Goal: Task Accomplishment & Management: Use online tool/utility

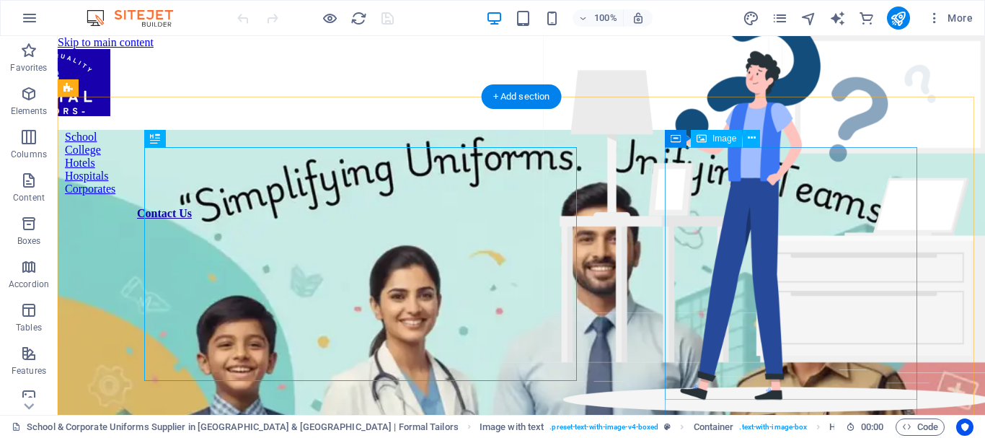
scroll to position [536, 0]
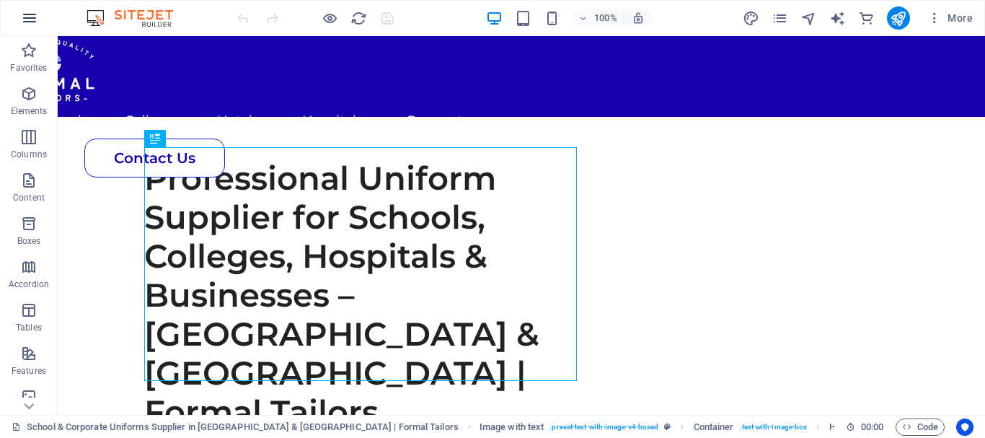
click at [30, 22] on icon "button" at bounding box center [29, 17] width 17 height 17
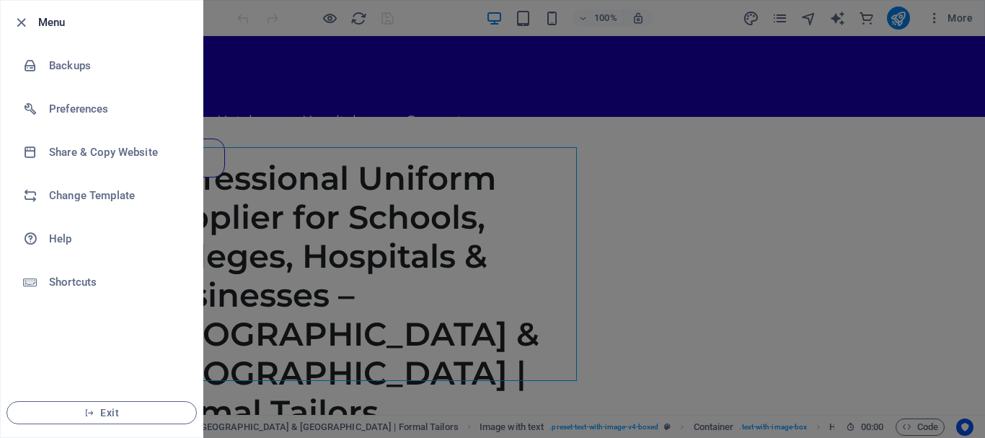
click at [30, 26] on div at bounding box center [25, 22] width 26 height 17
click at [17, 15] on icon "button" at bounding box center [21, 22] width 17 height 17
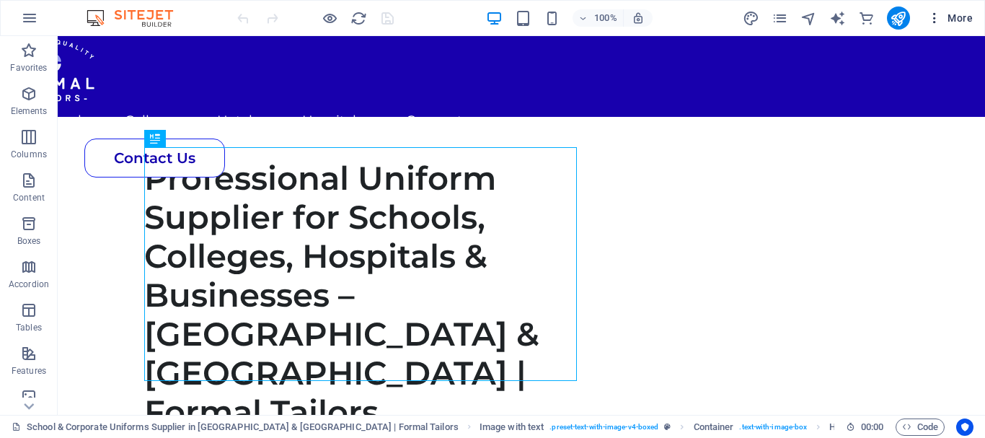
click at [940, 14] on icon "button" at bounding box center [934, 18] width 14 height 14
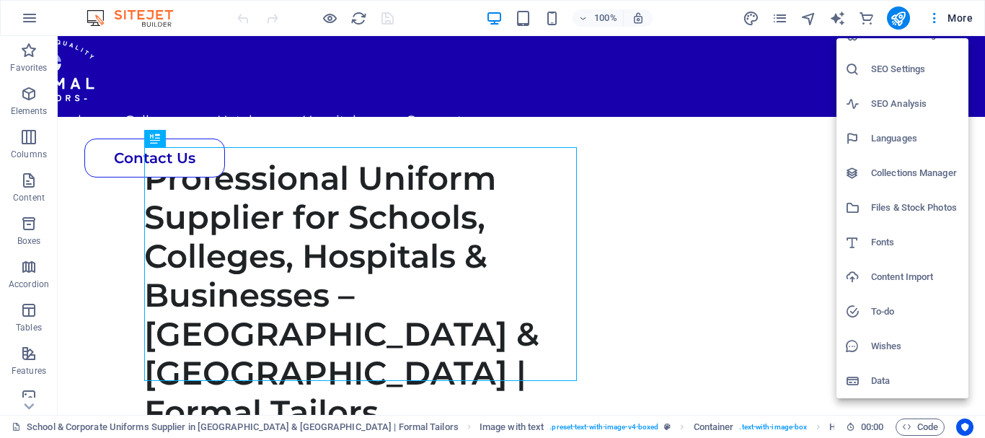
scroll to position [0, 0]
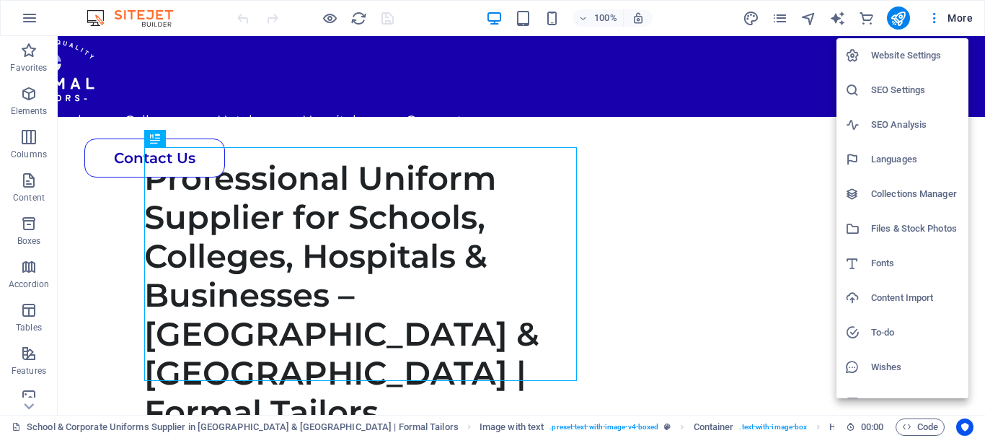
click at [902, 67] on li "Website Settings" at bounding box center [902, 55] width 132 height 35
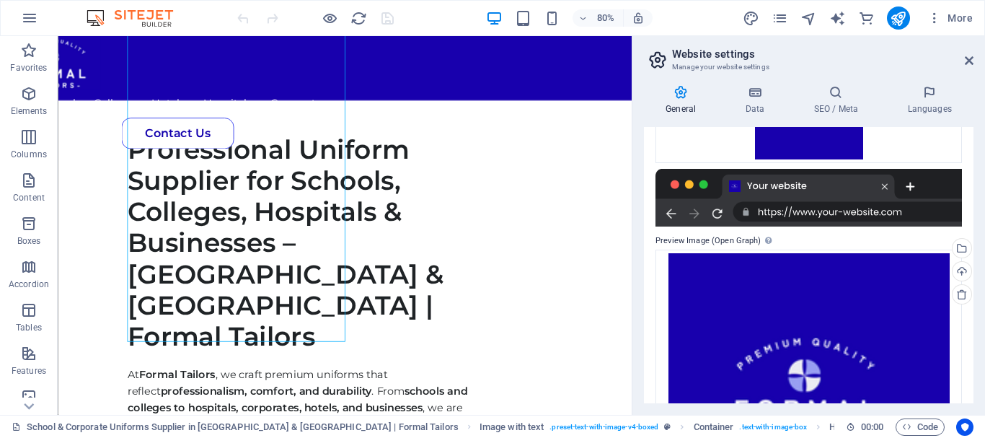
scroll to position [145, 0]
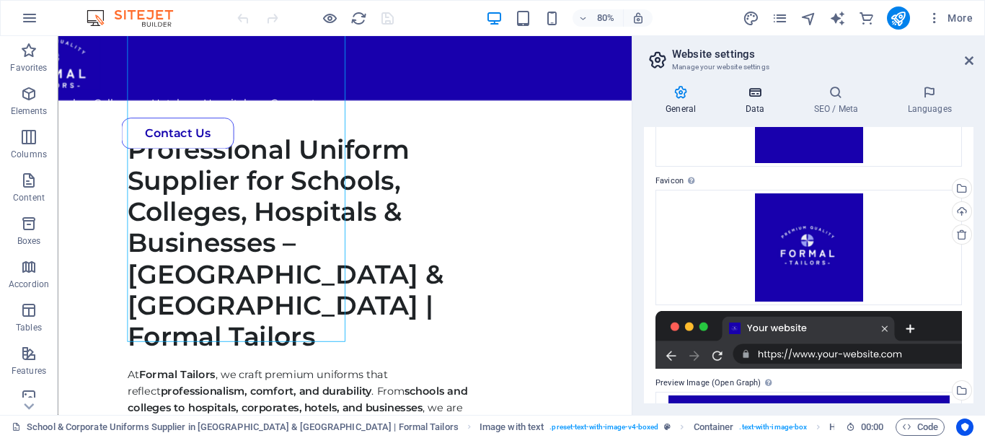
click at [756, 97] on icon at bounding box center [754, 92] width 63 height 14
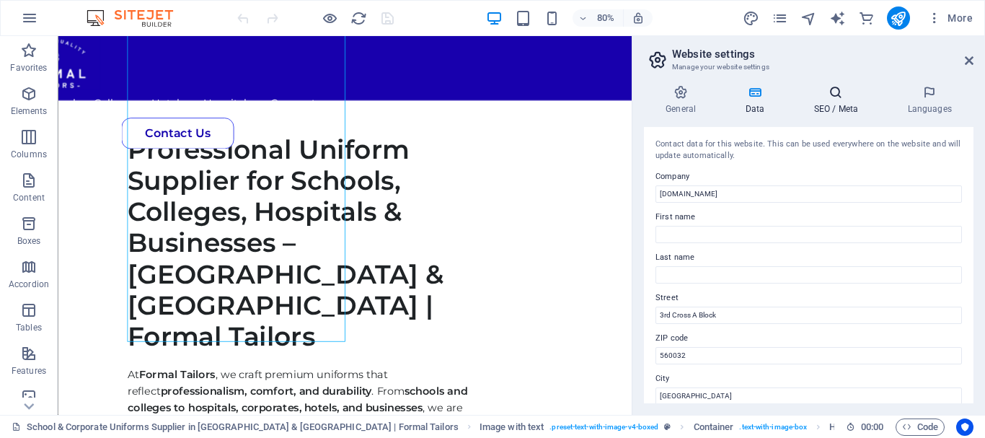
click at [823, 91] on icon at bounding box center [836, 92] width 88 height 14
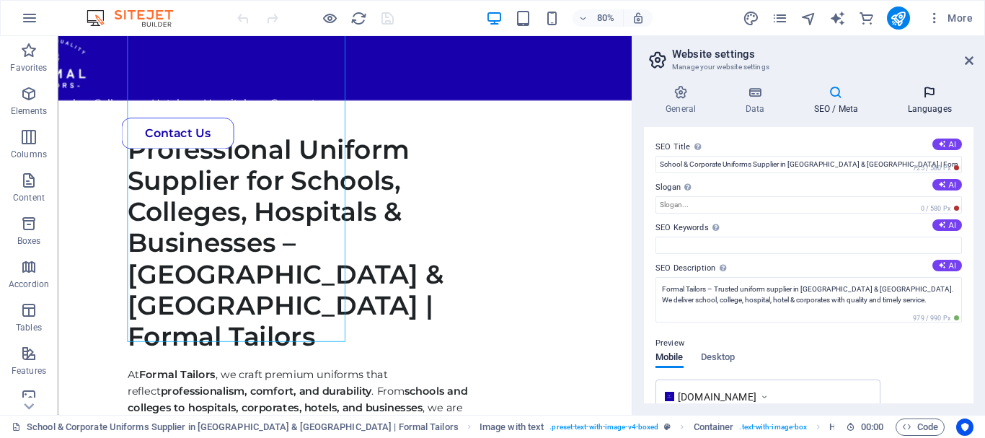
click at [909, 90] on icon at bounding box center [929, 92] width 88 height 14
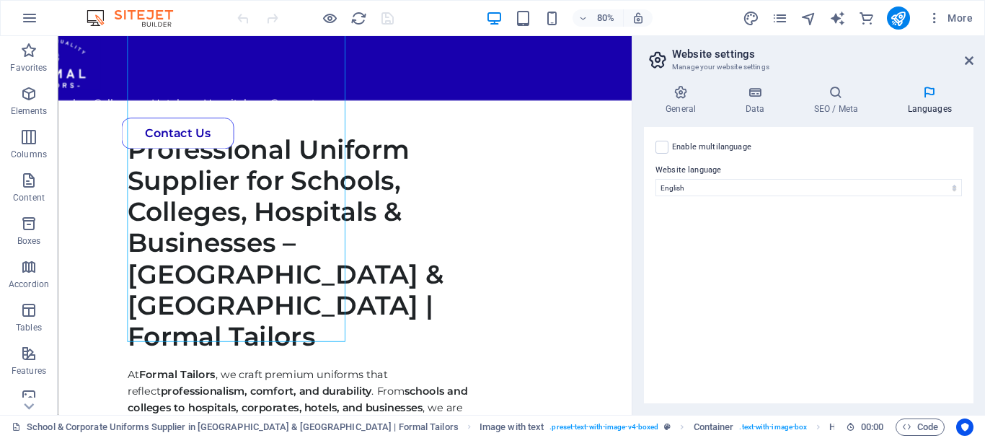
click at [976, 62] on aside "Website settings Manage your website settings General Data SEO / Meta Languages…" at bounding box center [808, 225] width 353 height 379
click at [968, 57] on icon at bounding box center [969, 61] width 9 height 12
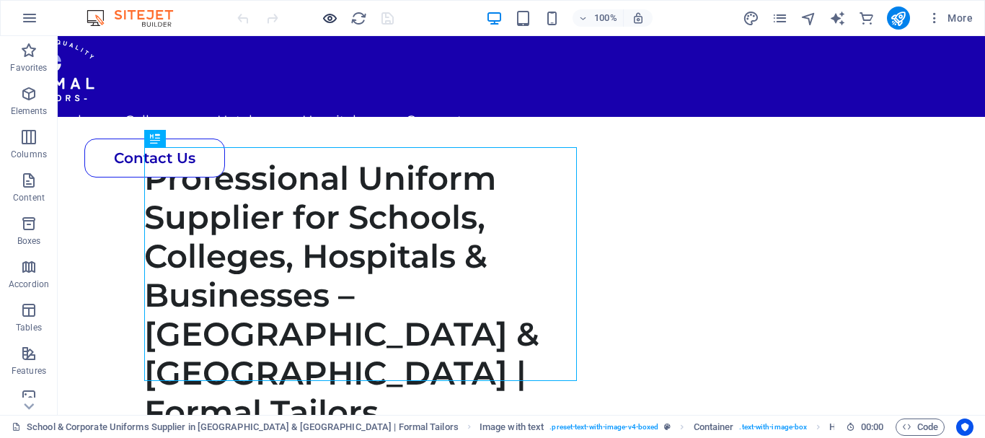
click at [323, 15] on div at bounding box center [315, 17] width 162 height 23
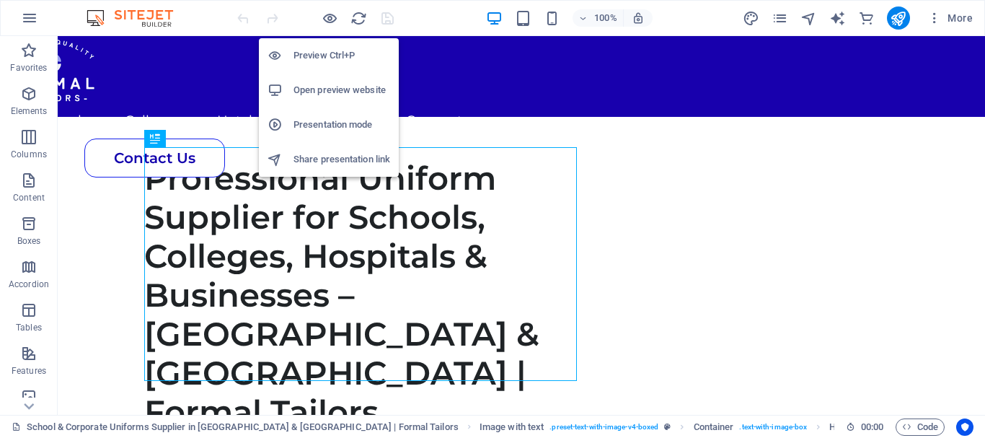
click at [347, 94] on h6 "Open preview website" at bounding box center [341, 89] width 97 height 17
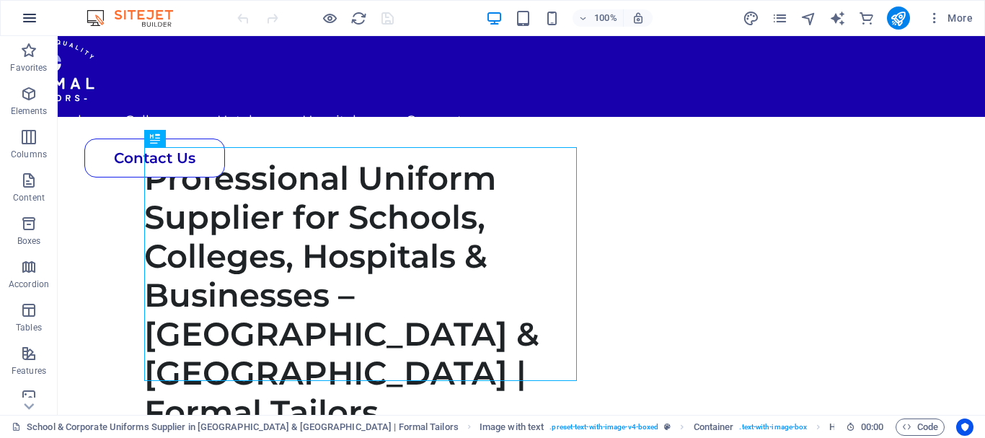
click at [43, 15] on button "button" at bounding box center [29, 18] width 35 height 35
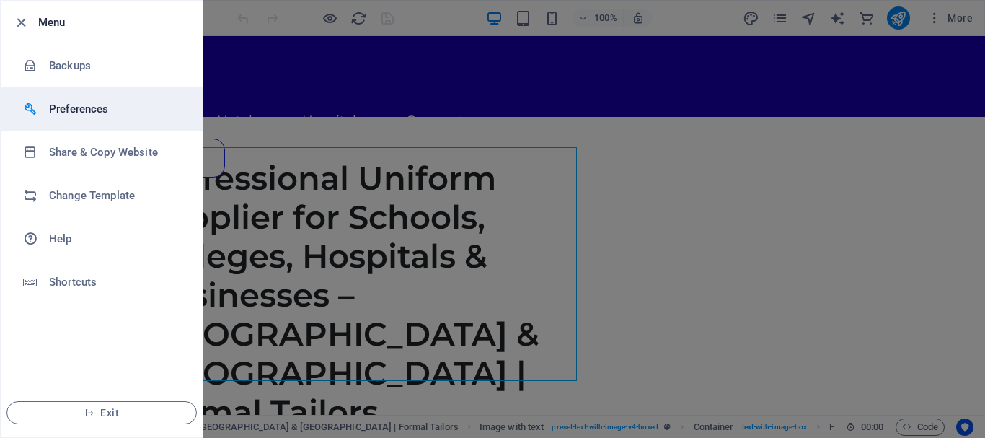
click at [69, 104] on h6 "Preferences" at bounding box center [115, 108] width 133 height 17
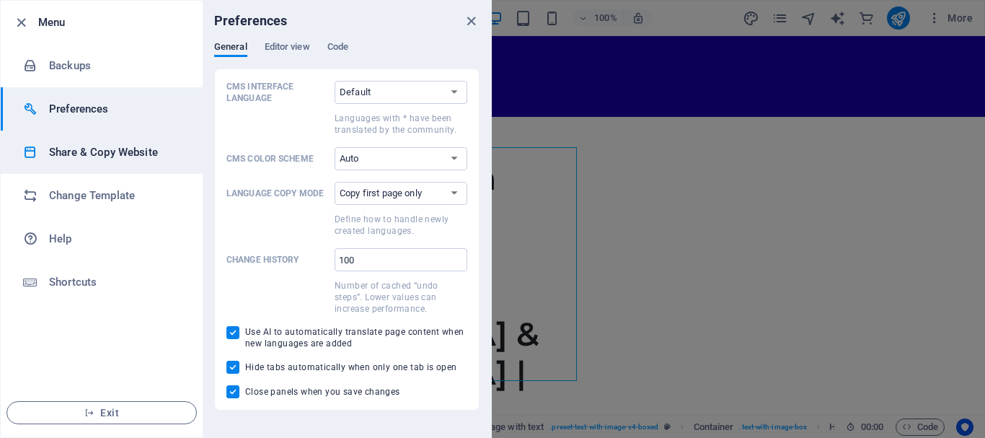
click at [95, 149] on h6 "Share & Copy Website" at bounding box center [115, 151] width 133 height 17
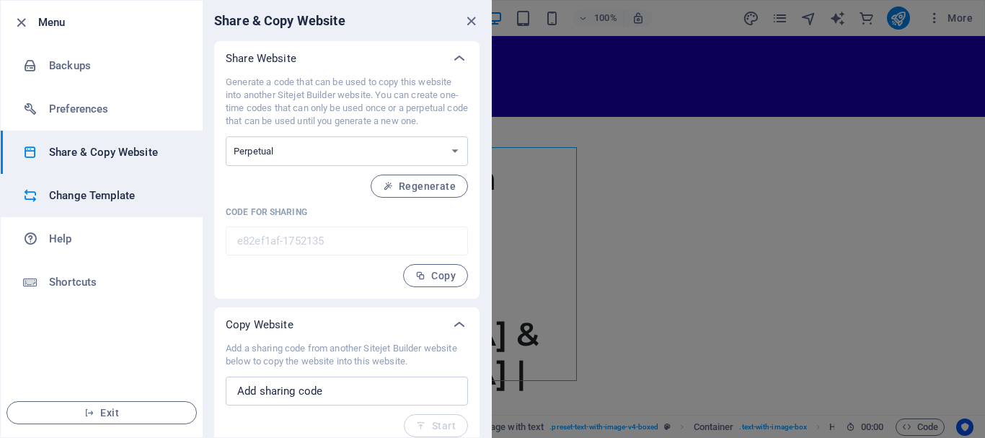
click at [110, 194] on h6 "Change Template" at bounding box center [115, 195] width 133 height 17
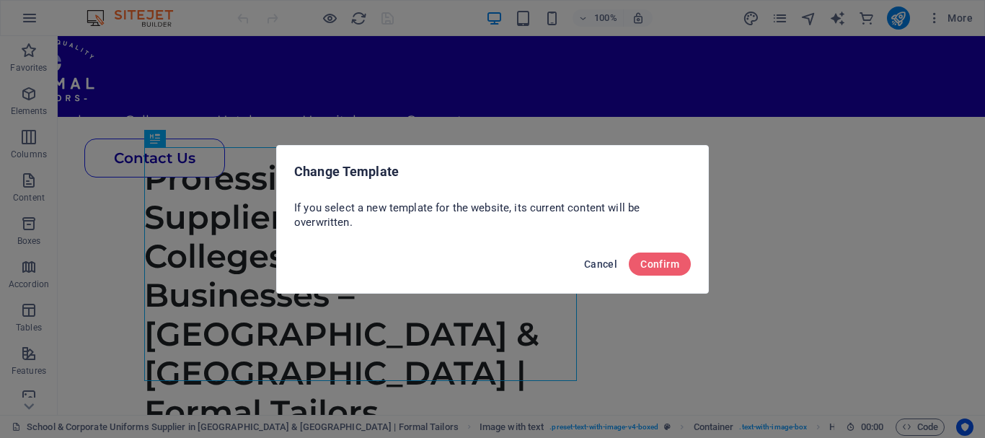
click at [596, 262] on span "Cancel" at bounding box center [600, 264] width 33 height 12
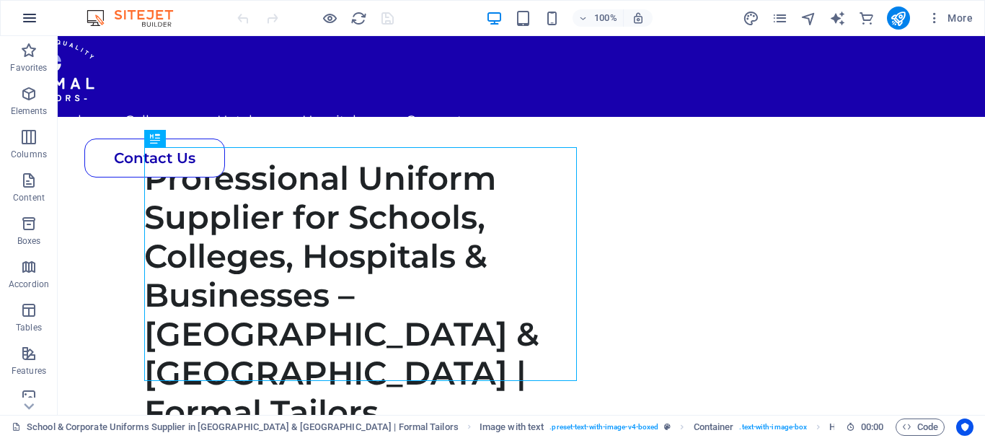
click at [33, 10] on icon "button" at bounding box center [29, 17] width 17 height 17
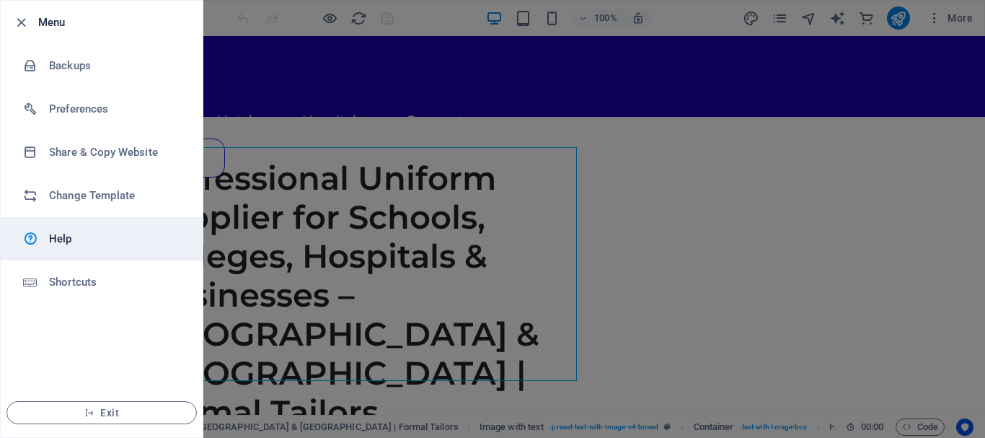
click at [69, 238] on h6 "Help" at bounding box center [115, 238] width 133 height 17
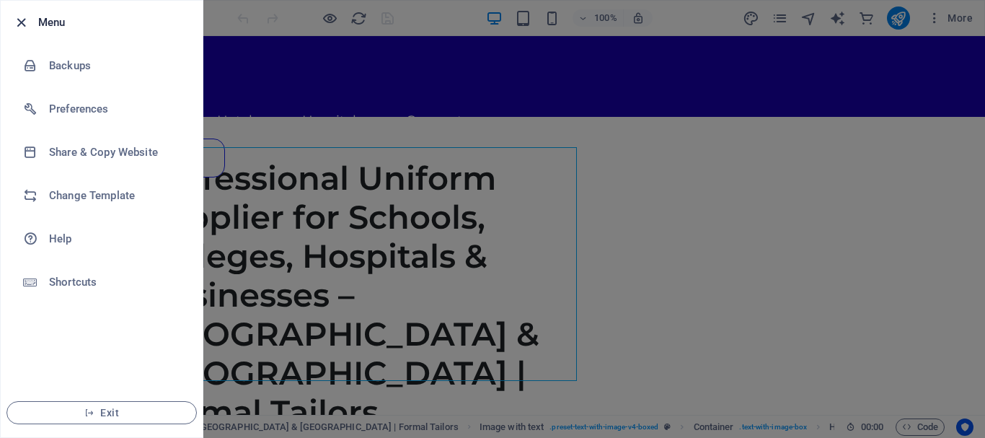
click at [19, 22] on icon "button" at bounding box center [21, 22] width 17 height 17
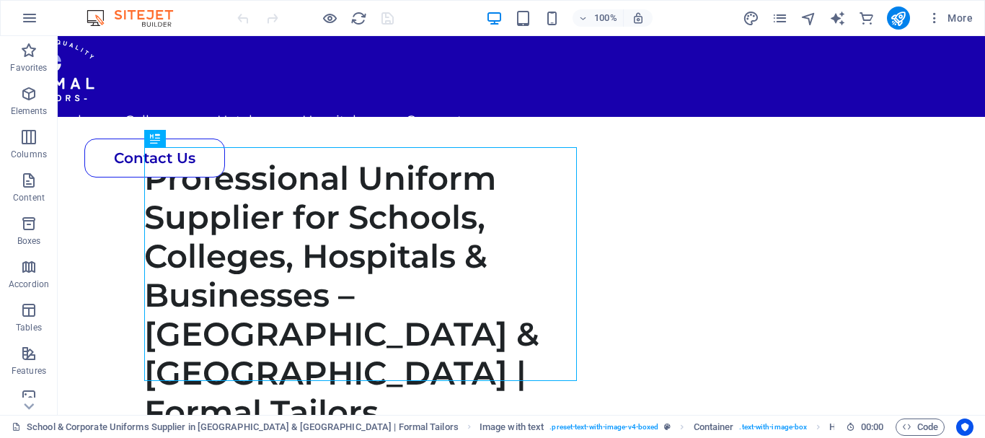
click at [907, 415] on div "School & Corporate Uniforms Supplier in Bangalore & Karnataka | Formal Tailors …" at bounding box center [492, 426] width 985 height 23
click at [909, 420] on span "Code" at bounding box center [920, 426] width 36 height 17
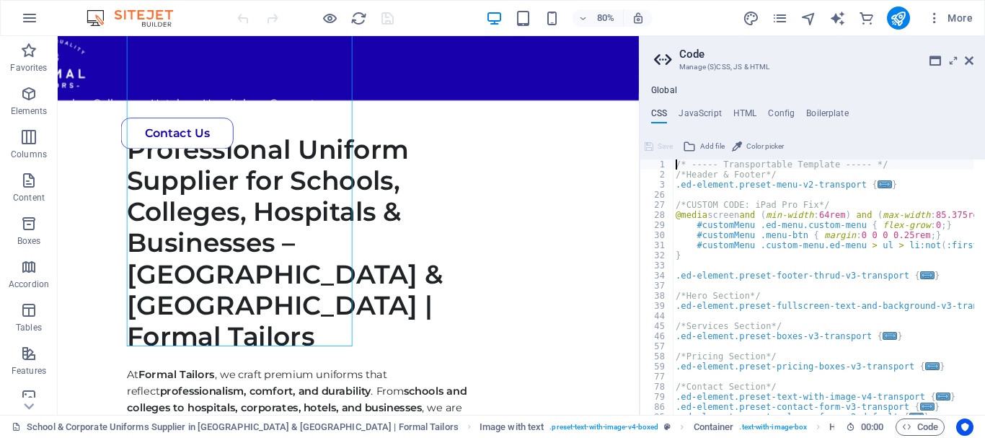
click at [738, 107] on div "Global CSS JavaScript HTML Config Boilerplate /* ----- Transportable Template -…" at bounding box center [812, 250] width 345 height 330
click at [741, 115] on h4 "HTML" at bounding box center [745, 116] width 24 height 16
type textarea "<a href="#main-content" class="wv-link-content button">Skip to main content</a>"
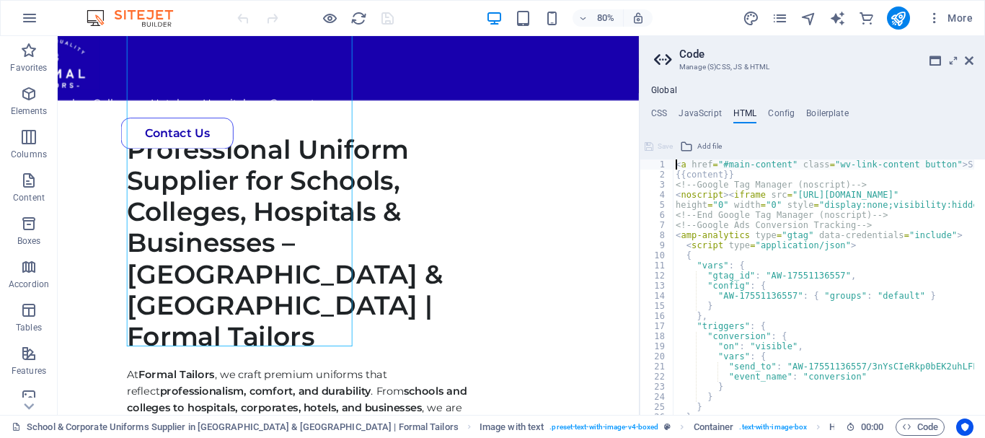
click at [974, 57] on aside "Code Manage (S)CSS, JS & HTML Global CSS JavaScript HTML Config Boilerplate /* …" at bounding box center [812, 225] width 346 height 379
click at [969, 60] on icon at bounding box center [969, 61] width 9 height 12
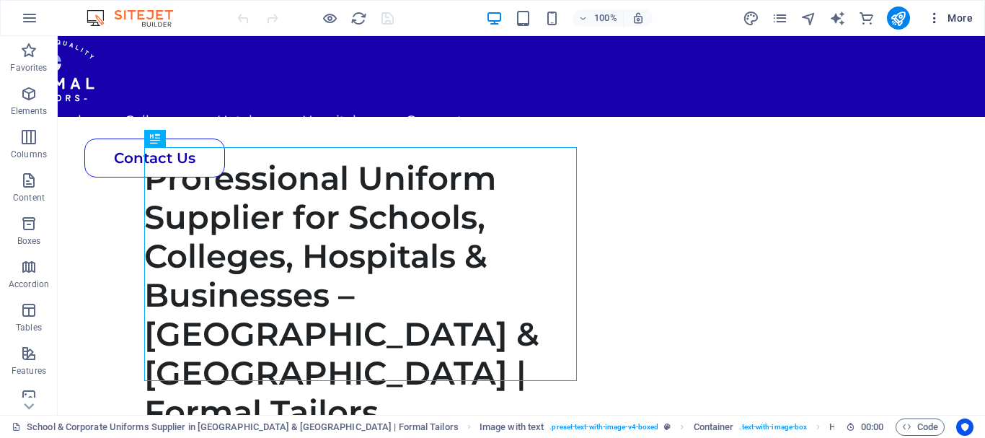
click at [940, 26] on button "More" at bounding box center [950, 17] width 57 height 23
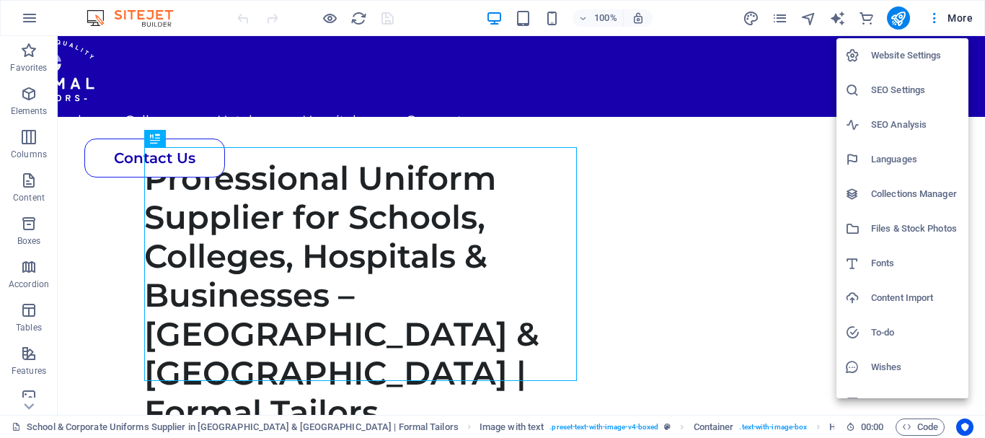
click at [906, 53] on h6 "Website Settings" at bounding box center [915, 55] width 89 height 17
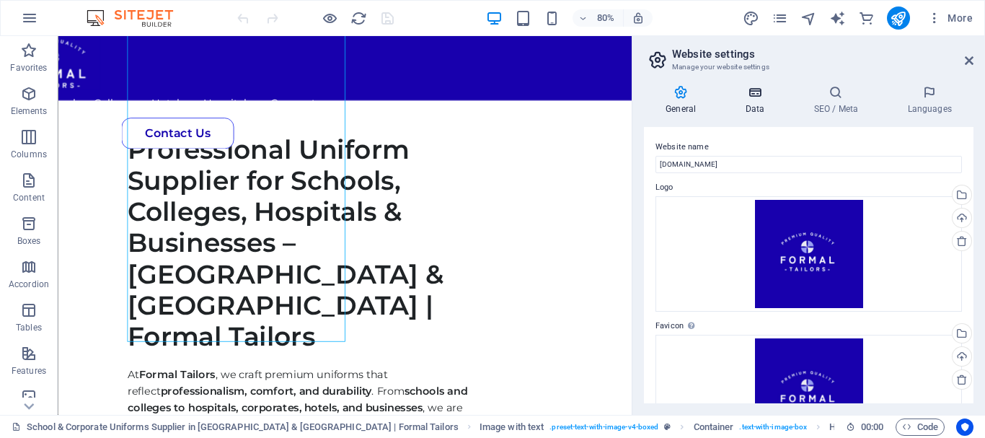
click at [772, 103] on h4 "Data" at bounding box center [757, 100] width 69 height 30
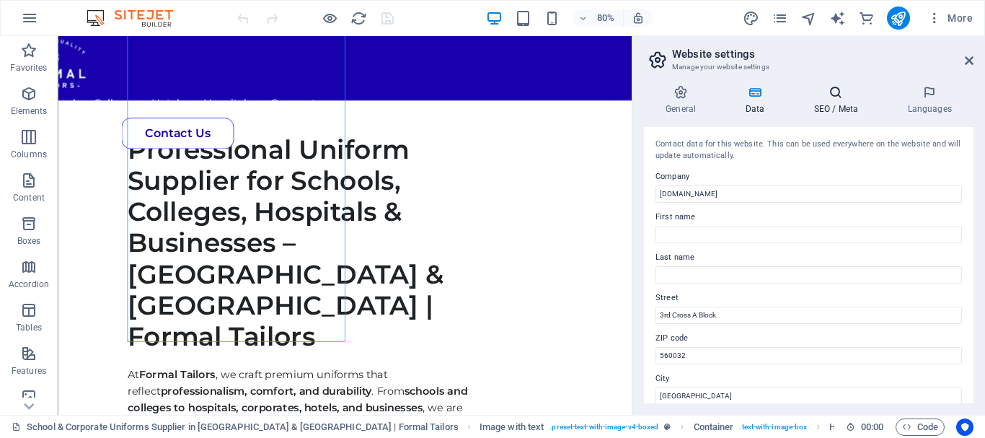
click at [854, 89] on icon at bounding box center [836, 92] width 88 height 14
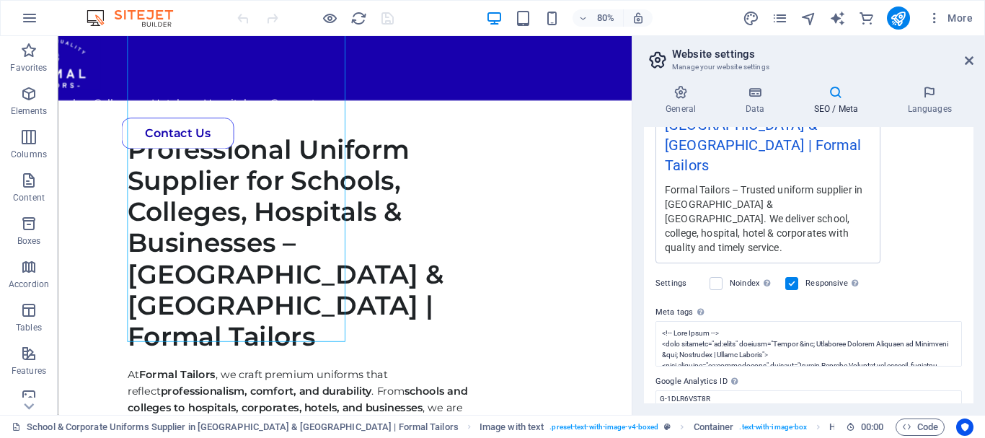
scroll to position [338, 0]
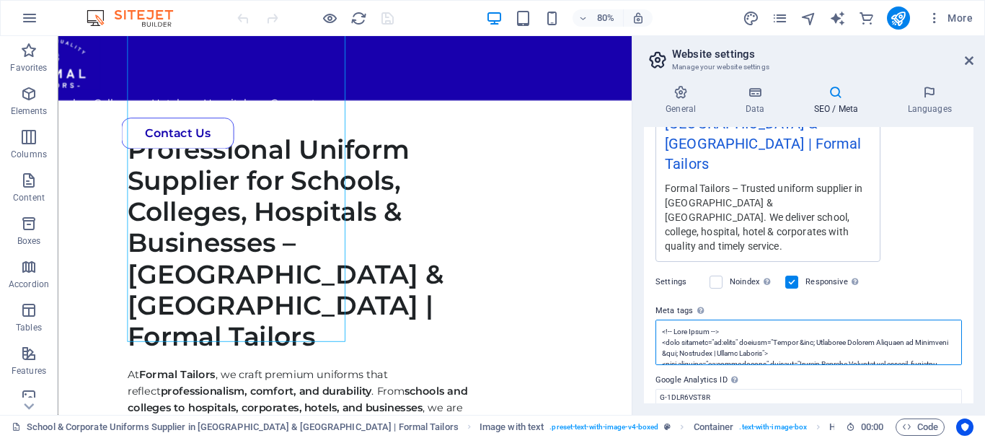
click at [784, 319] on textarea "Meta tags Enter HTML code here that will be placed inside the tags of your webs…" at bounding box center [808, 341] width 306 height 45
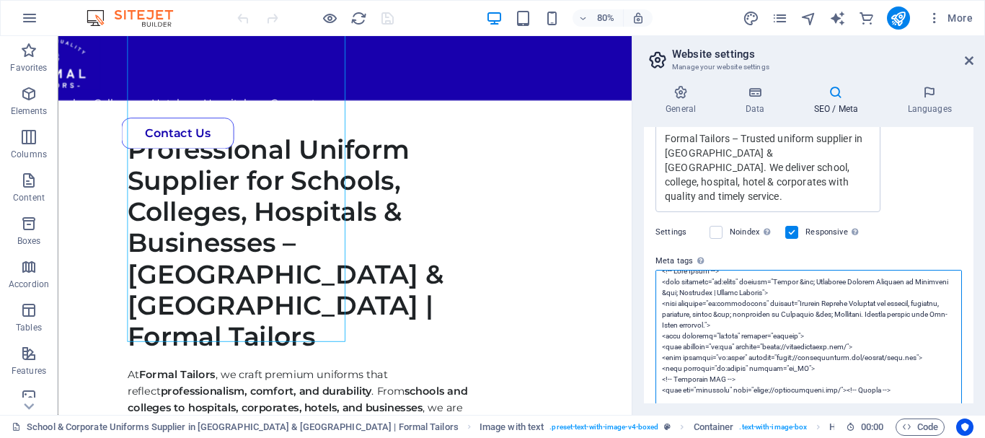
scroll to position [410, 0]
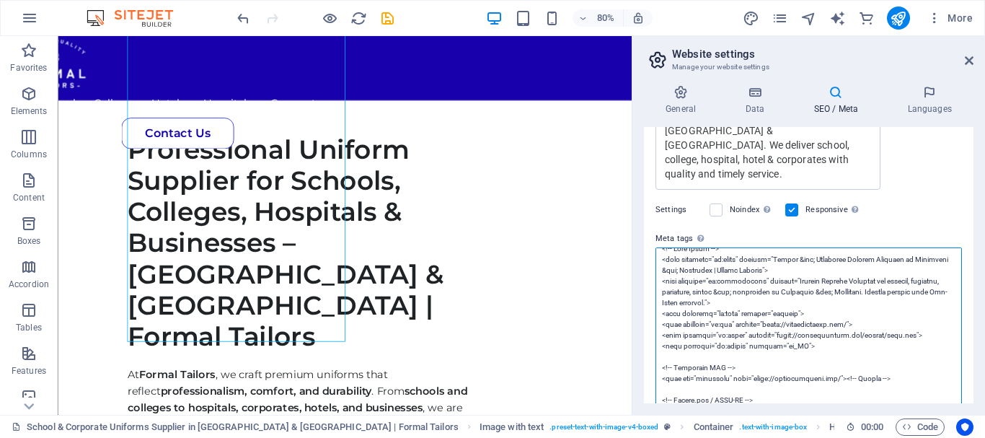
paste textarea "<meta name="robots" content="noindex, nofollow">"
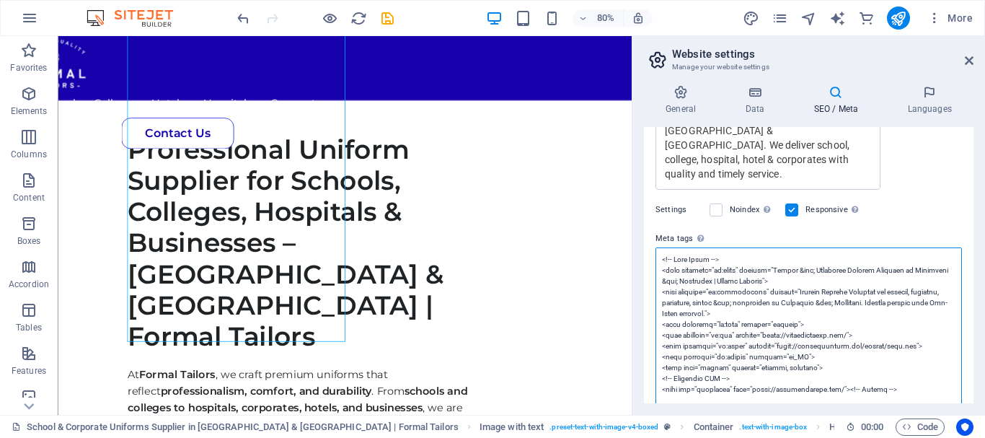
scroll to position [11, 0]
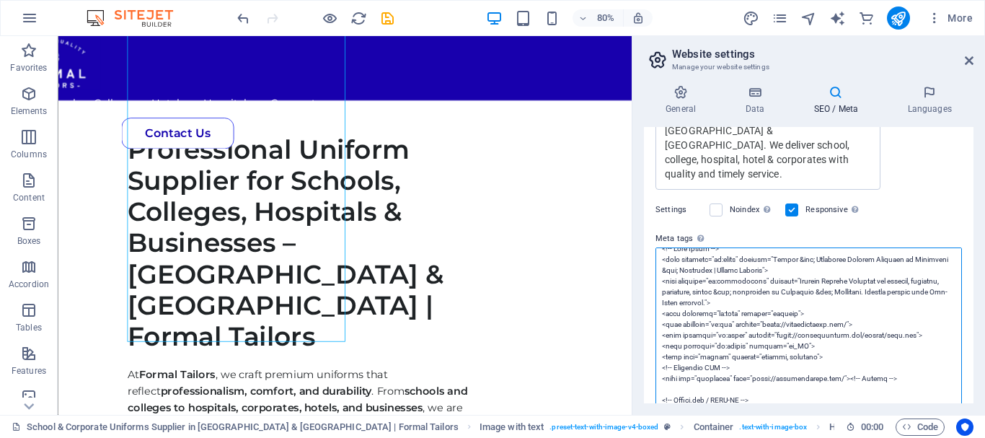
type textarea "<!-- Open Graph --> <meta property="og:title" content="School &amp; Corporate U…"
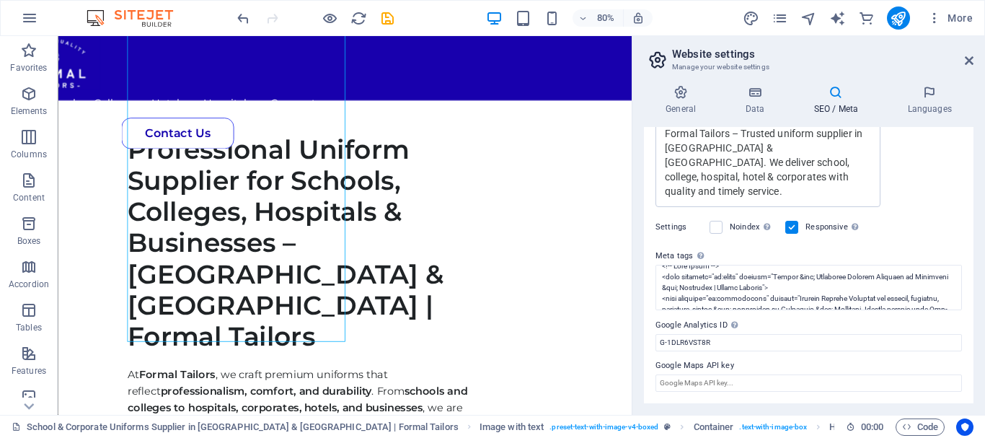
click at [821, 179] on div "SEO Title The title of your website - make it something that stands out in sear…" at bounding box center [809, 265] width 330 height 276
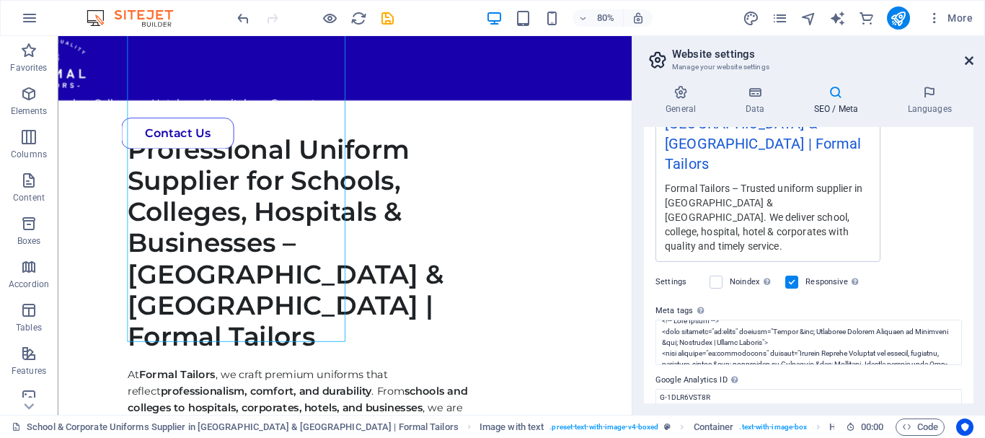
click at [967, 61] on icon at bounding box center [969, 61] width 9 height 12
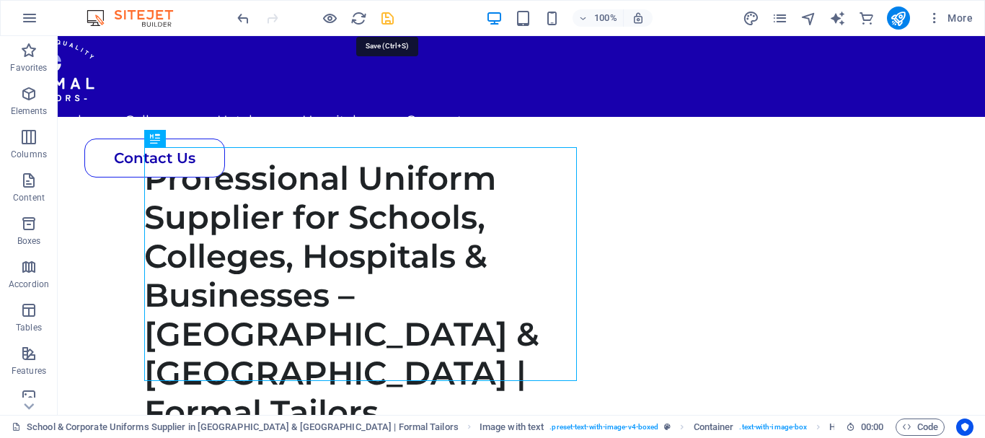
click at [390, 22] on icon "save" at bounding box center [387, 18] width 17 height 17
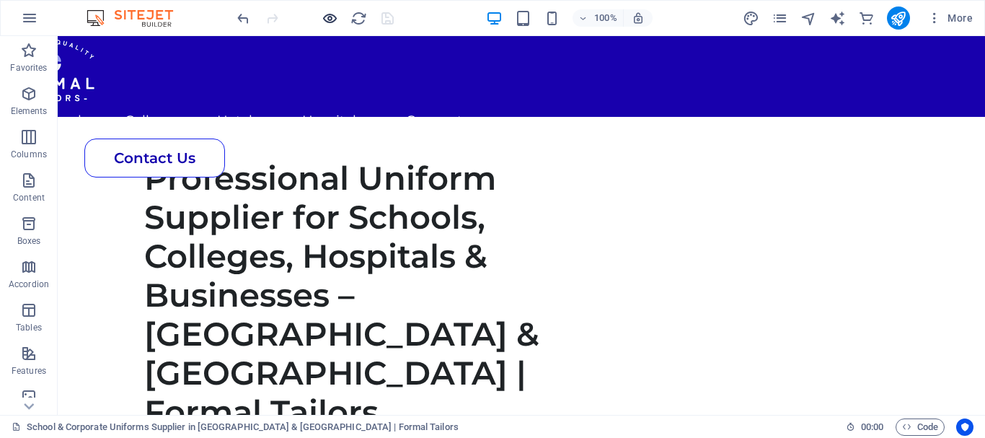
click at [333, 14] on icon "button" at bounding box center [330, 18] width 17 height 17
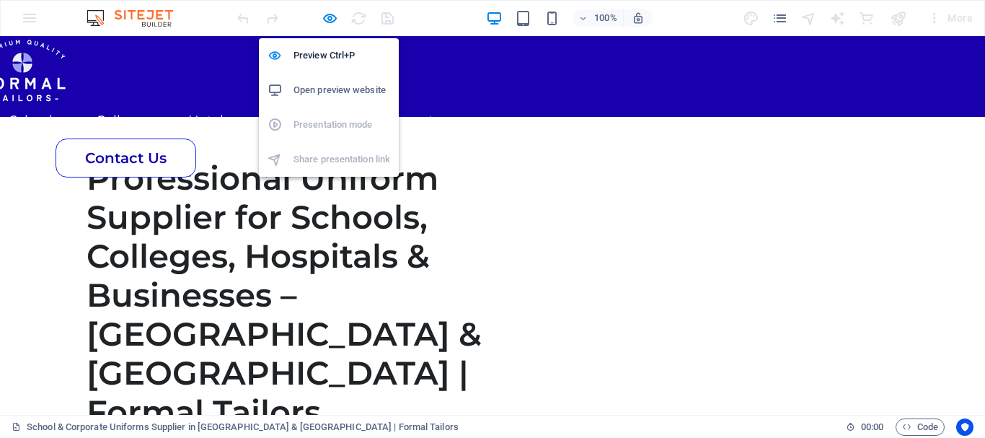
click at [366, 94] on h6 "Open preview website" at bounding box center [341, 89] width 97 height 17
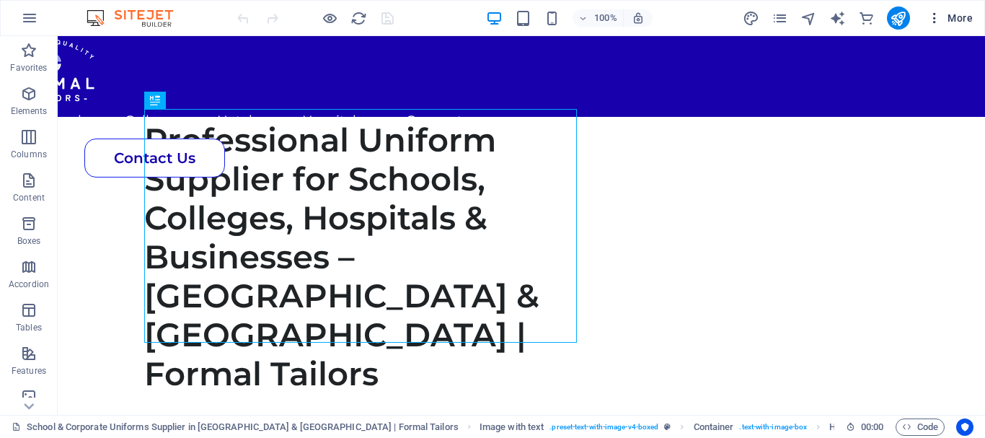
click at [927, 15] on button "More" at bounding box center [950, 17] width 57 height 23
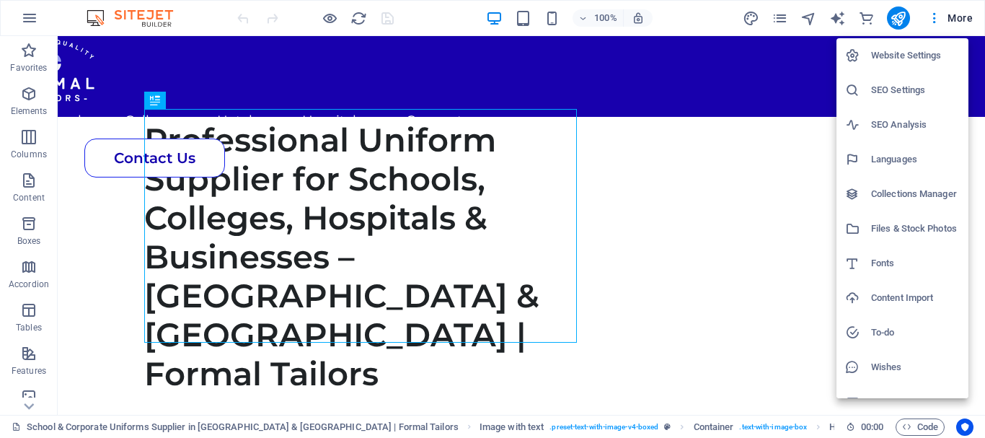
click at [906, 97] on h6 "SEO Settings" at bounding box center [915, 89] width 89 height 17
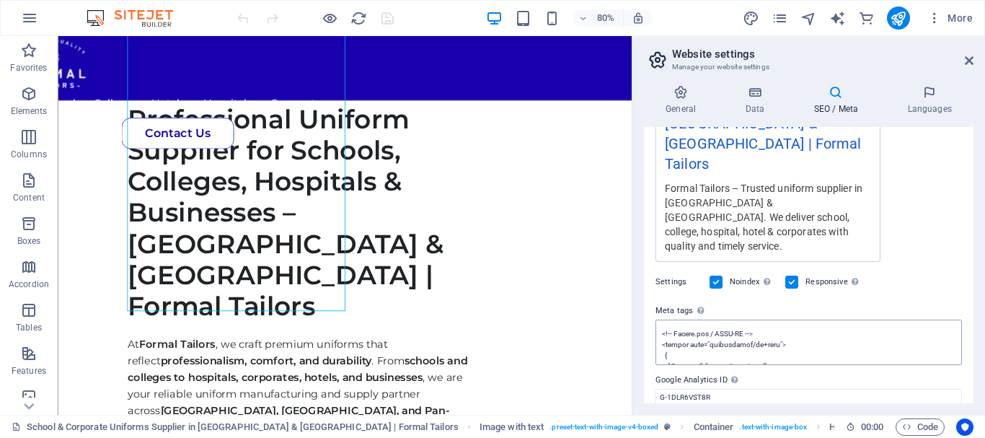
scroll to position [288, 0]
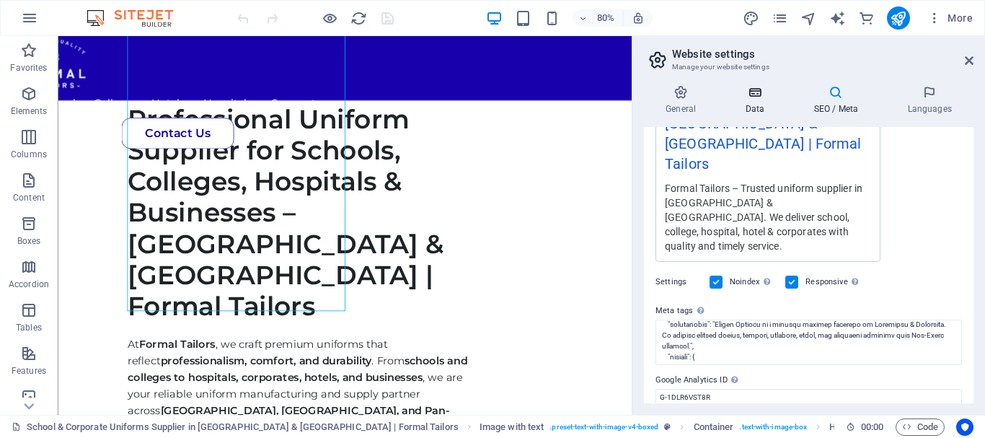
click at [748, 110] on h4 "Data" at bounding box center [757, 100] width 69 height 30
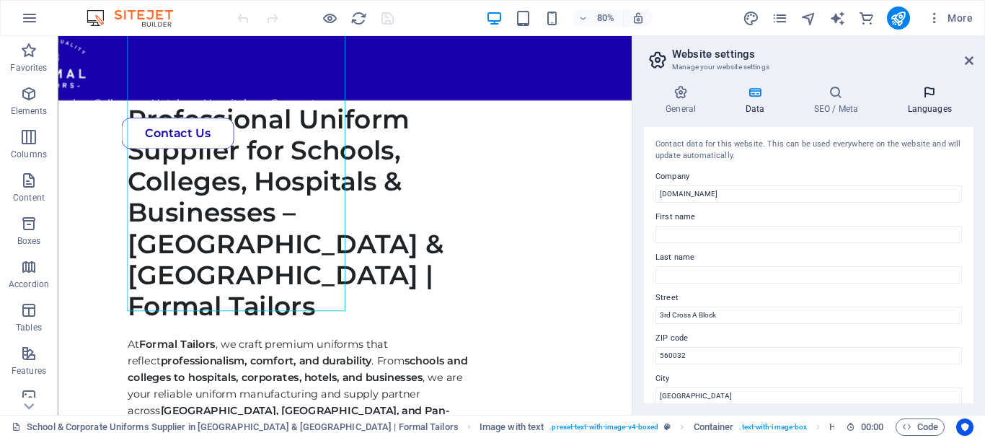
click at [912, 92] on icon at bounding box center [929, 92] width 88 height 14
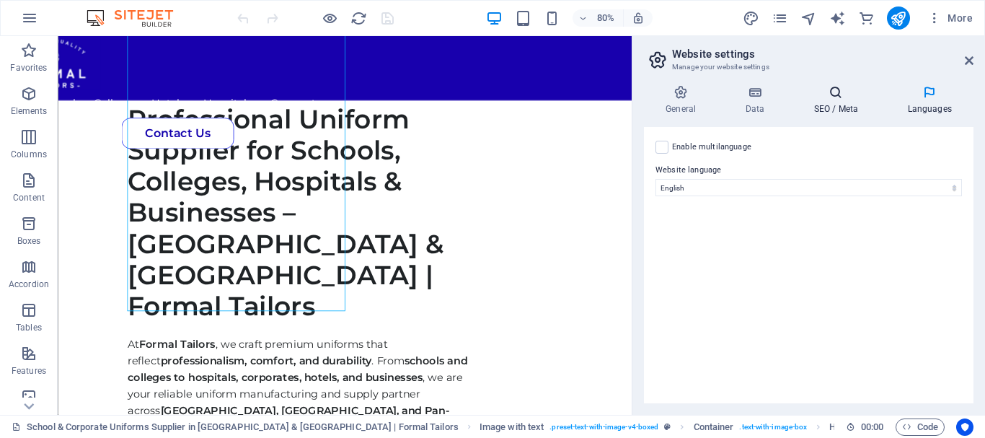
click at [847, 103] on h4 "SEO / Meta" at bounding box center [839, 100] width 94 height 30
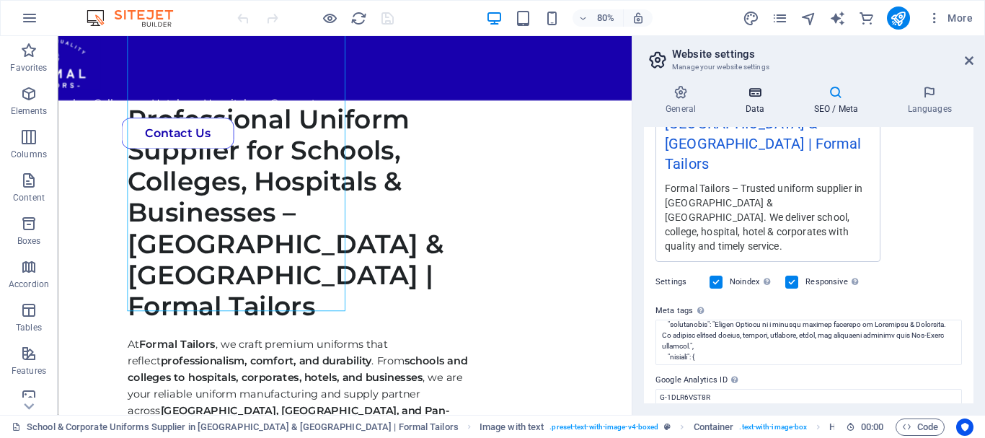
click at [773, 102] on h4 "Data" at bounding box center [757, 100] width 69 height 30
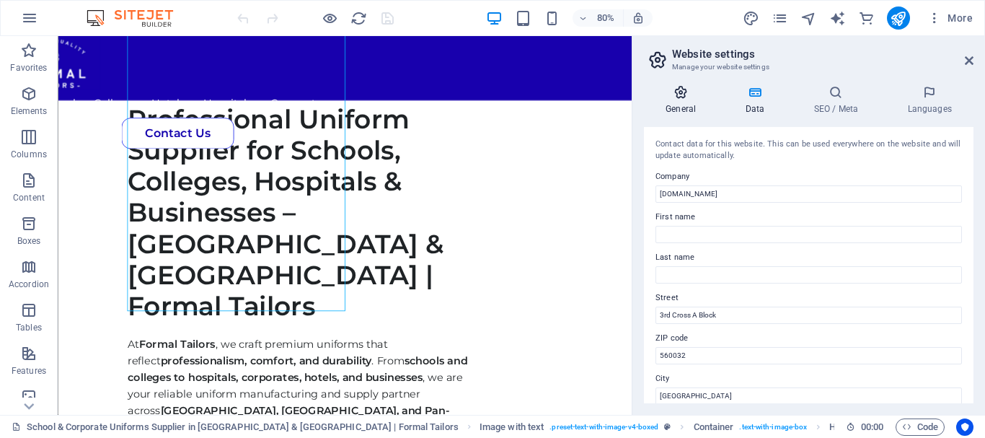
click at [699, 97] on icon at bounding box center [681, 92] width 74 height 14
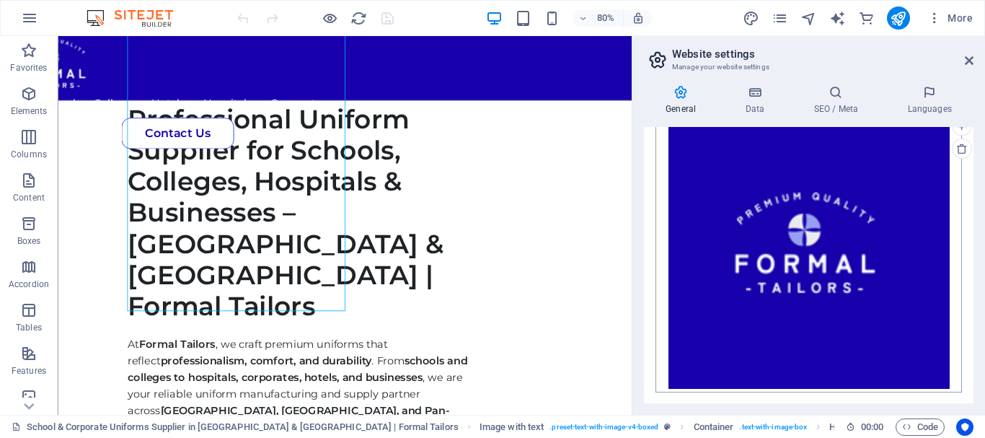
scroll to position [433, 0]
click at [739, 88] on icon at bounding box center [754, 92] width 63 height 14
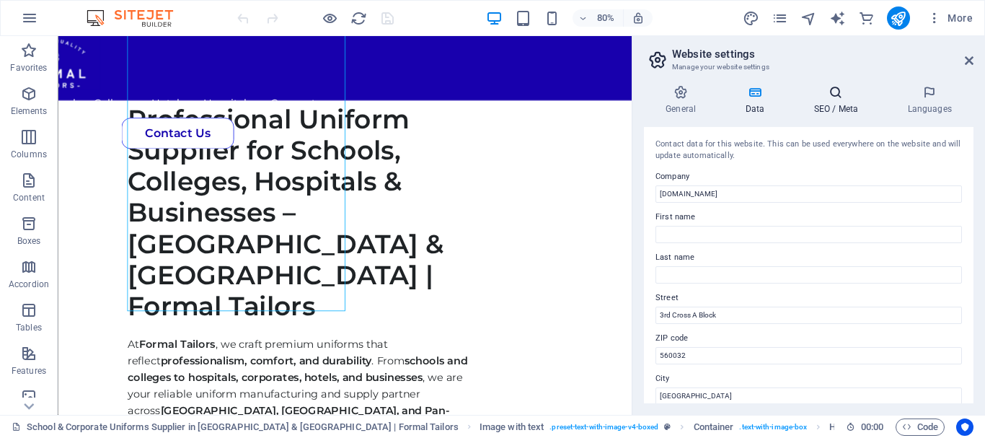
click at [852, 92] on icon at bounding box center [836, 92] width 88 height 14
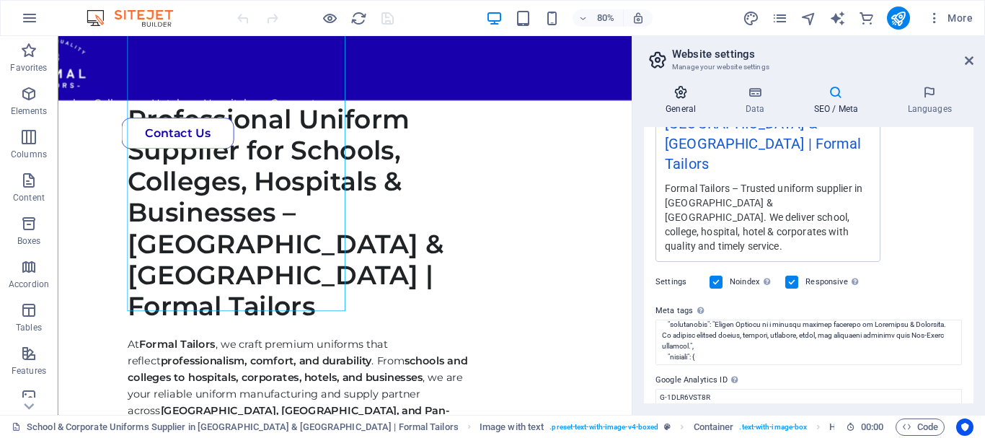
click at [689, 107] on h4 "General" at bounding box center [683, 100] width 79 height 30
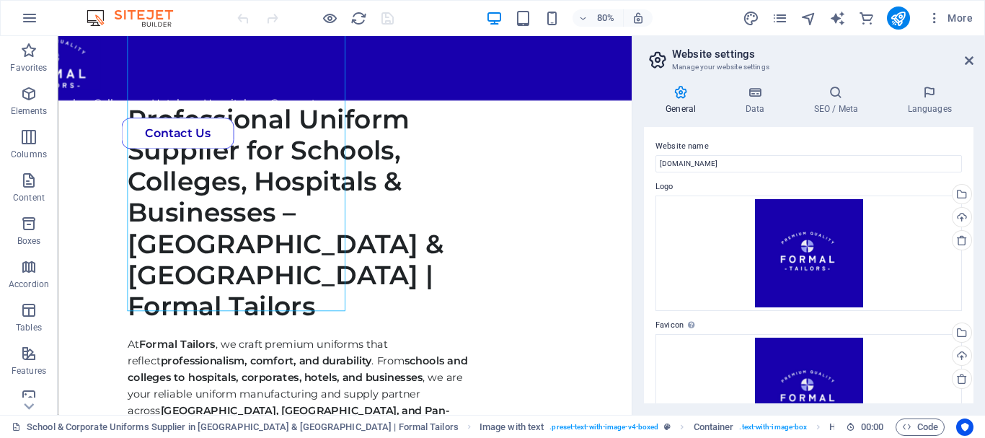
scroll to position [0, 0]
click at [768, 109] on h4 "Data" at bounding box center [757, 100] width 69 height 30
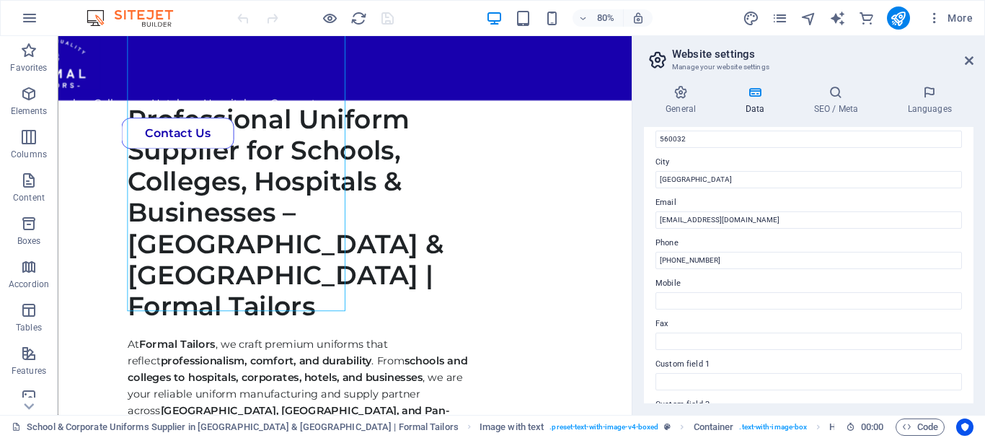
scroll to position [417, 0]
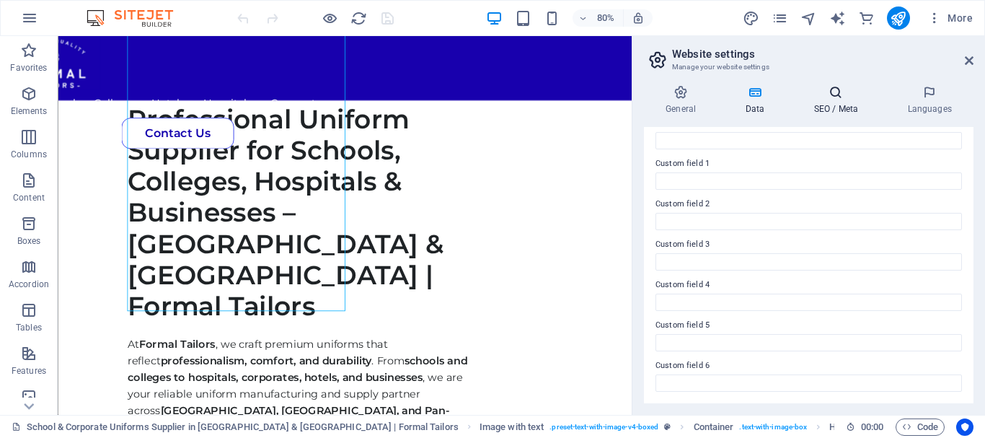
click at [827, 107] on h4 "SEO / Meta" at bounding box center [839, 100] width 94 height 30
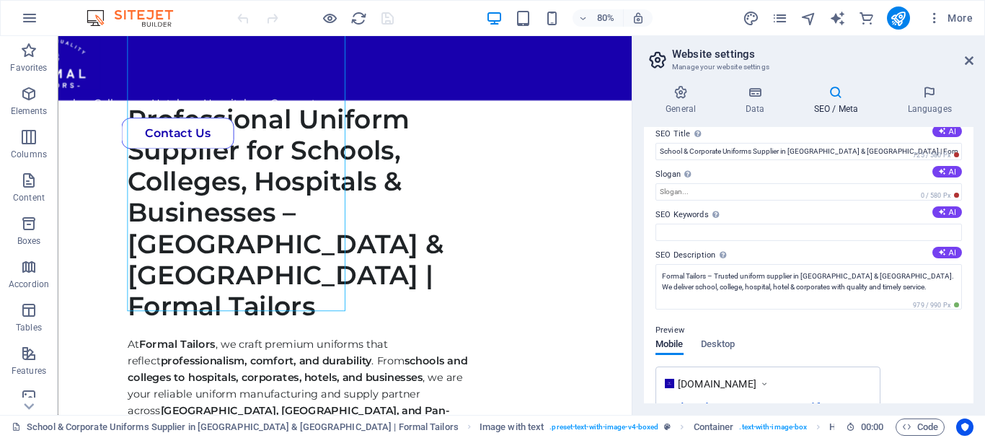
scroll to position [0, 0]
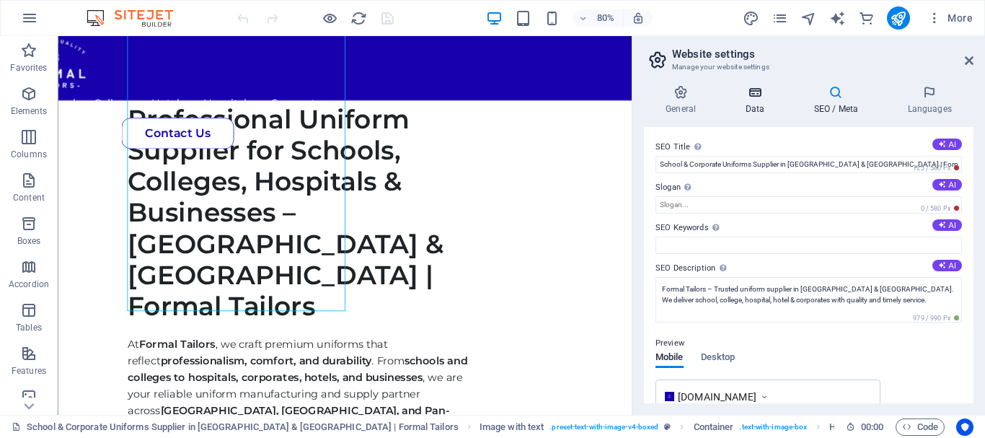
click at [761, 97] on icon at bounding box center [754, 92] width 63 height 14
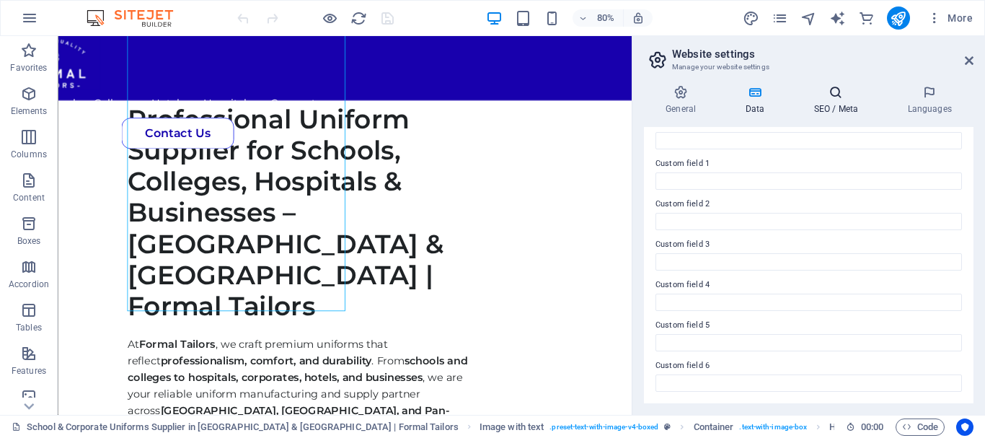
click at [817, 92] on icon at bounding box center [836, 92] width 88 height 14
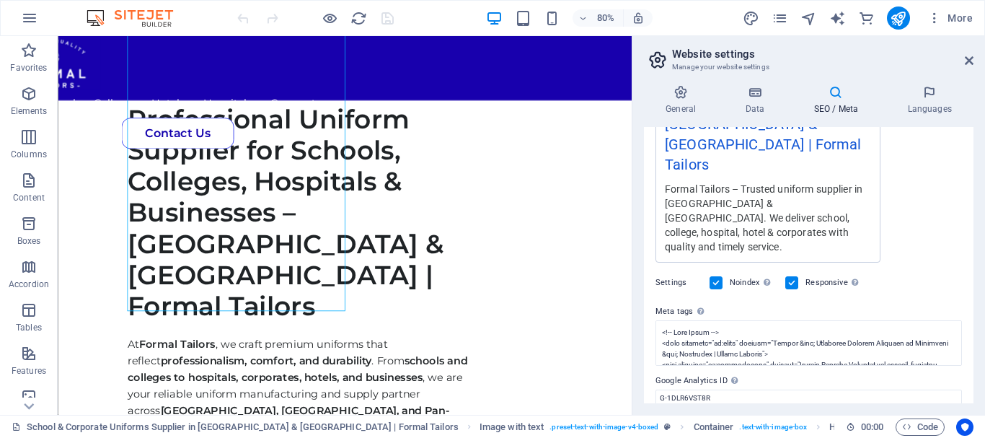
scroll to position [338, 0]
click at [977, 60] on aside "Website settings Manage your website settings General Data SEO / Meta Languages…" at bounding box center [808, 225] width 353 height 379
drag, startPoint x: 972, startPoint y: 58, endPoint x: 887, endPoint y: 17, distance: 94.2
click at [972, 58] on icon at bounding box center [969, 61] width 9 height 12
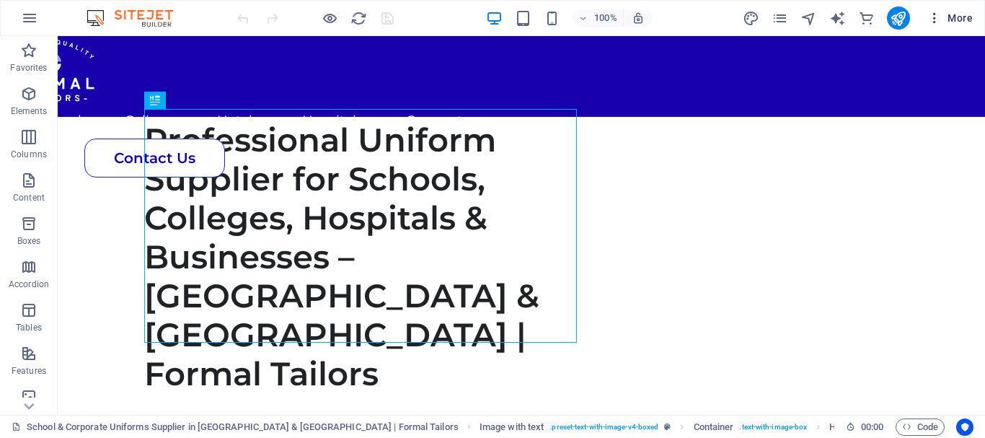
click at [937, 21] on icon "button" at bounding box center [934, 18] width 14 height 14
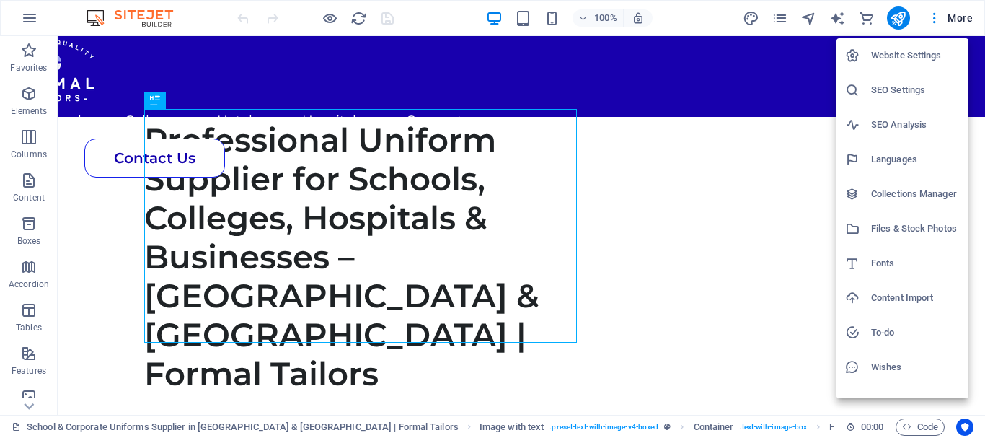
click at [880, 66] on li "Website Settings" at bounding box center [902, 55] width 132 height 35
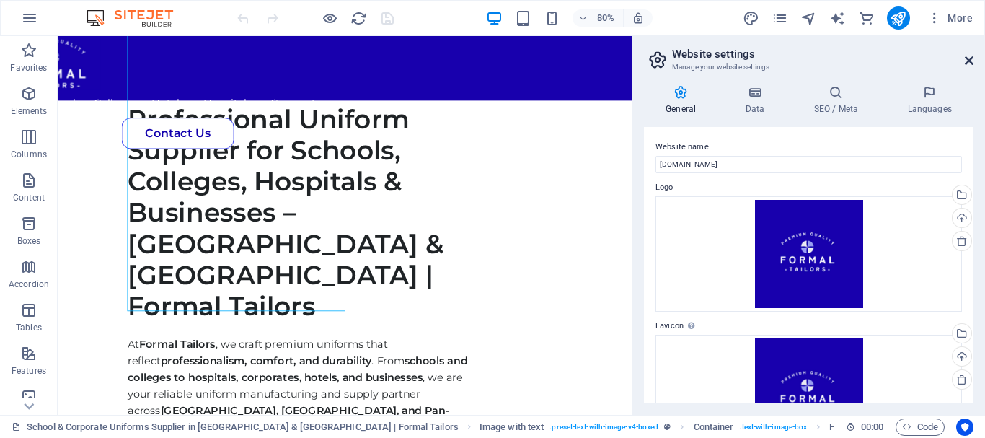
drag, startPoint x: 964, startPoint y: 62, endPoint x: 898, endPoint y: 3, distance: 88.9
click at [965, 62] on icon at bounding box center [969, 61] width 9 height 12
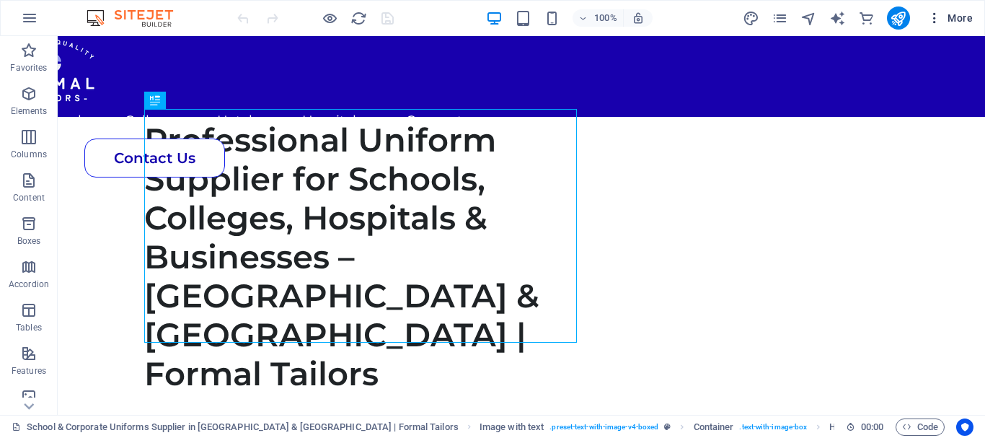
click at [956, 25] on button "More" at bounding box center [950, 17] width 57 height 23
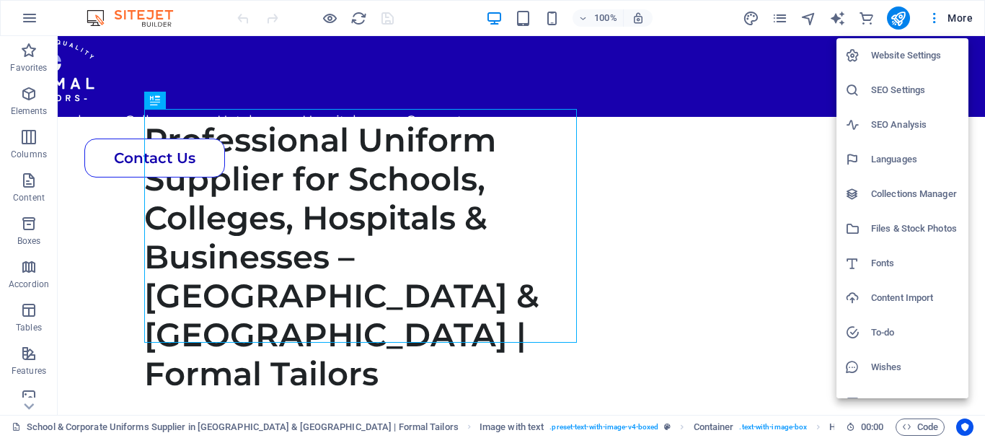
click at [932, 83] on h6 "SEO Settings" at bounding box center [915, 89] width 89 height 17
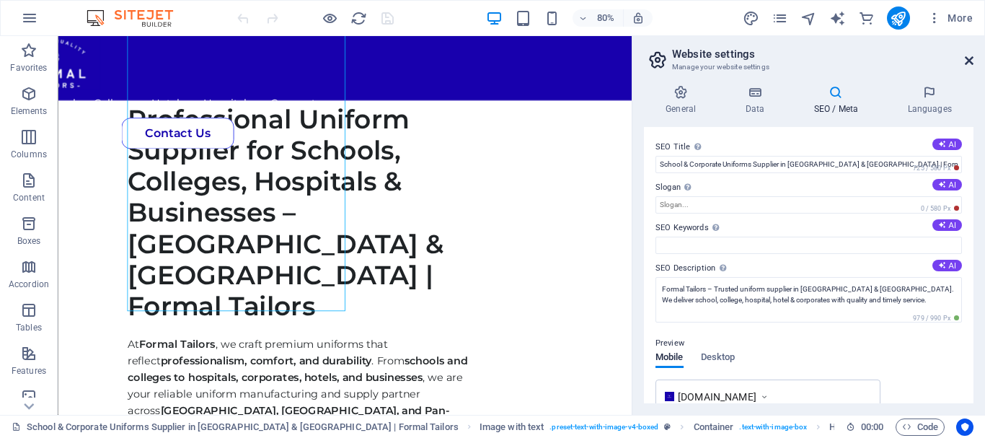
click at [973, 65] on icon at bounding box center [969, 61] width 9 height 12
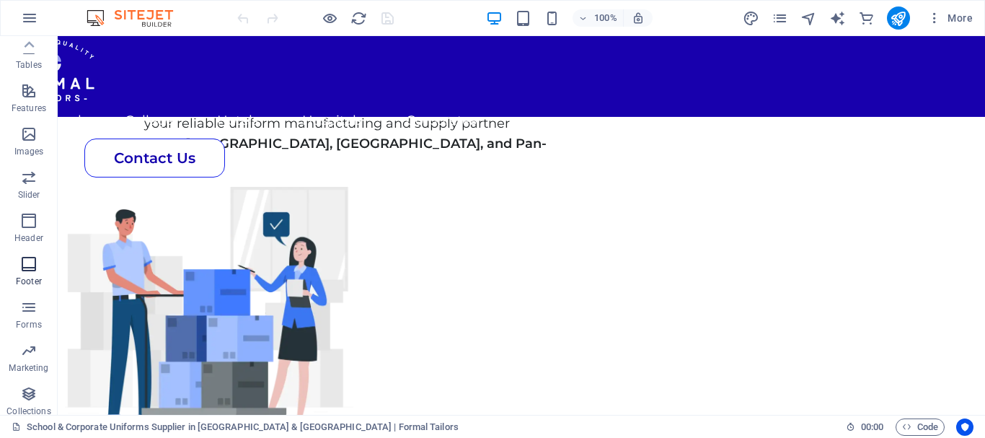
scroll to position [169, 0]
click at [37, 304] on button "Header" at bounding box center [29, 320] width 58 height 43
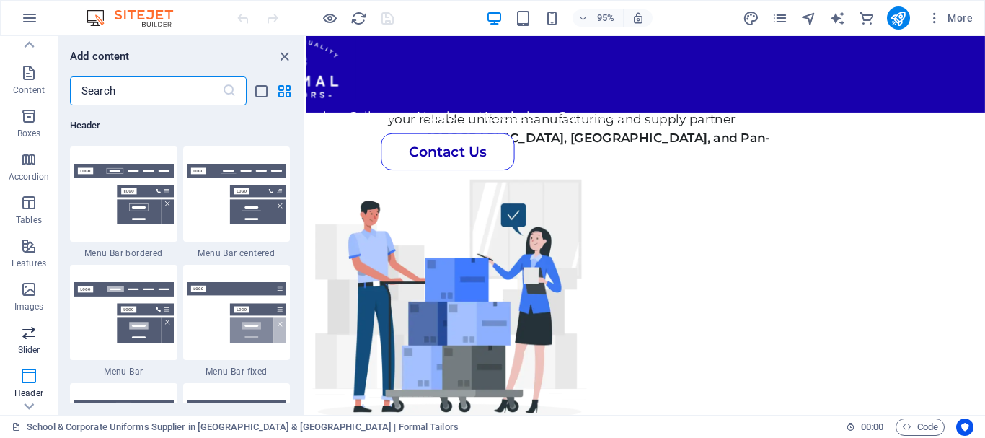
scroll to position [0, 0]
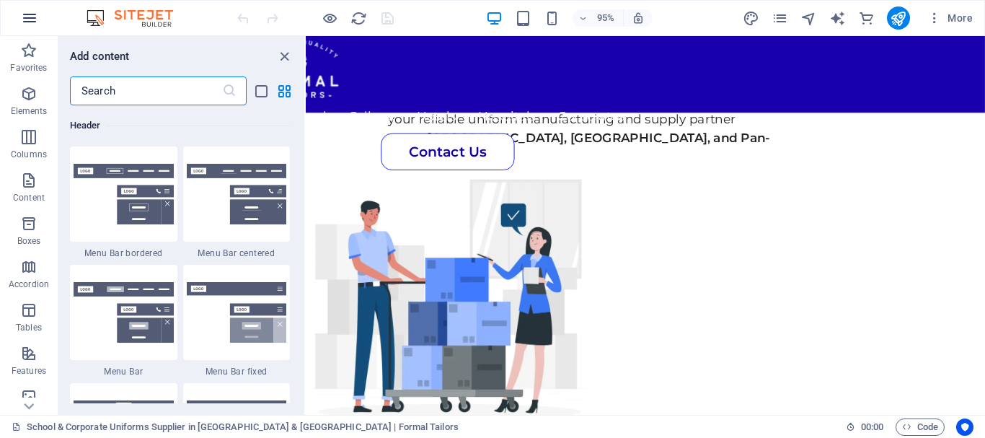
click at [25, 25] on icon "button" at bounding box center [29, 17] width 17 height 17
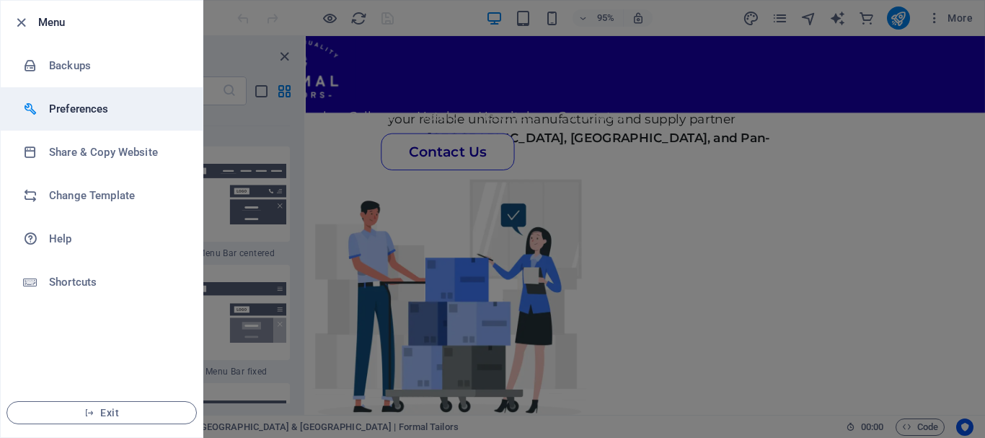
click at [59, 97] on li "Preferences" at bounding box center [102, 108] width 202 height 43
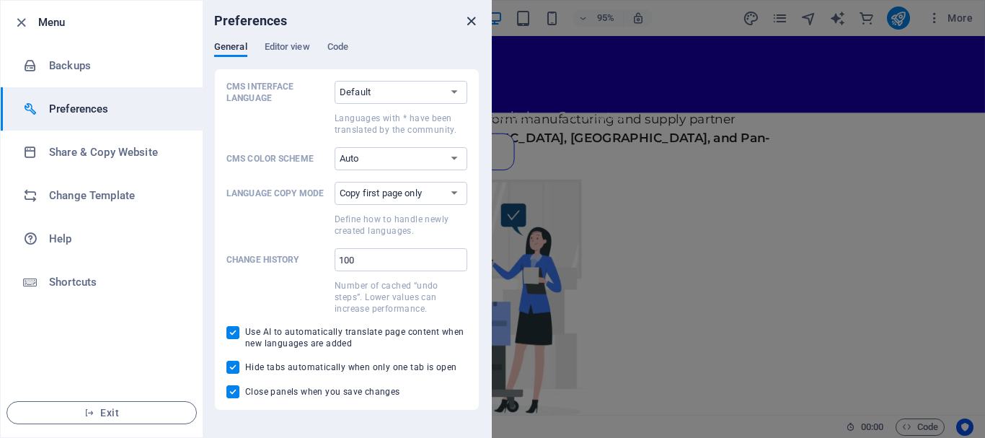
click at [470, 16] on icon "close" at bounding box center [471, 21] width 17 height 17
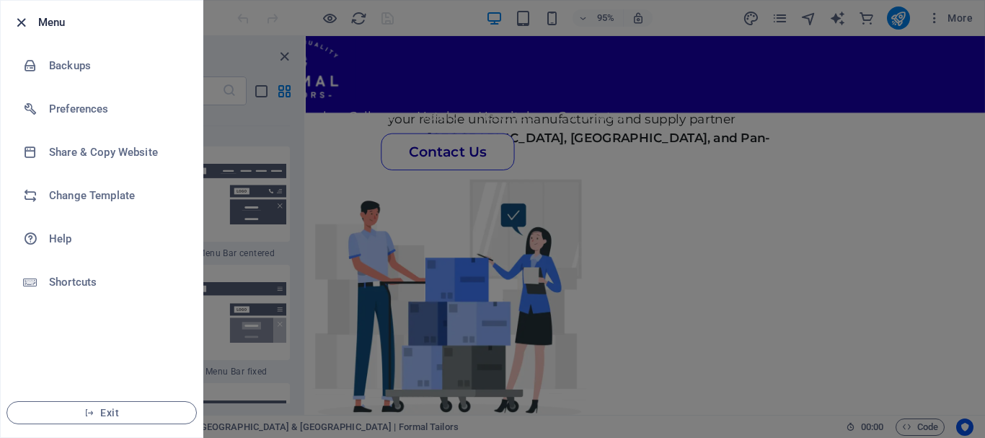
click at [22, 27] on icon "button" at bounding box center [21, 22] width 17 height 17
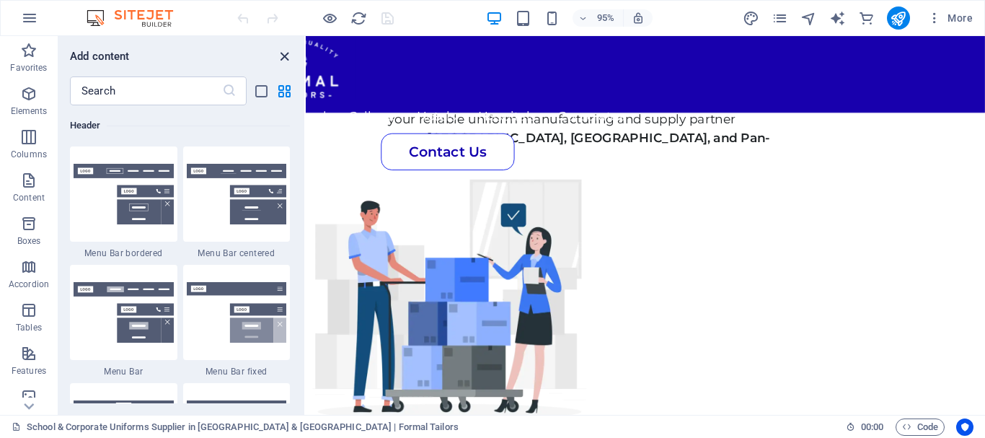
click at [291, 57] on icon "close panel" at bounding box center [284, 56] width 17 height 17
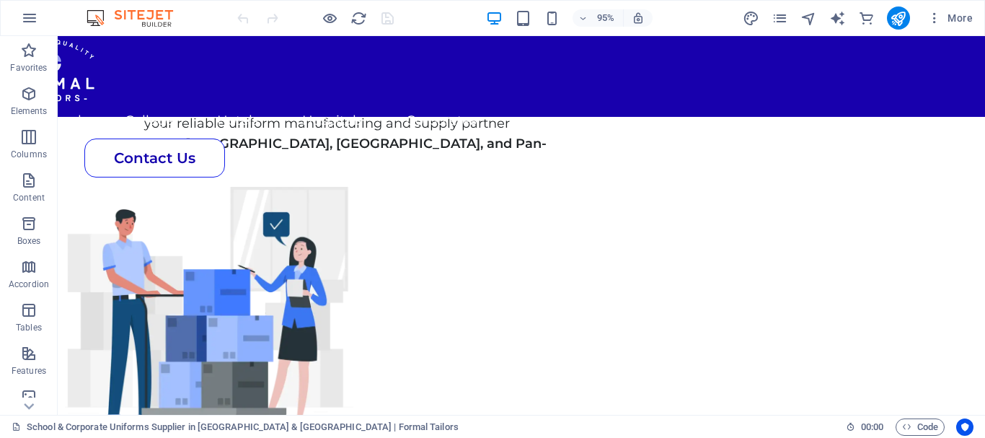
scroll to position [898, 0]
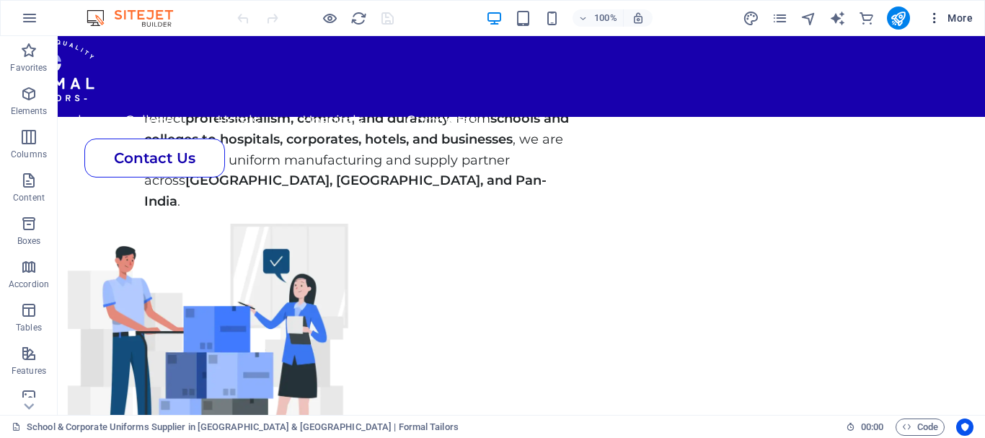
click at [933, 19] on icon "button" at bounding box center [934, 18] width 14 height 14
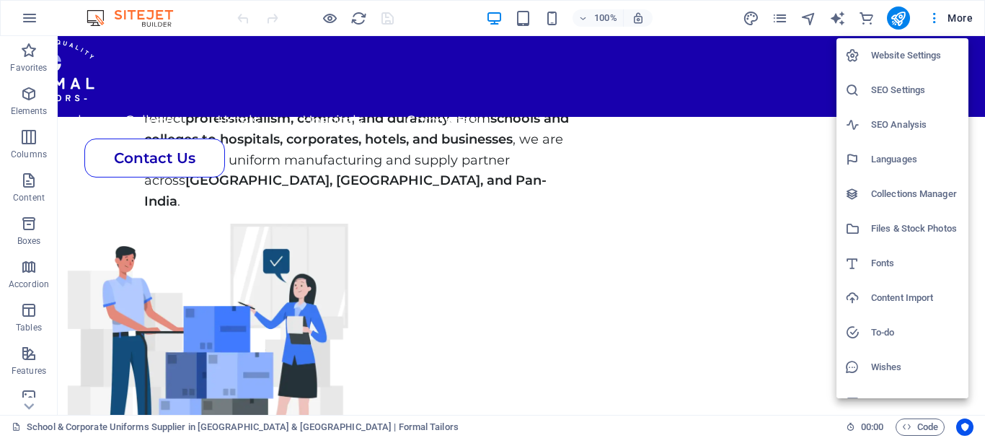
click at [876, 66] on li "Website Settings" at bounding box center [902, 55] width 132 height 35
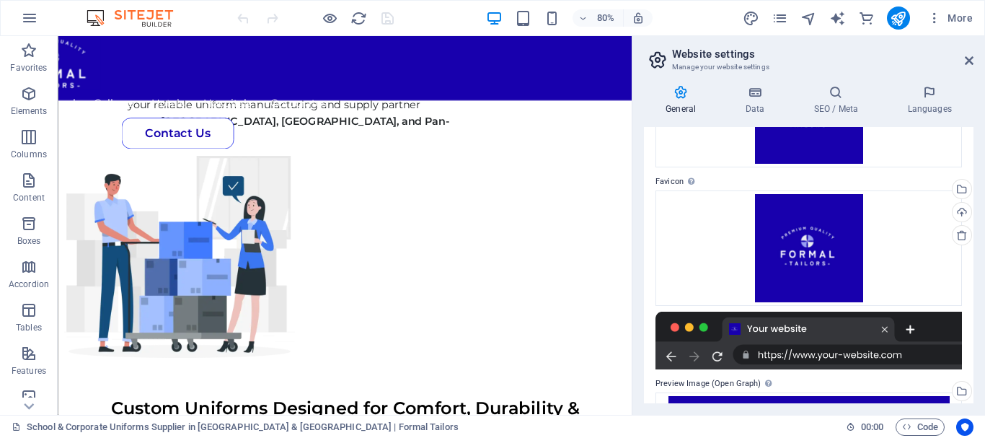
scroll to position [361, 0]
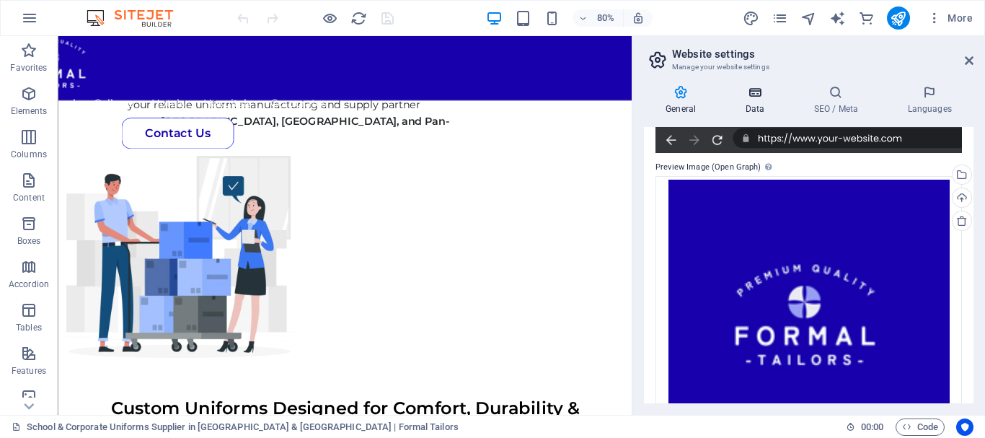
click at [774, 96] on icon at bounding box center [754, 92] width 63 height 14
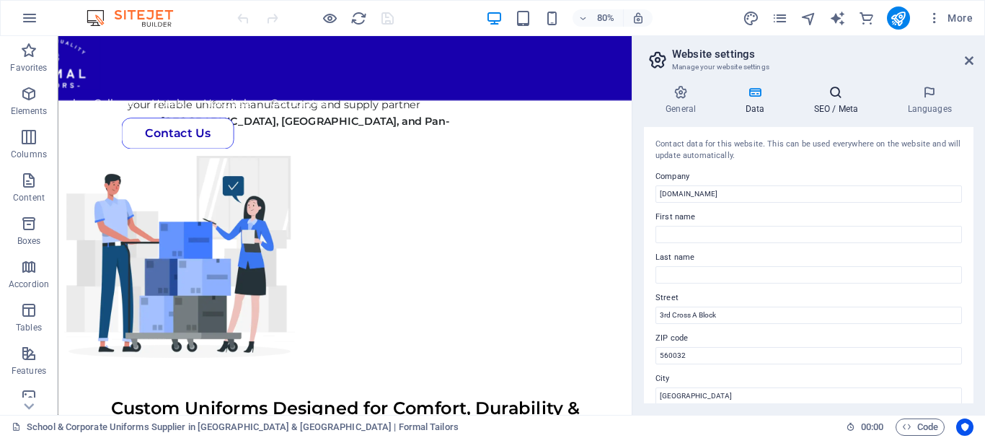
click at [826, 89] on icon at bounding box center [836, 92] width 88 height 14
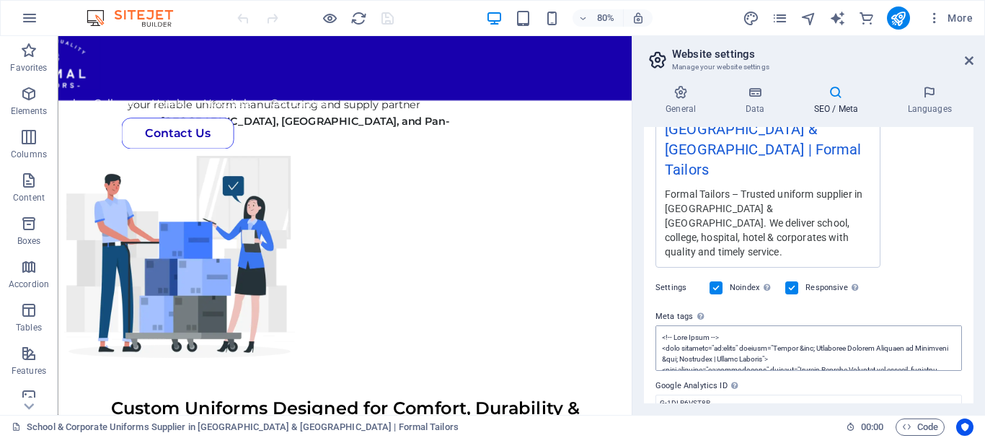
scroll to position [338, 0]
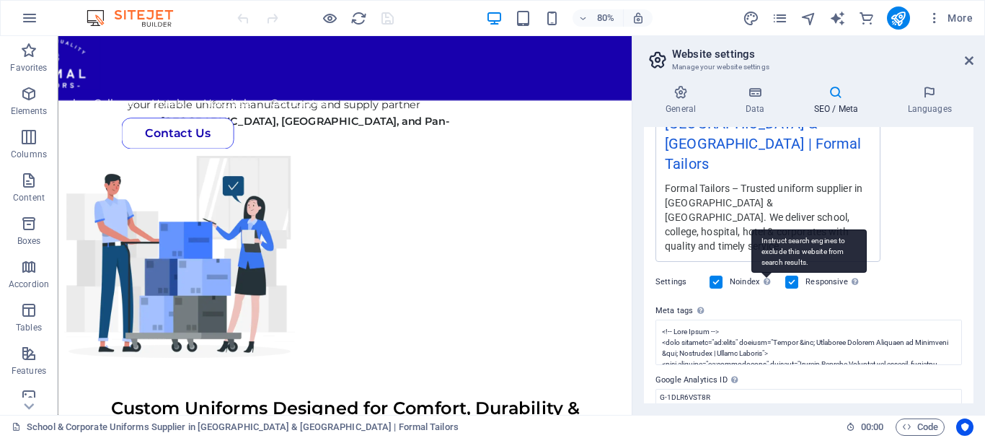
click at [771, 229] on div "Instruct search engines to exclude this website from search results." at bounding box center [808, 250] width 115 height 43
click at [0, 0] on input "Noindex Instruct search engines to exclude this website from search results." at bounding box center [0, 0] width 0 height 0
click at [771, 229] on div "Instruct search engines to exclude this website from search results." at bounding box center [808, 250] width 115 height 43
click at [0, 0] on input "Noindex Instruct search engines to exclude this website from search results." at bounding box center [0, 0] width 0 height 0
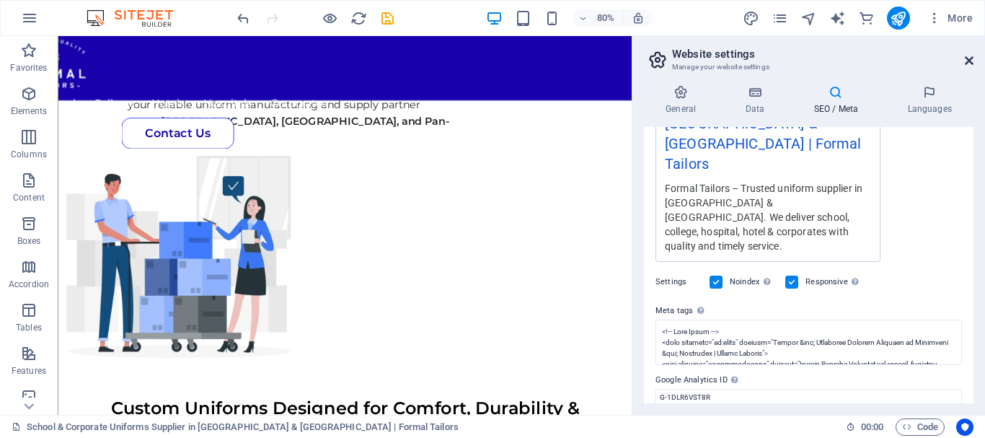
drag, startPoint x: 973, startPoint y: 59, endPoint x: 883, endPoint y: 37, distance: 92.7
click at [973, 59] on icon at bounding box center [969, 61] width 9 height 12
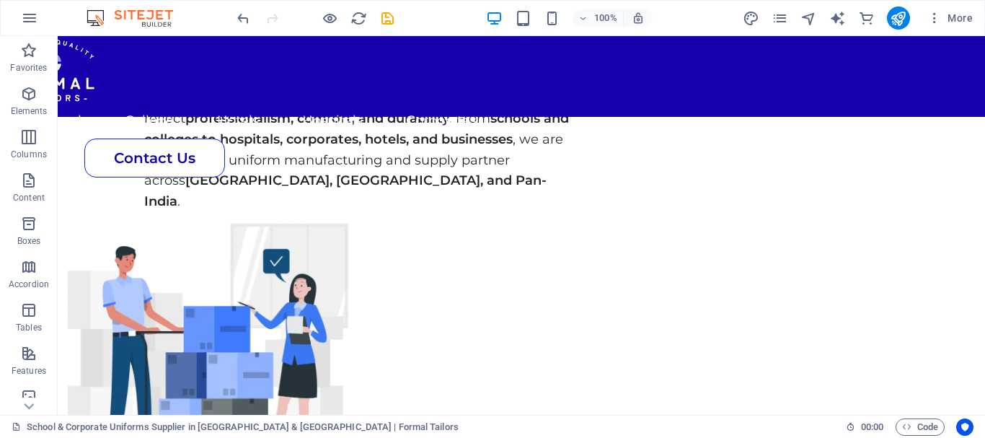
click at [397, 17] on div "100% More" at bounding box center [606, 17] width 744 height 23
click at [392, 15] on icon "save" at bounding box center [387, 18] width 17 height 17
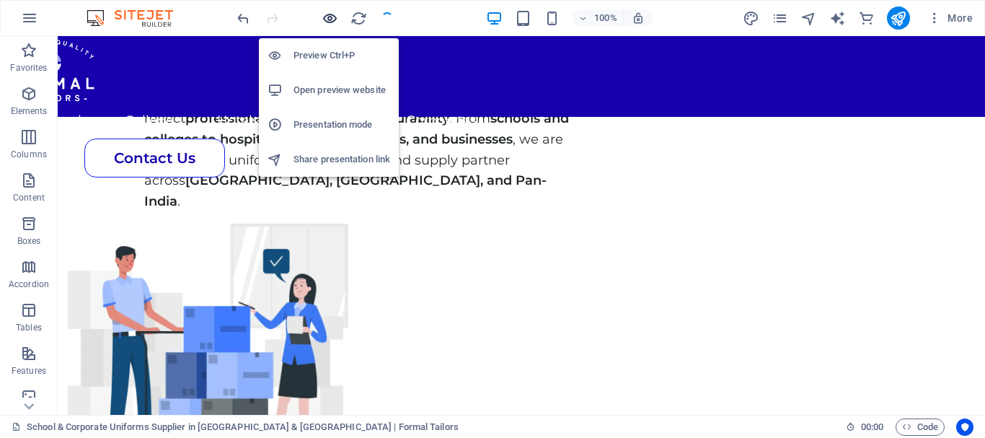
click at [332, 23] on icon "button" at bounding box center [330, 18] width 17 height 17
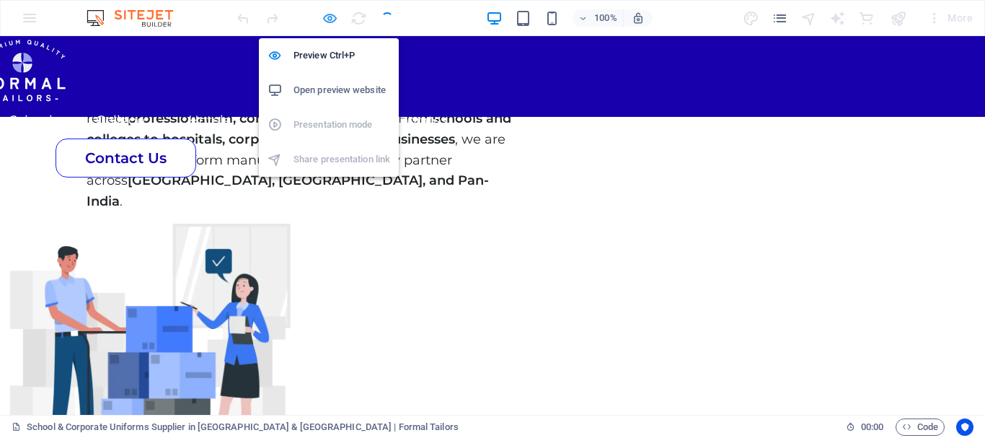
scroll to position [909, 0]
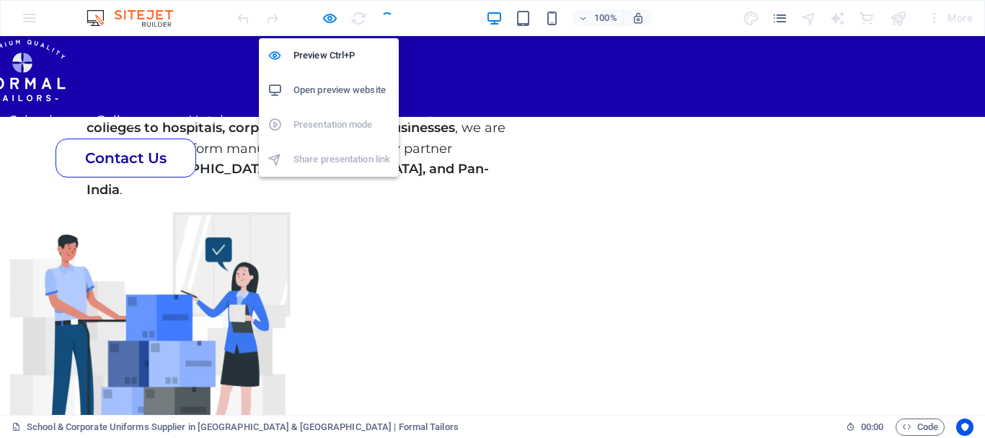
click at [361, 90] on h6 "Open preview website" at bounding box center [341, 89] width 97 height 17
click at [338, 84] on h6 "Open preview website" at bounding box center [341, 89] width 97 height 17
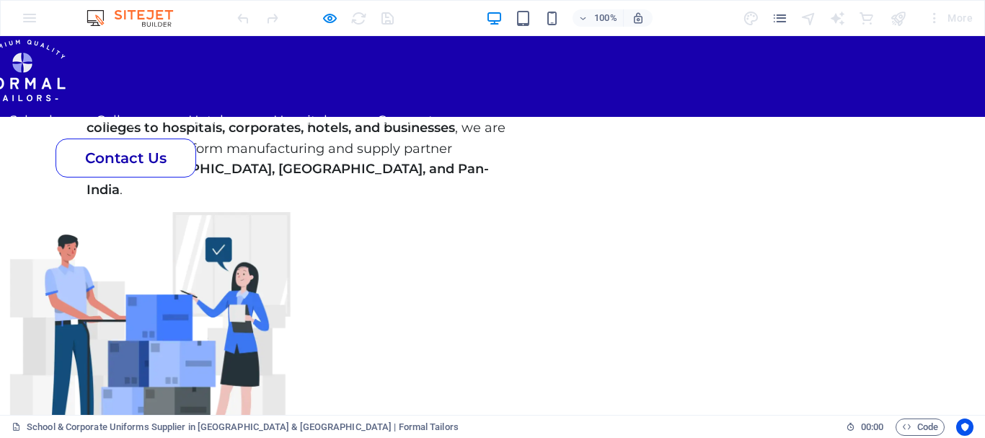
click at [338, 16] on div at bounding box center [315, 17] width 162 height 23
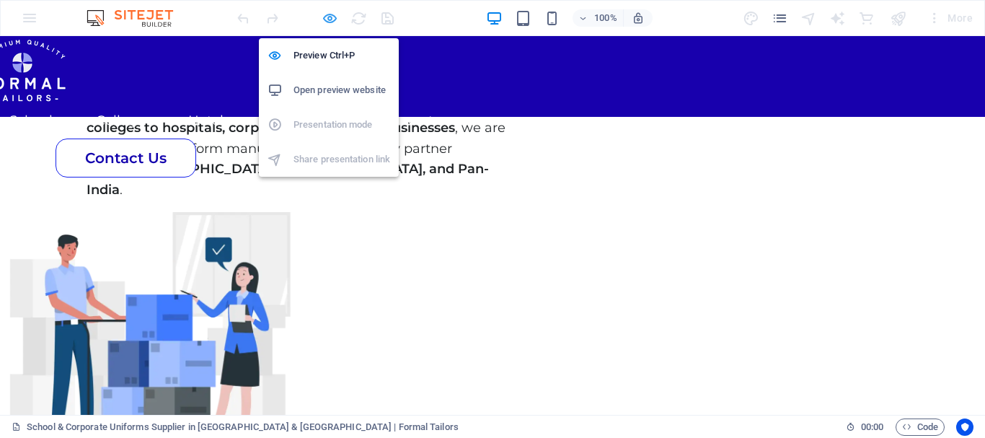
click at [336, 19] on icon "button" at bounding box center [330, 18] width 17 height 17
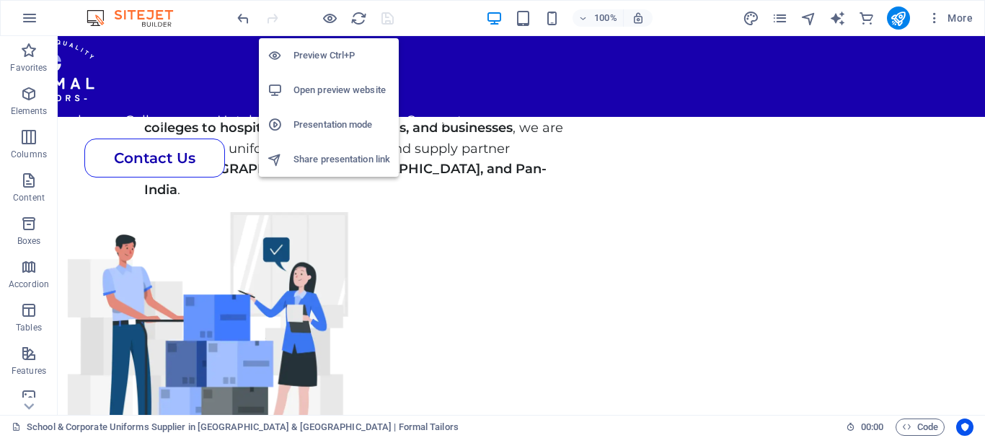
scroll to position [898, 0]
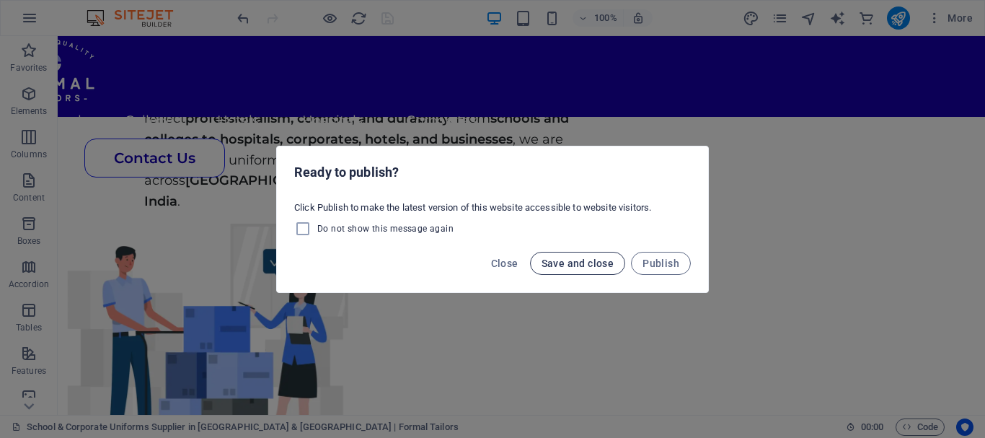
click at [589, 260] on span "Save and close" at bounding box center [578, 263] width 73 height 12
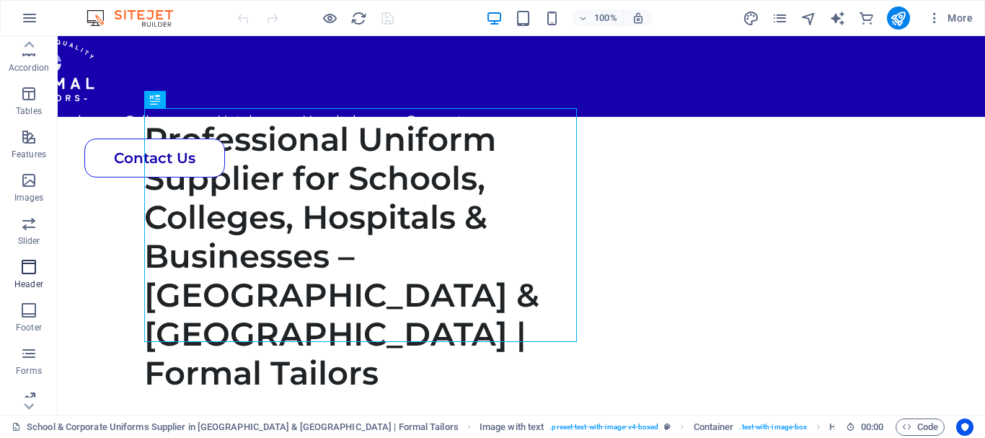
scroll to position [314, 0]
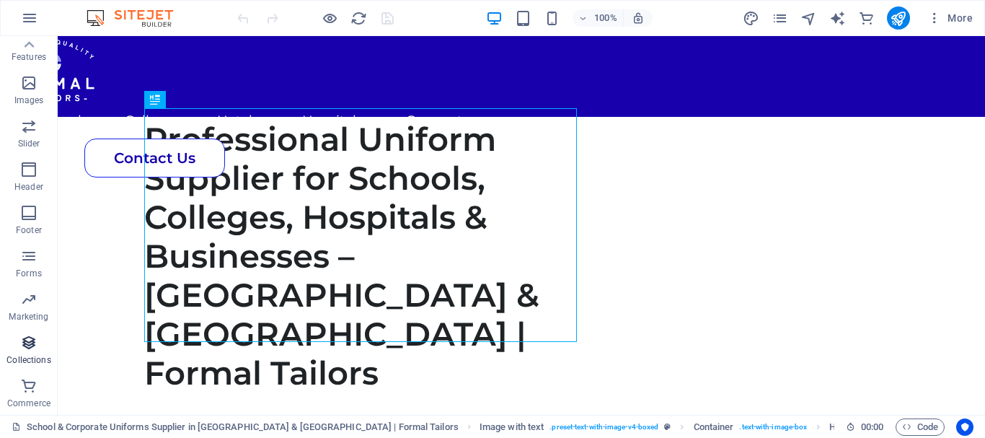
click at [33, 355] on p "Collections" at bounding box center [28, 360] width 44 height 12
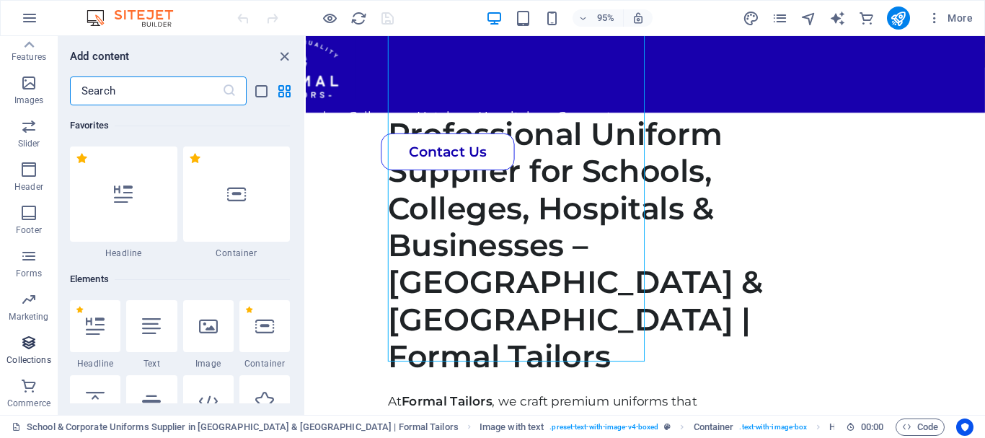
scroll to position [13200, 0]
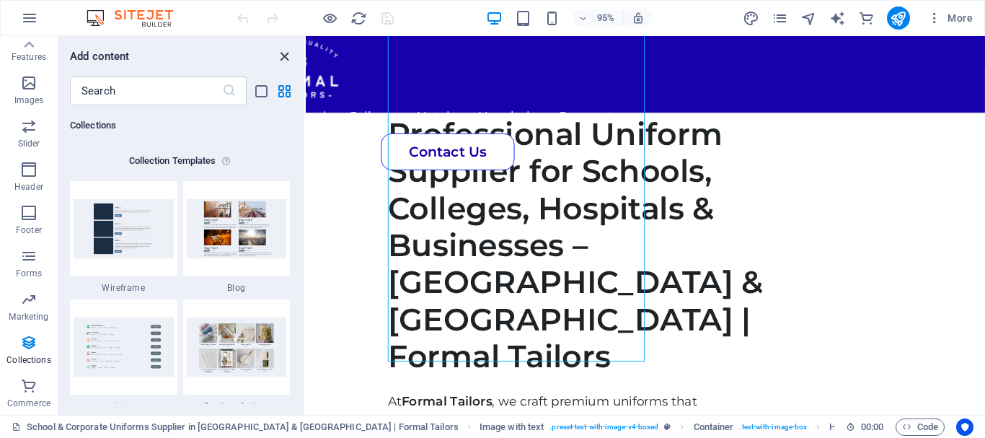
click at [281, 55] on icon "close panel" at bounding box center [284, 56] width 17 height 17
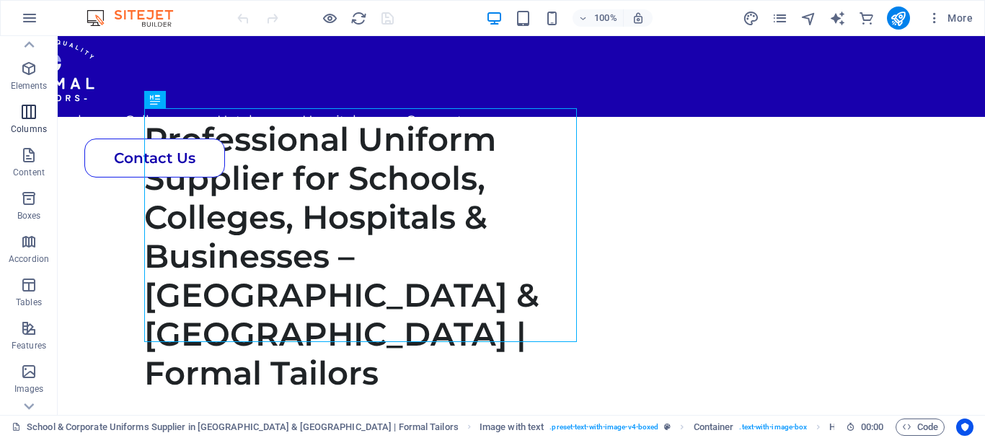
scroll to position [0, 0]
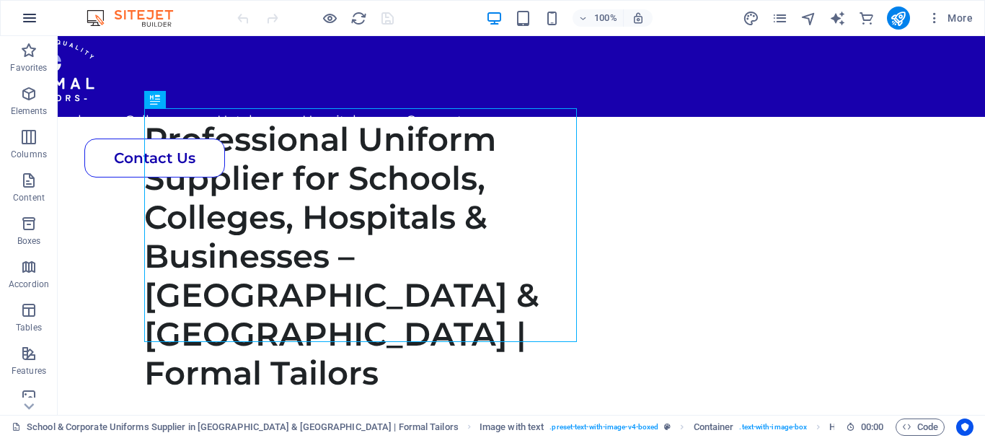
click at [26, 18] on icon "button" at bounding box center [29, 17] width 17 height 17
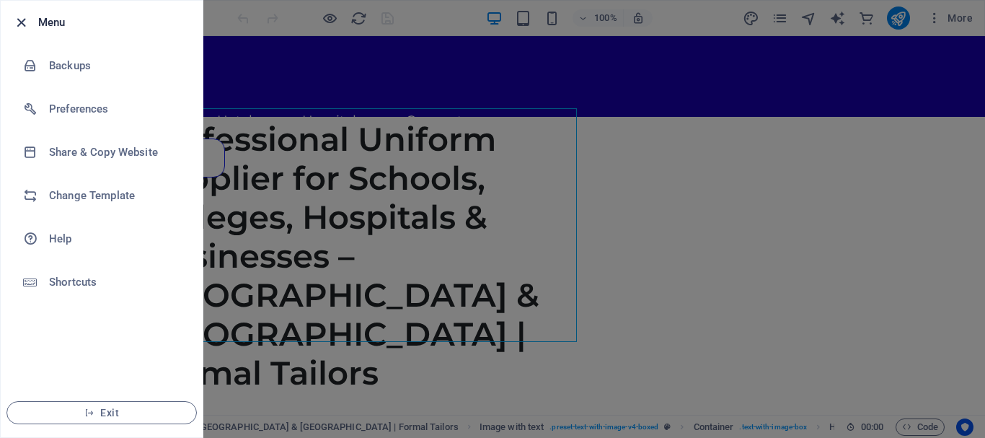
click at [17, 17] on icon "button" at bounding box center [21, 22] width 17 height 17
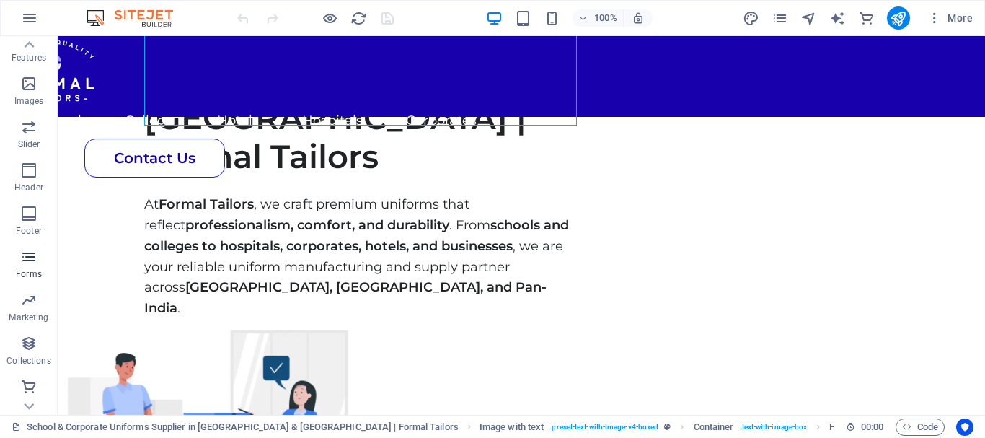
scroll to position [314, 0]
click at [36, 300] on icon "button" at bounding box center [28, 299] width 17 height 17
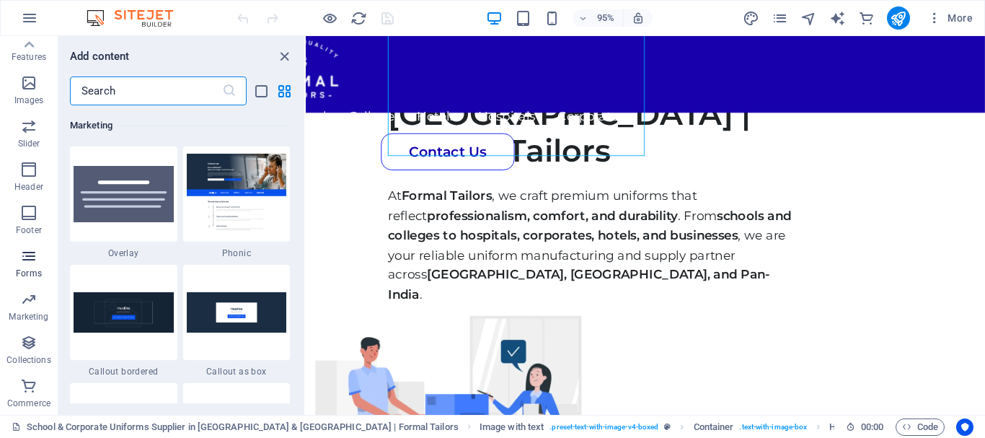
click at [32, 271] on p "Forms" at bounding box center [29, 274] width 26 height 12
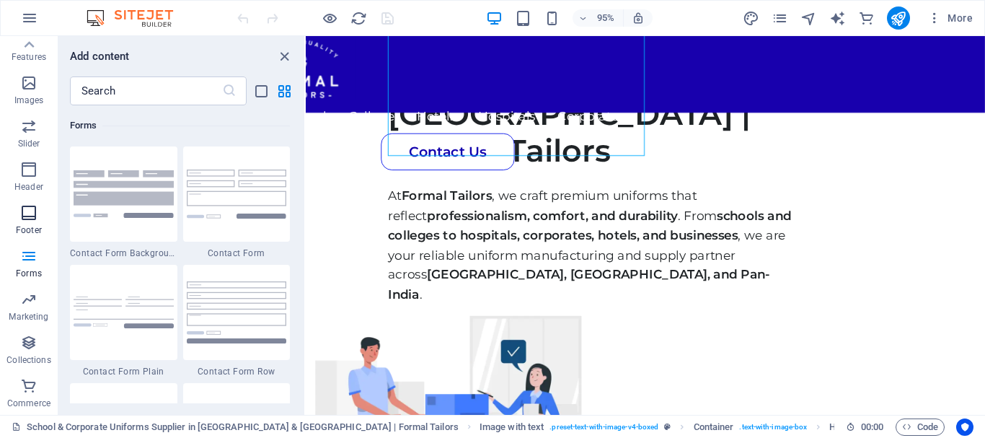
click at [37, 218] on icon "button" at bounding box center [28, 212] width 17 height 17
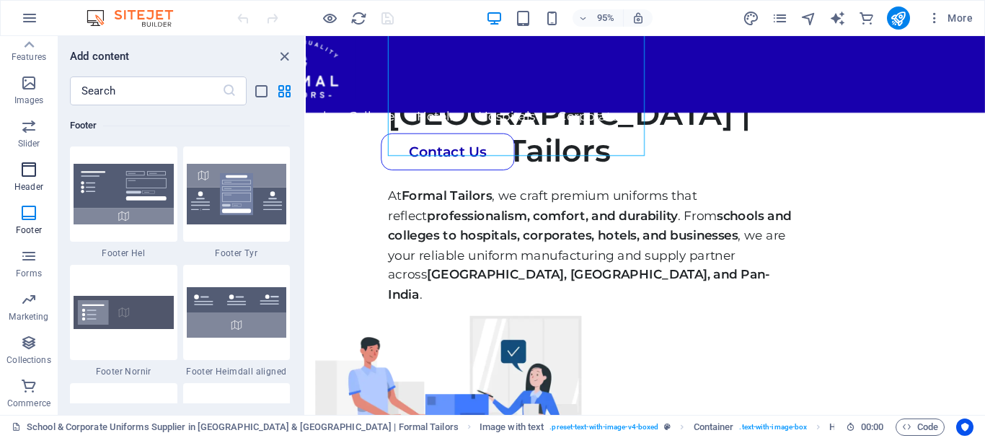
click at [29, 187] on p "Header" at bounding box center [28, 187] width 29 height 12
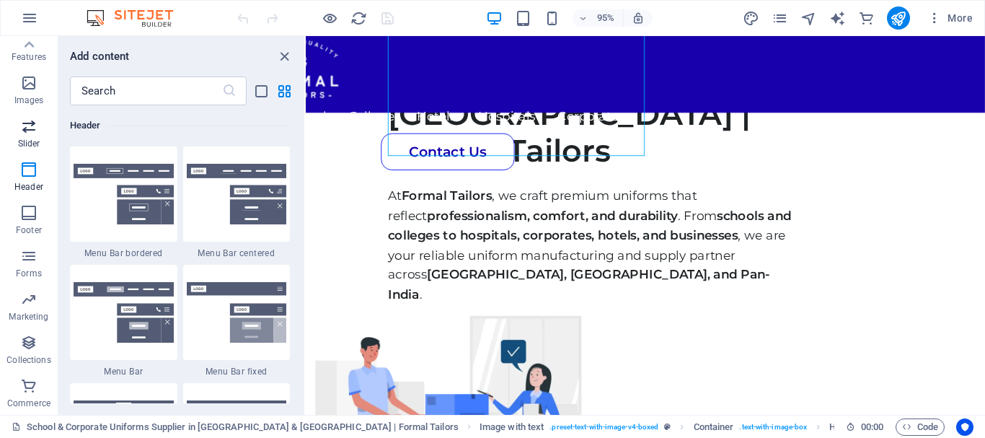
click at [21, 135] on span "Slider" at bounding box center [29, 135] width 58 height 35
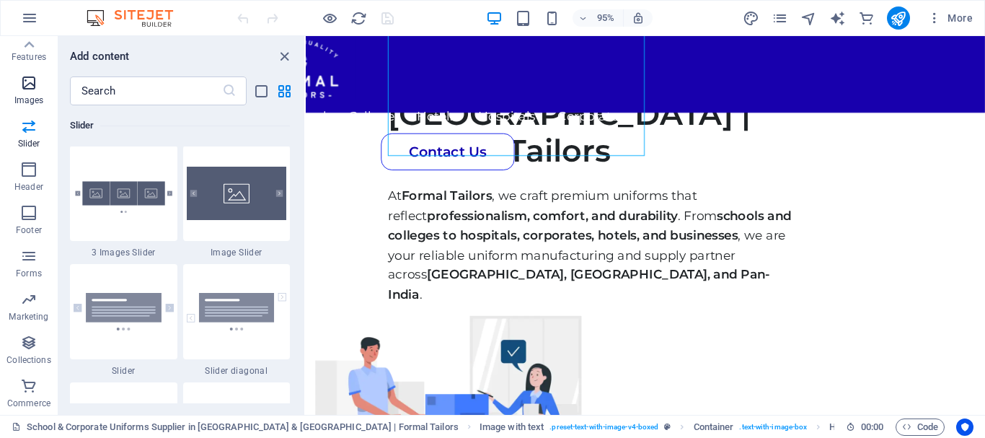
click at [27, 82] on icon "button" at bounding box center [28, 82] width 17 height 17
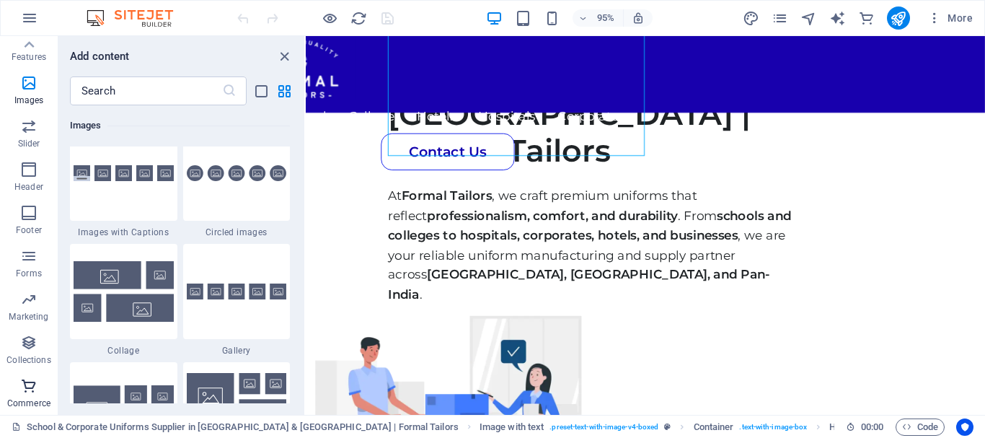
click at [25, 389] on icon "button" at bounding box center [28, 385] width 17 height 17
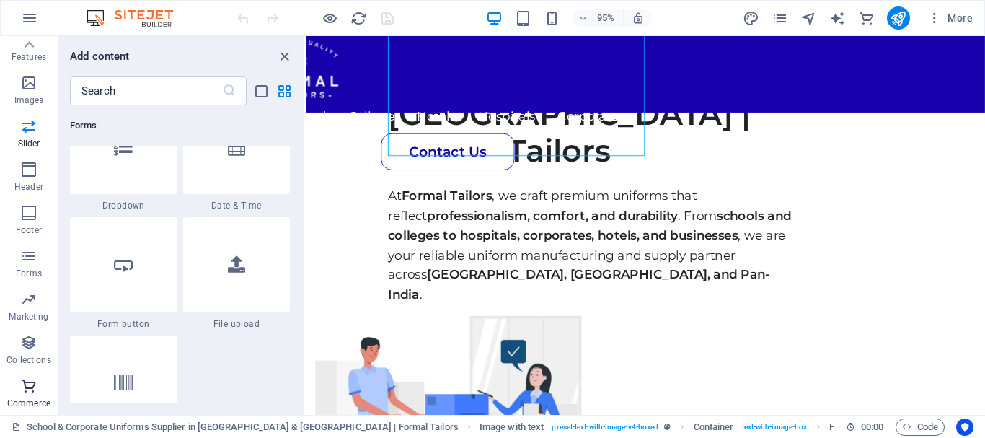
scroll to position [13896, 0]
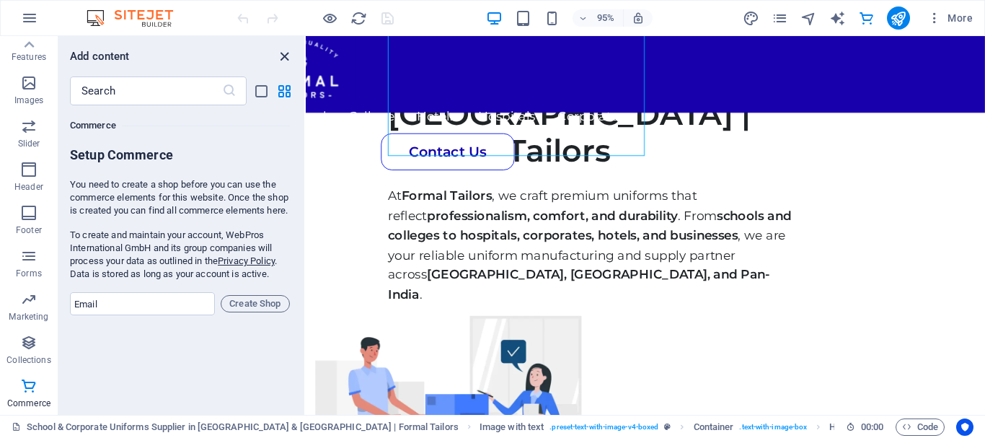
click at [282, 53] on icon "close panel" at bounding box center [284, 56] width 17 height 17
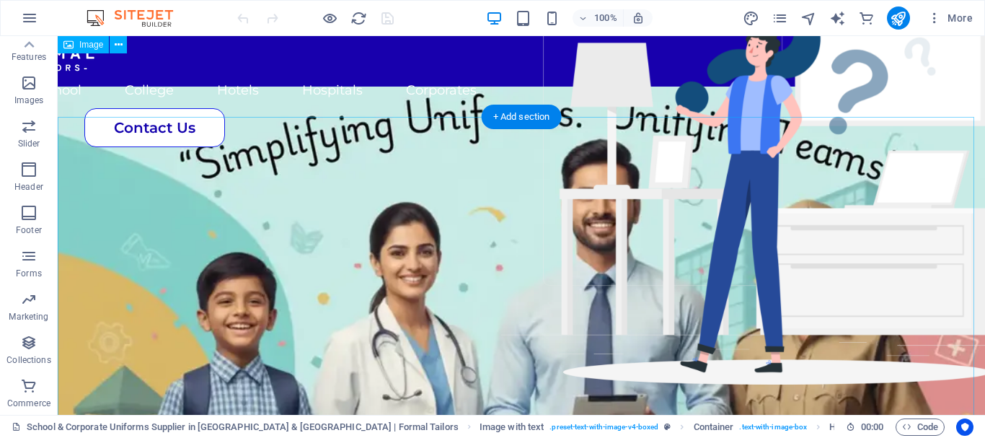
scroll to position [0, 0]
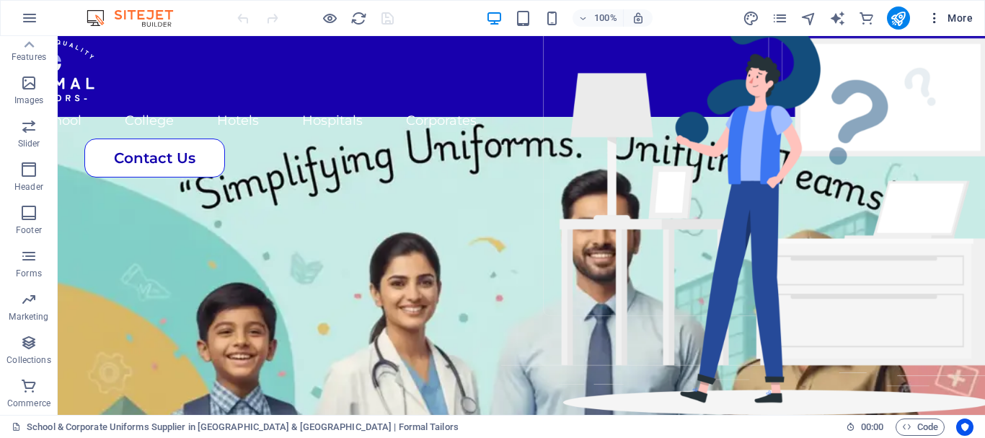
click at [958, 14] on span "More" at bounding box center [949, 18] width 45 height 14
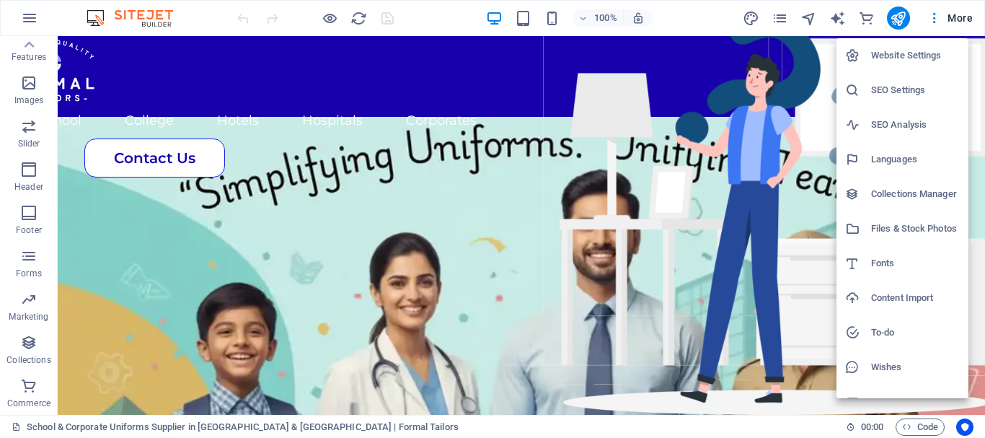
click at [898, 59] on h6 "Website Settings" at bounding box center [915, 55] width 89 height 17
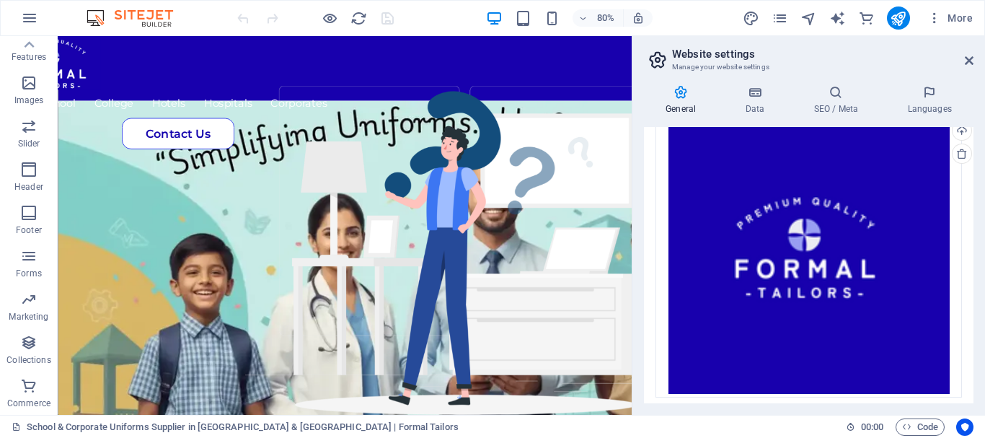
scroll to position [433, 0]
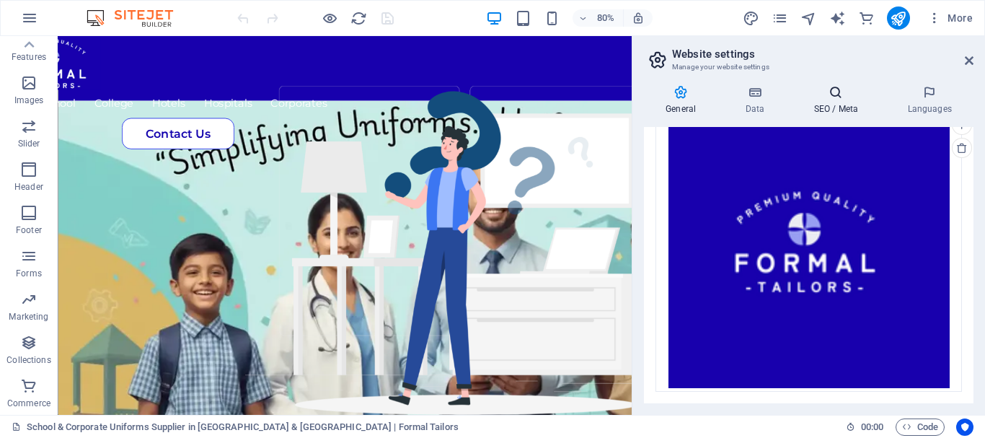
click at [839, 88] on icon at bounding box center [836, 92] width 88 height 14
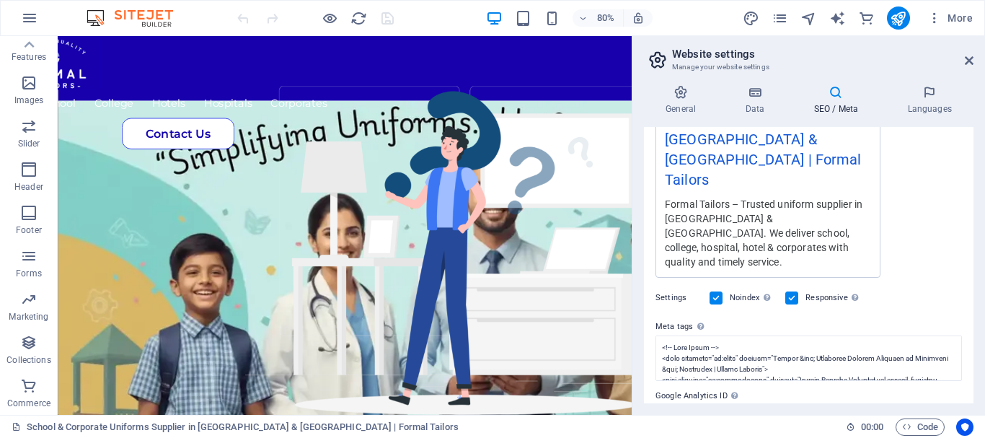
scroll to position [338, 0]
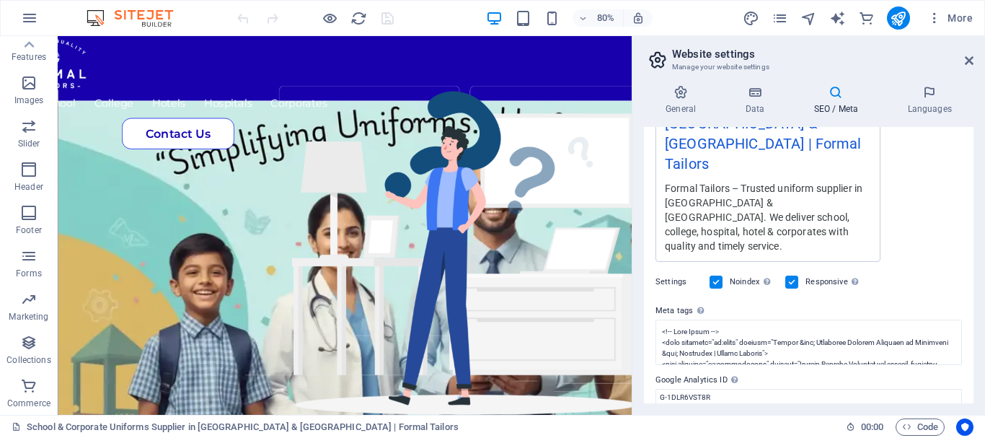
click at [725, 273] on div "Noindex Instruct search engines to exclude this website from search results." at bounding box center [742, 281] width 64 height 17
click at [723, 273] on div "Noindex Instruct search engines to exclude this website from search results." at bounding box center [742, 281] width 64 height 17
click at [722, 273] on div "Noindex Instruct search engines to exclude this website from search results." at bounding box center [742, 281] width 64 height 17
click at [721, 275] on label at bounding box center [716, 281] width 13 height 13
click at [0, 0] on input "Noindex Instruct search engines to exclude this website from search results." at bounding box center [0, 0] width 0 height 0
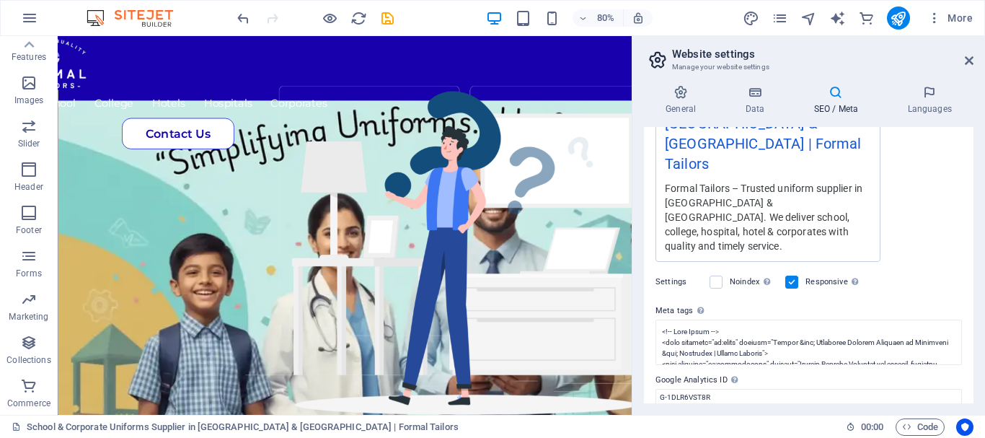
click at [725, 273] on div "Noindex Instruct search engines to exclude this website from search results." at bounding box center [742, 281] width 64 height 17
click at [715, 275] on label at bounding box center [716, 281] width 13 height 13
click at [0, 0] on input "Noindex Instruct search engines to exclude this website from search results." at bounding box center [0, 0] width 0 height 0
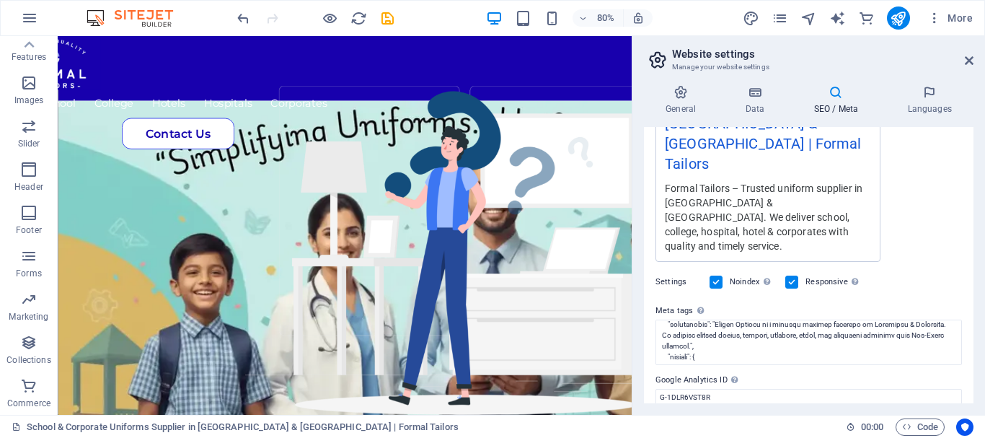
click at [966, 50] on h2 "Website settings" at bounding box center [822, 54] width 301 height 13
click at [969, 54] on h2 "Website settings" at bounding box center [822, 54] width 301 height 13
click at [975, 59] on aside "Website settings Manage your website settings General Data SEO / Meta Languages…" at bounding box center [808, 225] width 353 height 379
drag, startPoint x: 971, startPoint y: 58, endPoint x: 389, endPoint y: 14, distance: 584.4
click at [971, 58] on icon at bounding box center [969, 61] width 9 height 12
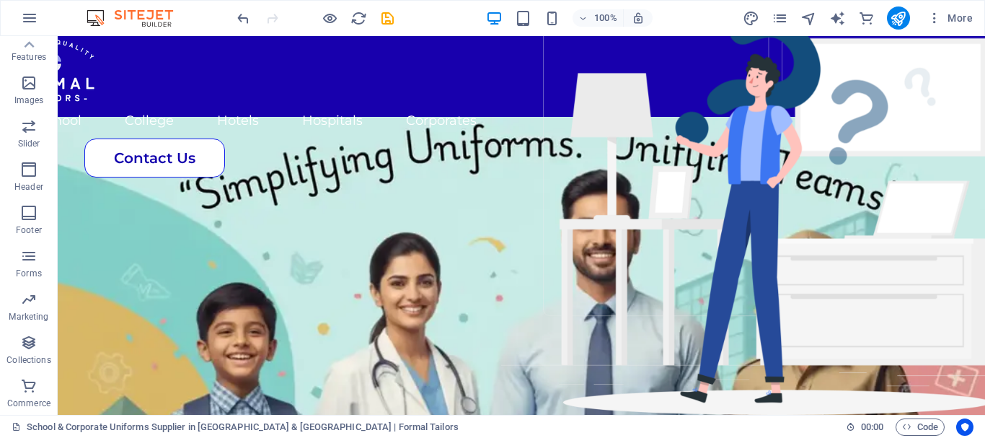
click at [385, 27] on div at bounding box center [315, 17] width 162 height 23
click at [384, 22] on icon "save" at bounding box center [387, 18] width 17 height 17
click at [910, 16] on div at bounding box center [898, 17] width 23 height 23
click at [900, 12] on icon "publish" at bounding box center [898, 18] width 17 height 17
click at [949, 20] on span "More" at bounding box center [949, 18] width 45 height 14
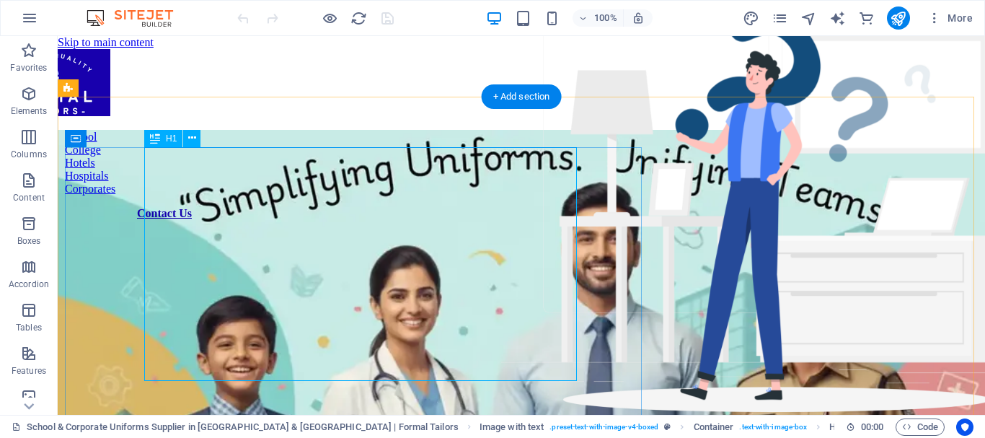
scroll to position [536, 0]
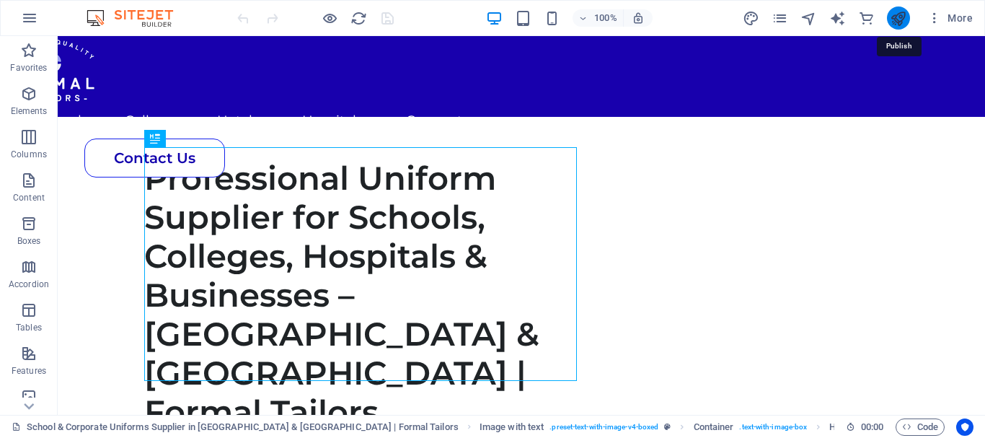
click at [893, 13] on icon "publish" at bounding box center [898, 18] width 17 height 17
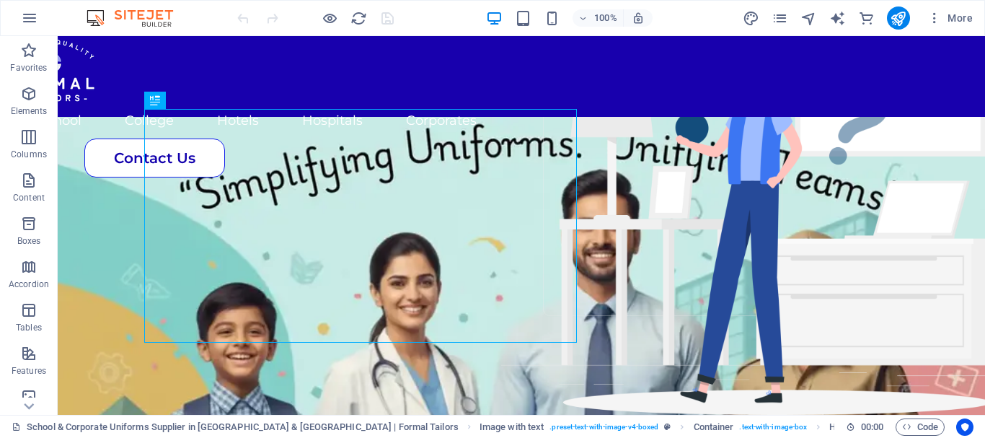
scroll to position [574, 0]
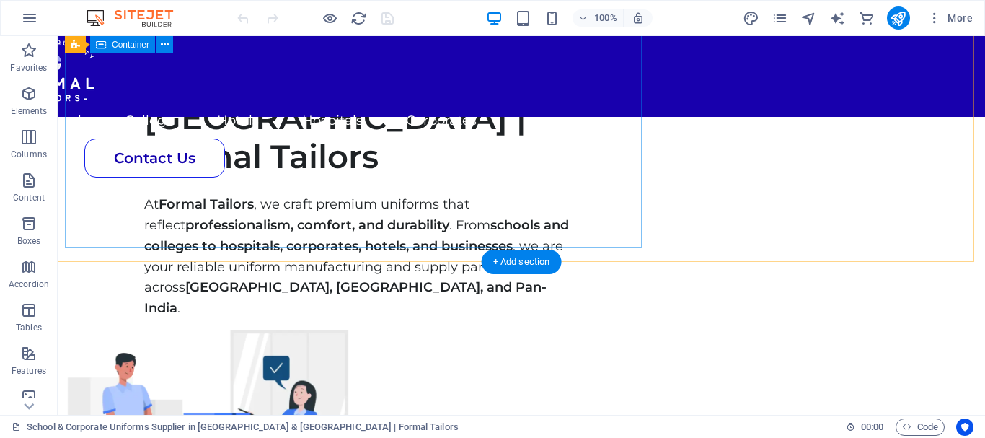
scroll to position [824, 0]
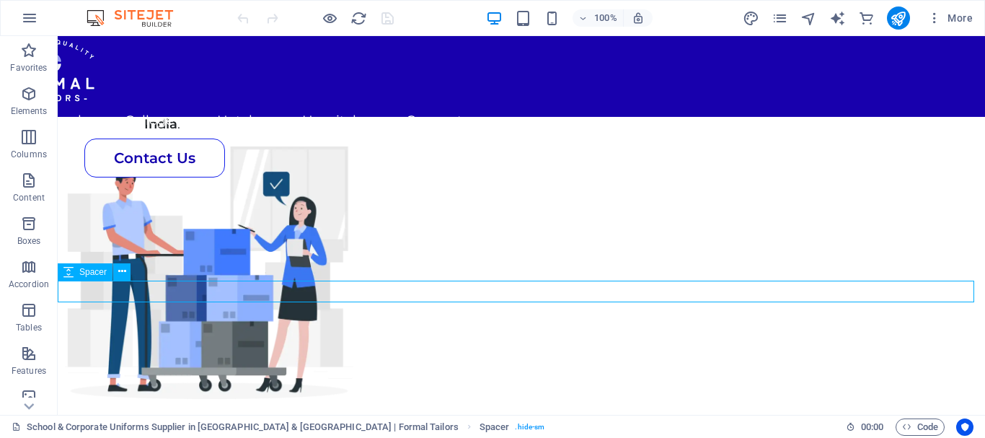
select select "px"
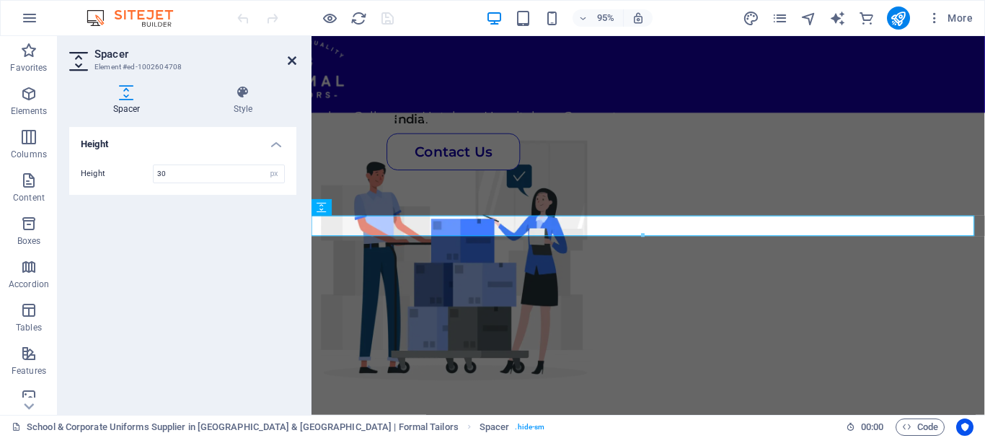
click at [288, 64] on icon at bounding box center [292, 61] width 9 height 12
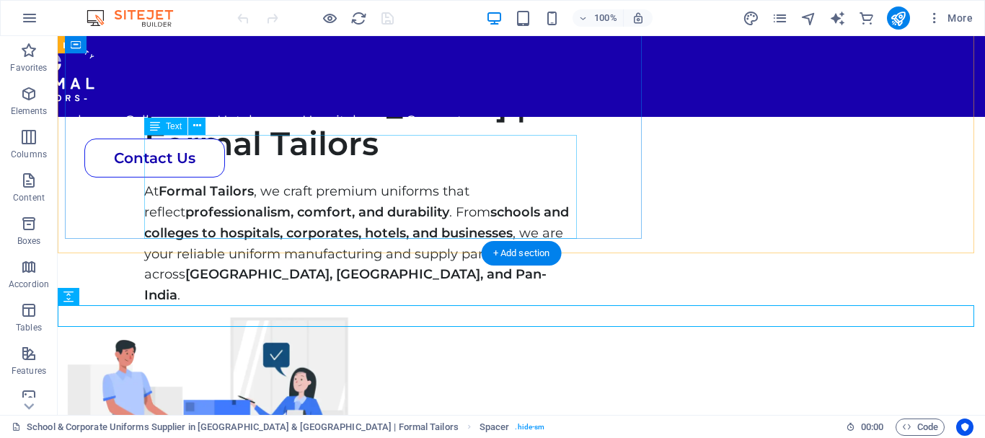
scroll to position [798, 0]
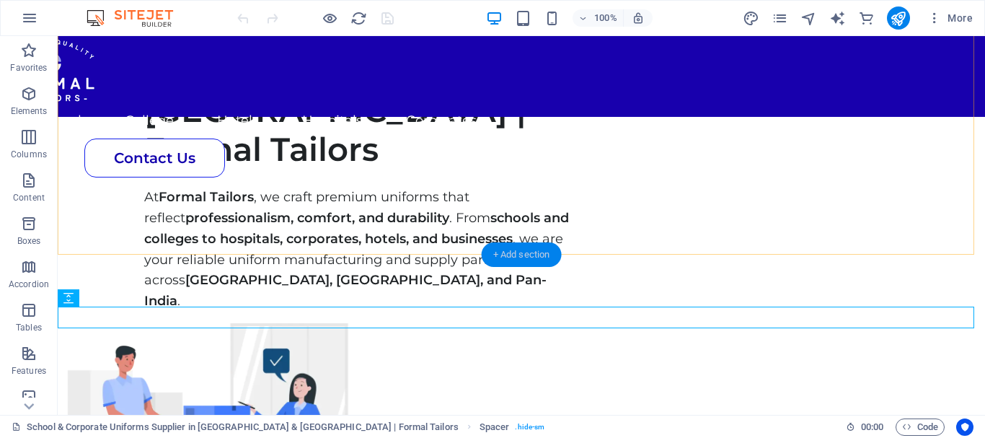
click at [517, 249] on div "+ Add section" at bounding box center [522, 254] width 80 height 25
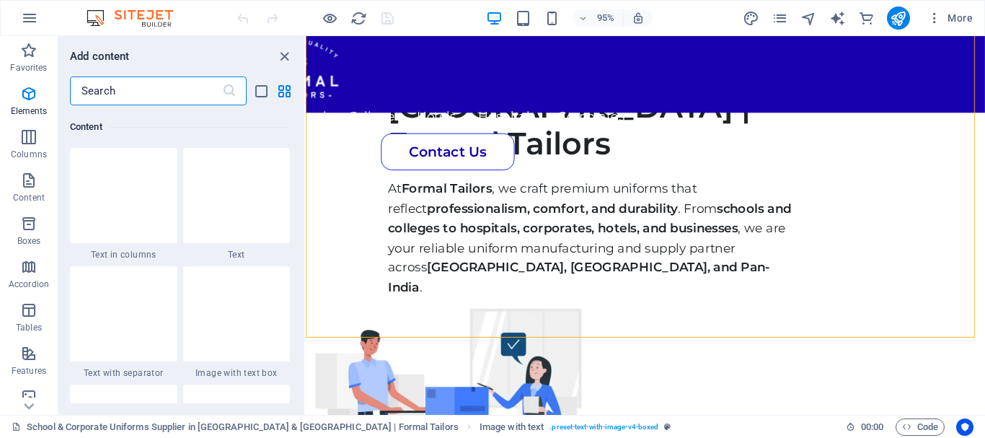
scroll to position [2523, 0]
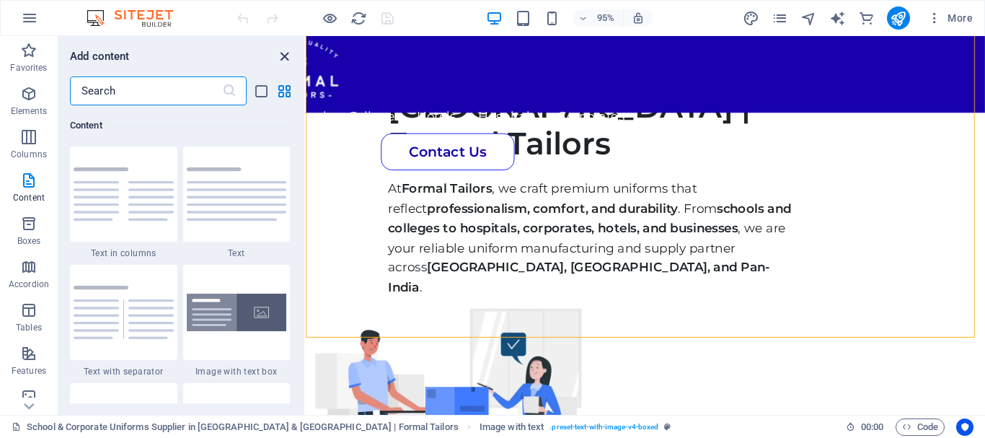
click at [283, 50] on icon "close panel" at bounding box center [284, 56] width 17 height 17
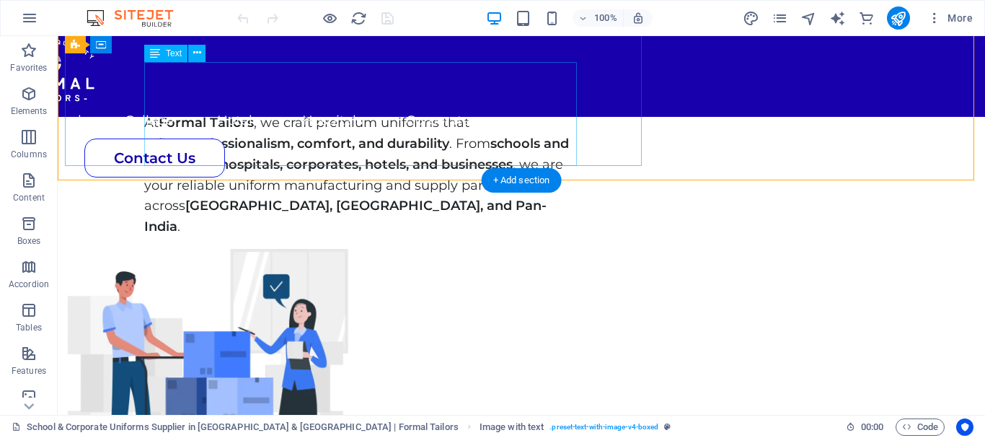
scroll to position [845, 0]
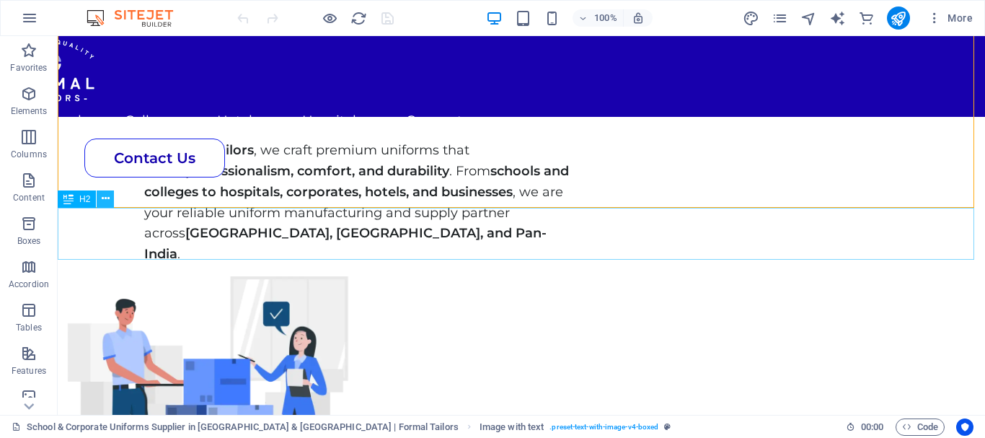
click at [107, 200] on icon at bounding box center [106, 198] width 8 height 15
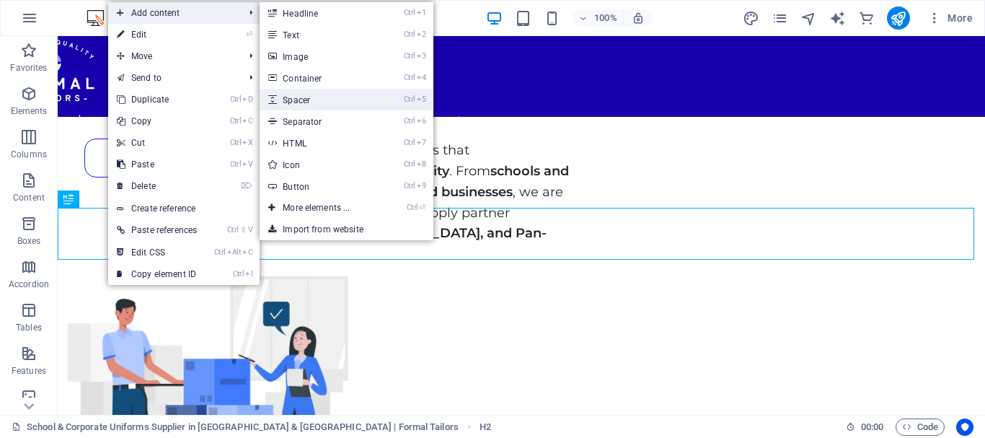
click at [322, 95] on link "Ctrl 5 Spacer" at bounding box center [319, 100] width 119 height 22
select select "px"
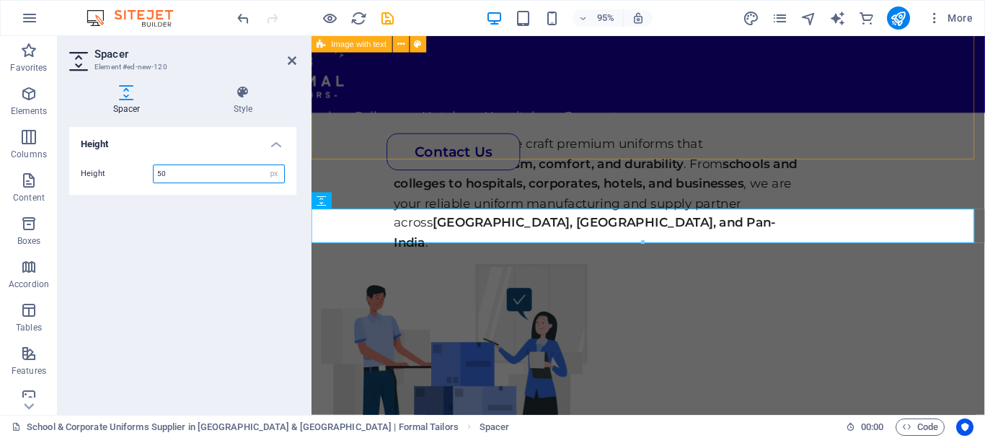
scroll to position [982, 0]
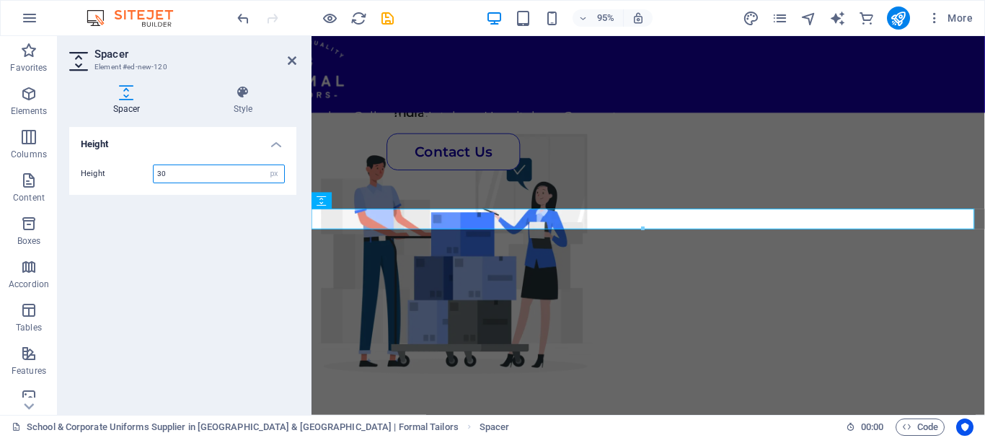
type input "30"
click at [293, 68] on header "Spacer Element #ed-new-120" at bounding box center [182, 54] width 227 height 37
click at [293, 61] on icon at bounding box center [292, 61] width 9 height 12
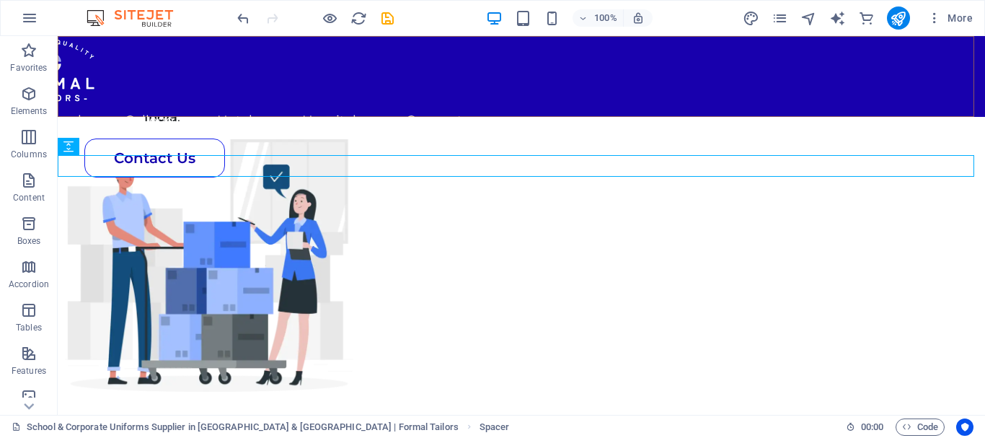
scroll to position [950, 0]
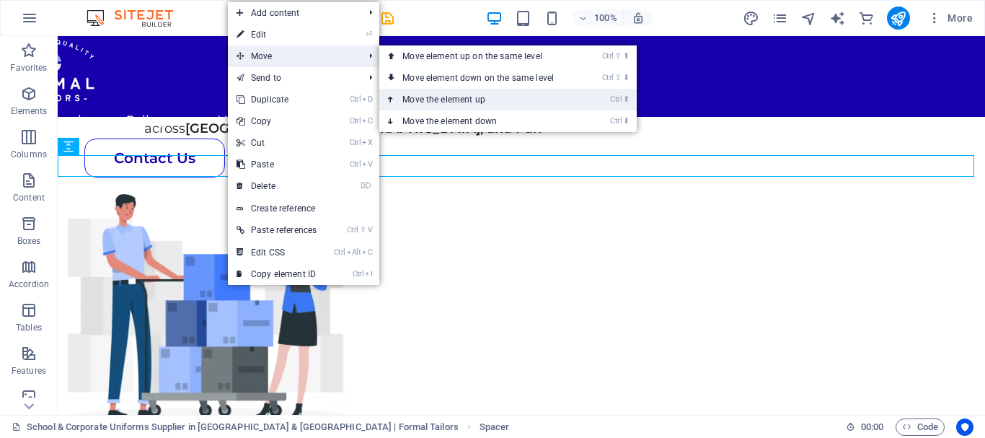
click at [439, 105] on link "Ctrl ⬆ Move the element up" at bounding box center [480, 100] width 203 height 22
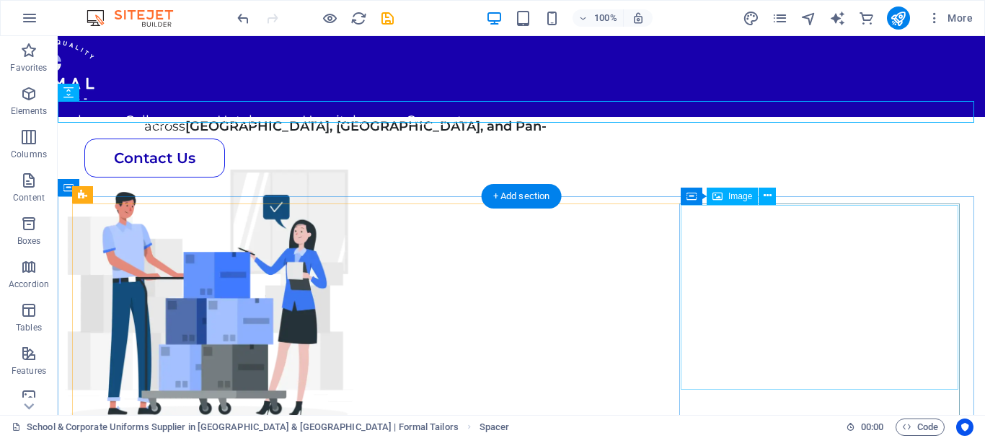
scroll to position [1094, 0]
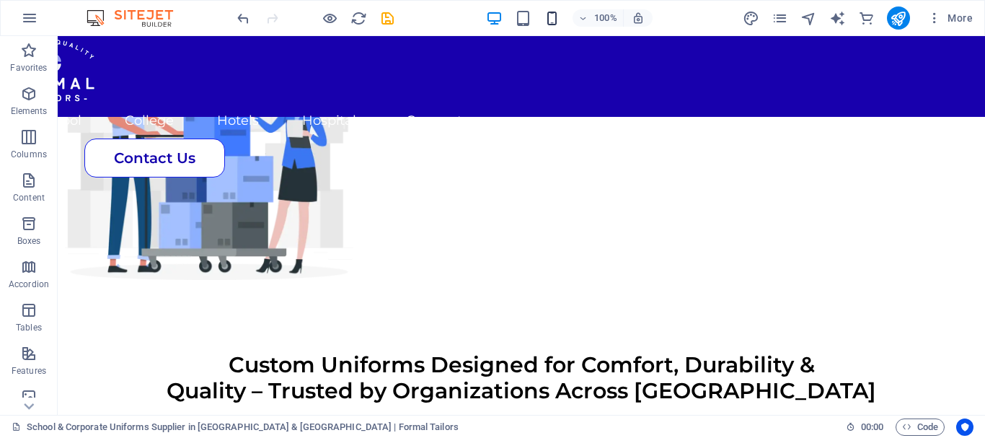
click at [558, 14] on icon "button" at bounding box center [552, 18] width 17 height 17
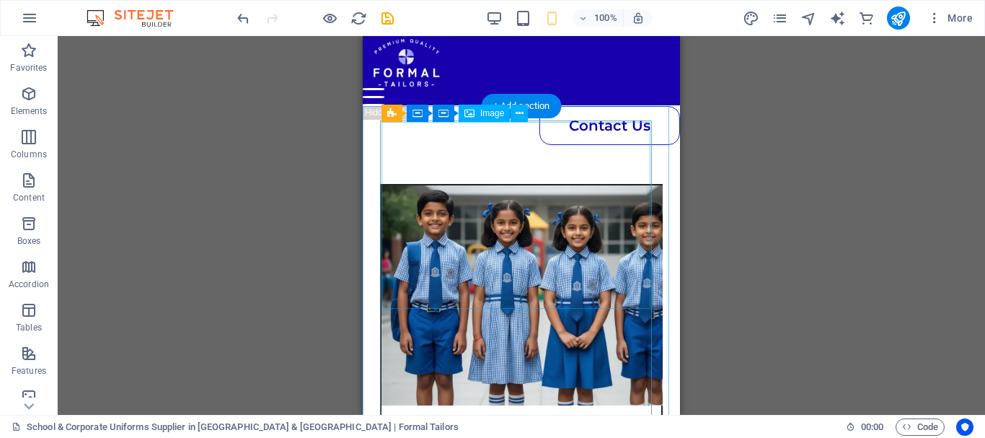
scroll to position [722, 0]
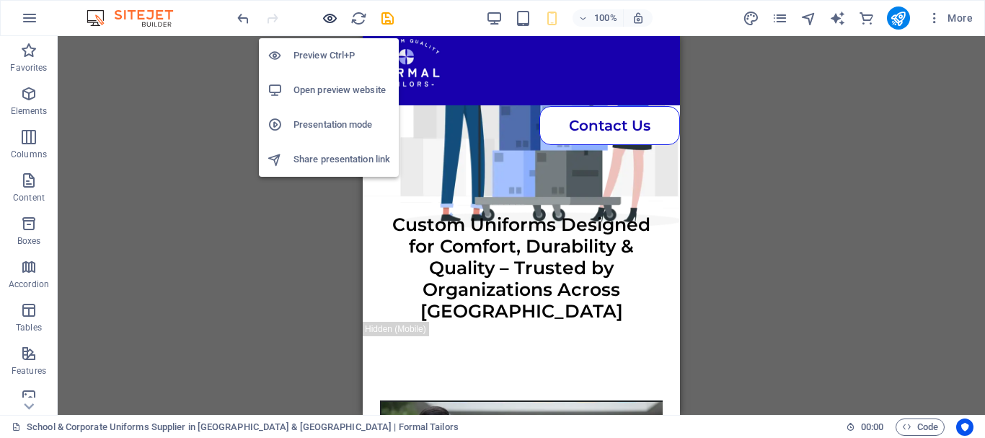
click at [330, 19] on icon "button" at bounding box center [330, 18] width 17 height 17
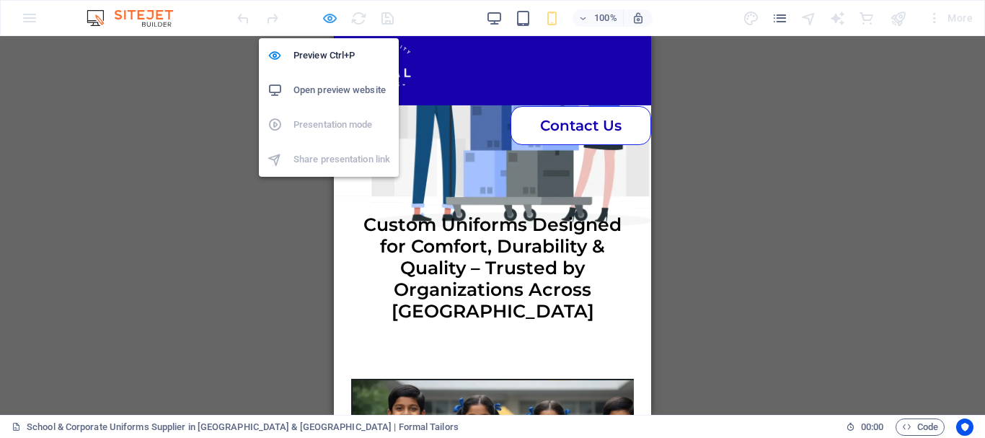
click at [328, 12] on icon "button" at bounding box center [330, 18] width 17 height 17
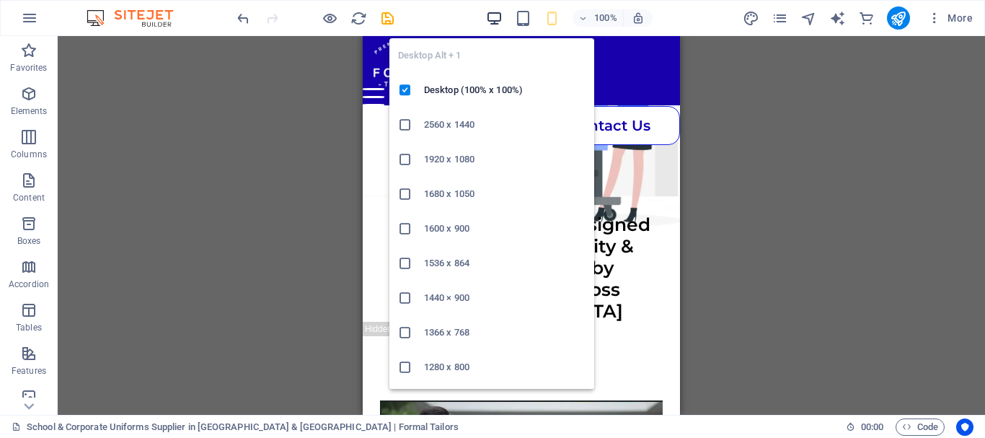
click at [497, 17] on icon "button" at bounding box center [494, 18] width 17 height 17
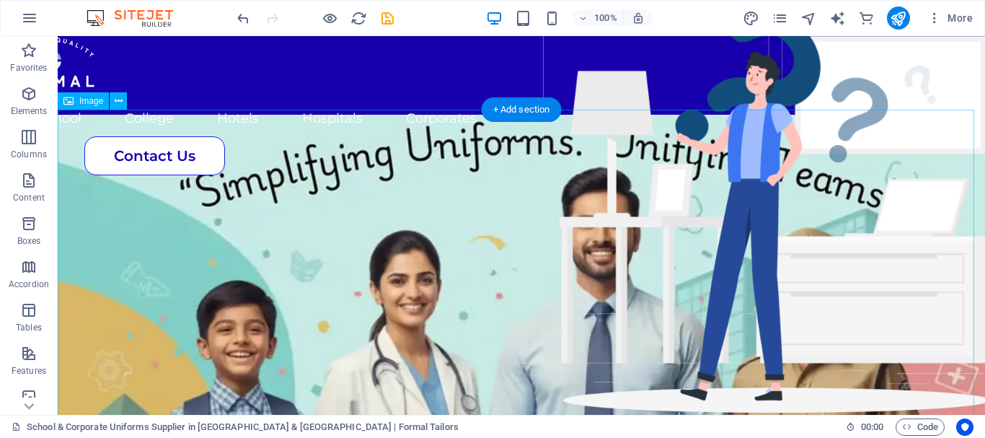
scroll to position [0, 0]
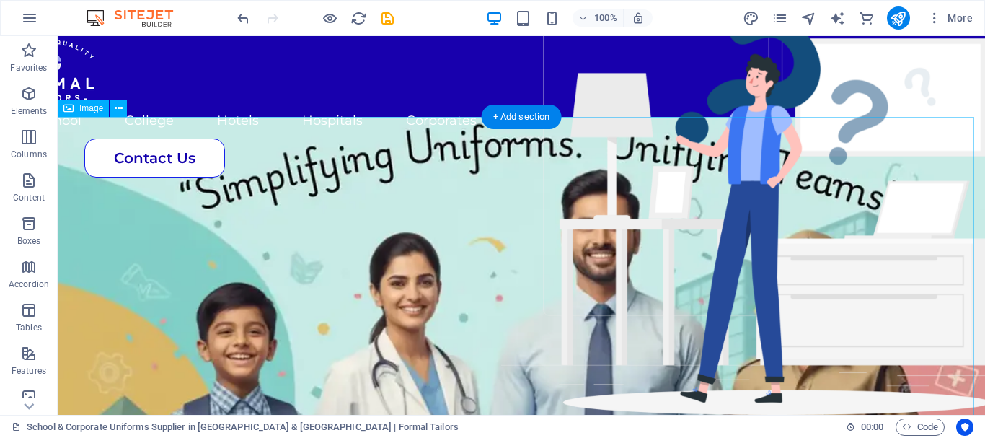
click at [399, 221] on figure at bounding box center [521, 380] width 927 height 527
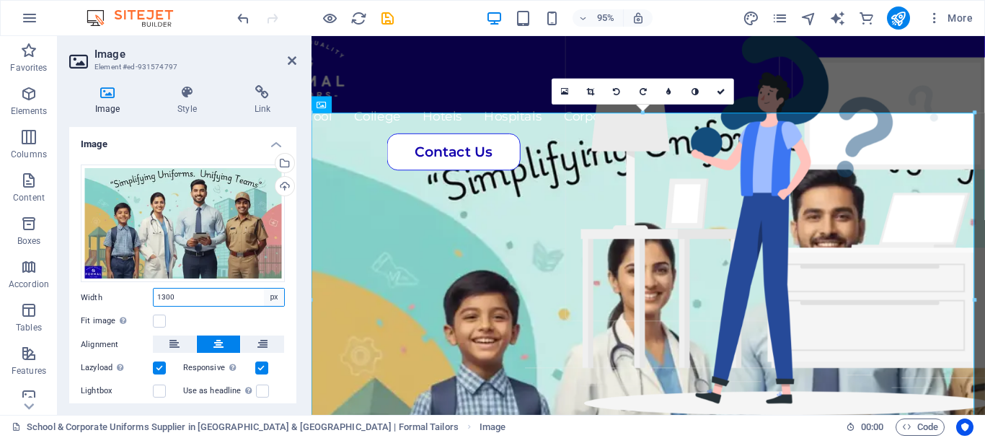
drag, startPoint x: 275, startPoint y: 298, endPoint x: 275, endPoint y: 288, distance: 9.4
click at [275, 298] on select "Default auto px rem % em vh vw" at bounding box center [274, 296] width 20 height 17
select select "%"
click at [264, 288] on select "Default auto px rem % em vh vw" at bounding box center [274, 296] width 20 height 17
type input "100"
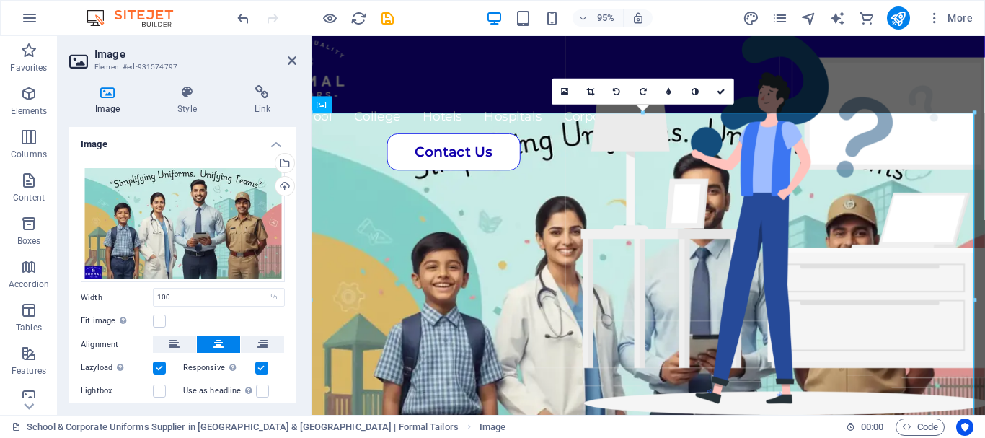
click at [254, 314] on div "Fit image Automatically fit image to a fixed width and height" at bounding box center [183, 320] width 204 height 17
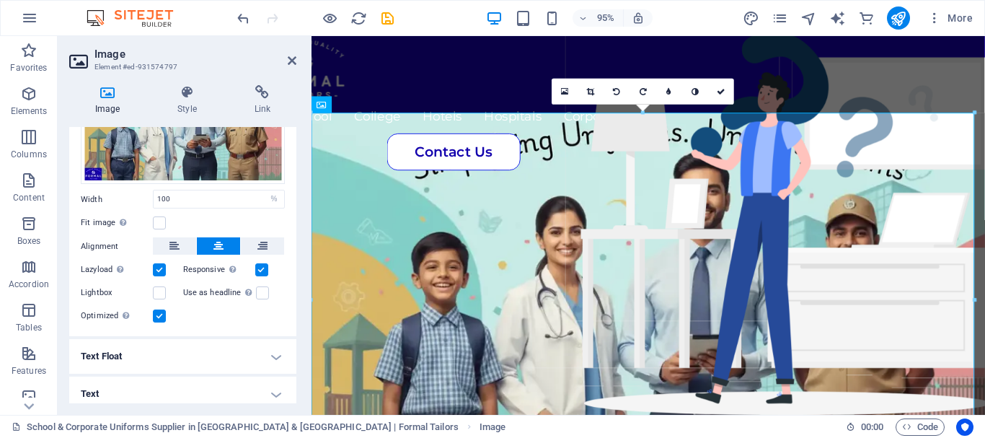
scroll to position [105, 0]
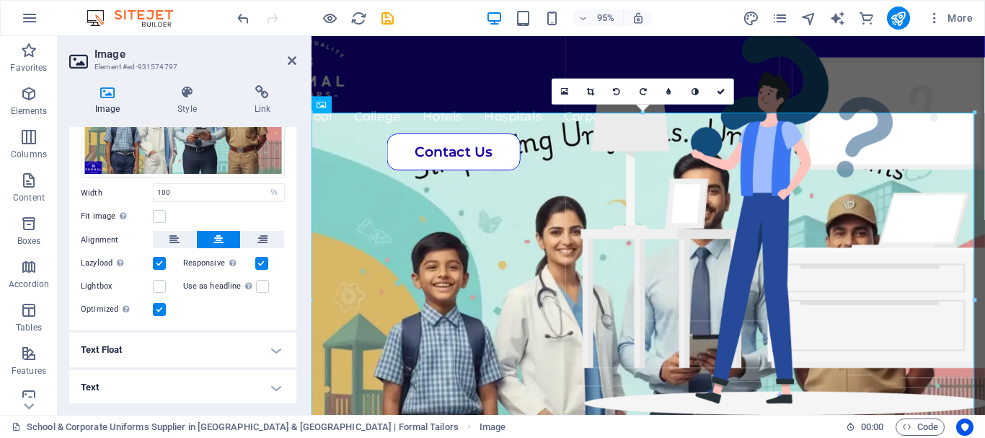
click at [267, 345] on h4 "Text Float" at bounding box center [182, 349] width 227 height 35
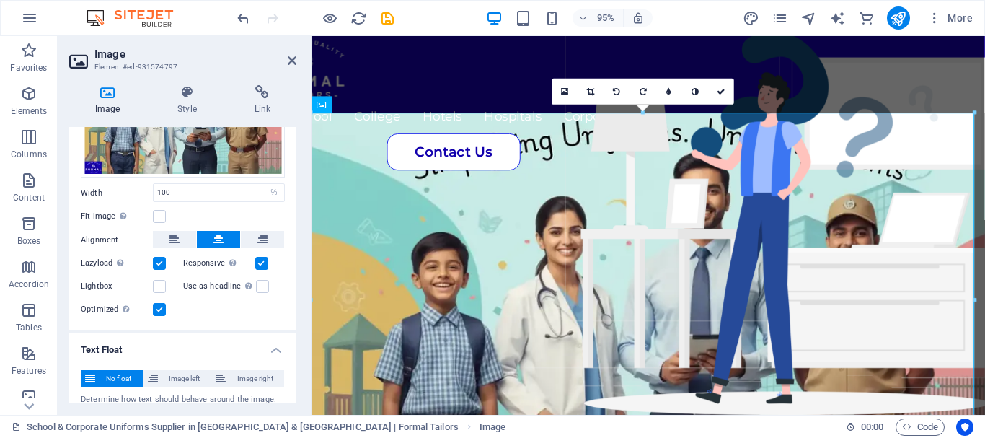
click at [267, 345] on h4 "Text Float" at bounding box center [182, 345] width 227 height 26
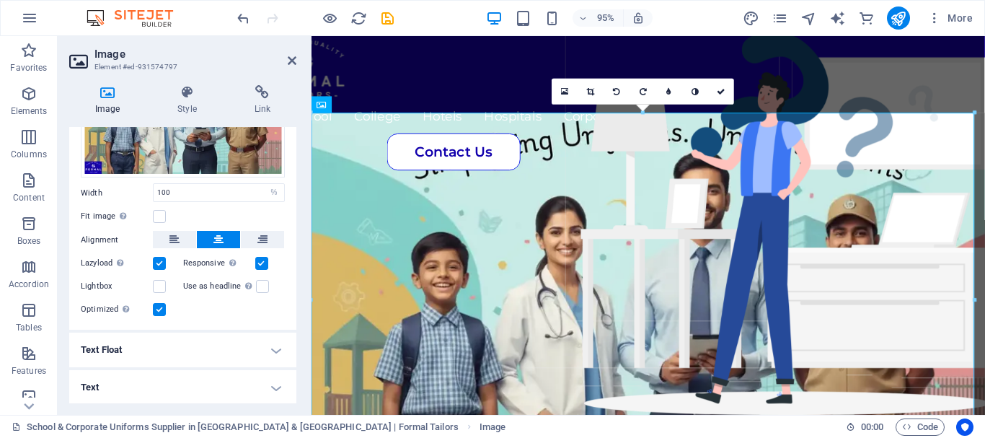
click at [268, 389] on h4 "Text" at bounding box center [182, 387] width 227 height 35
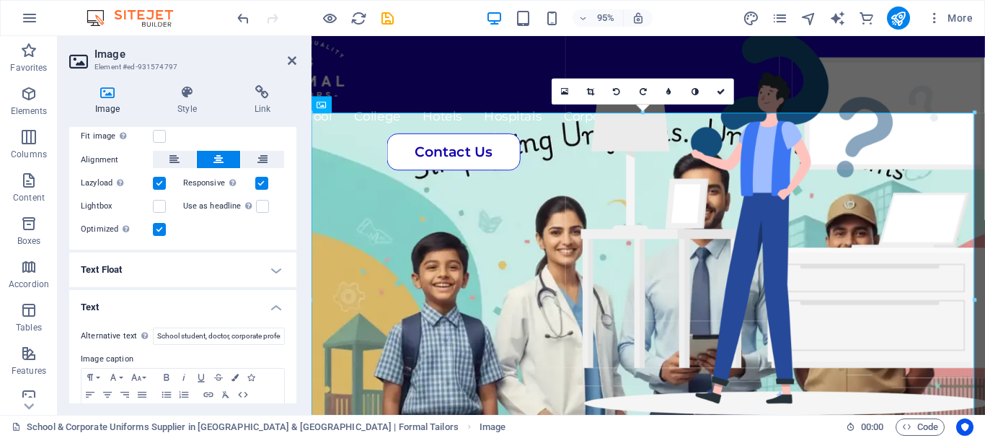
scroll to position [240, 0]
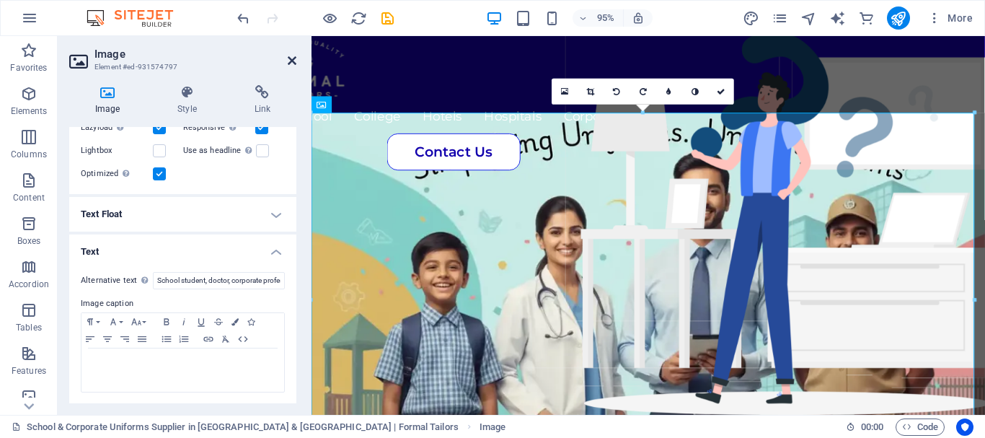
click at [288, 63] on icon at bounding box center [292, 61] width 9 height 12
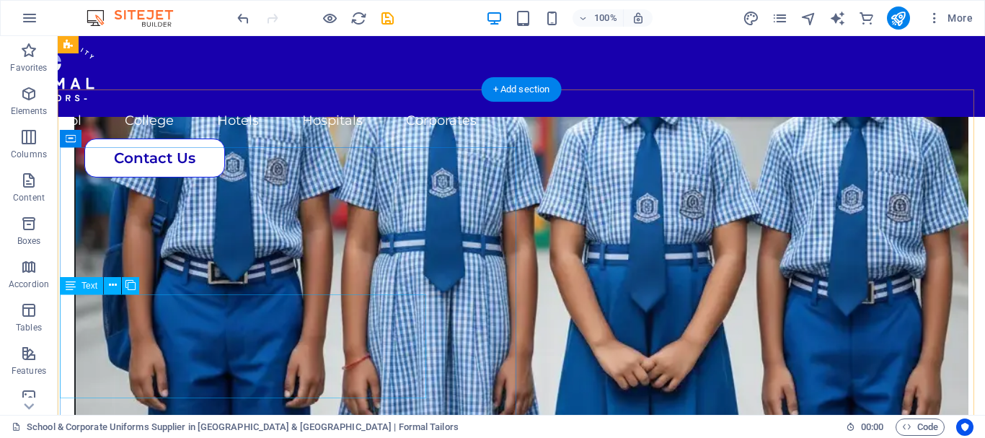
scroll to position [1586, 0]
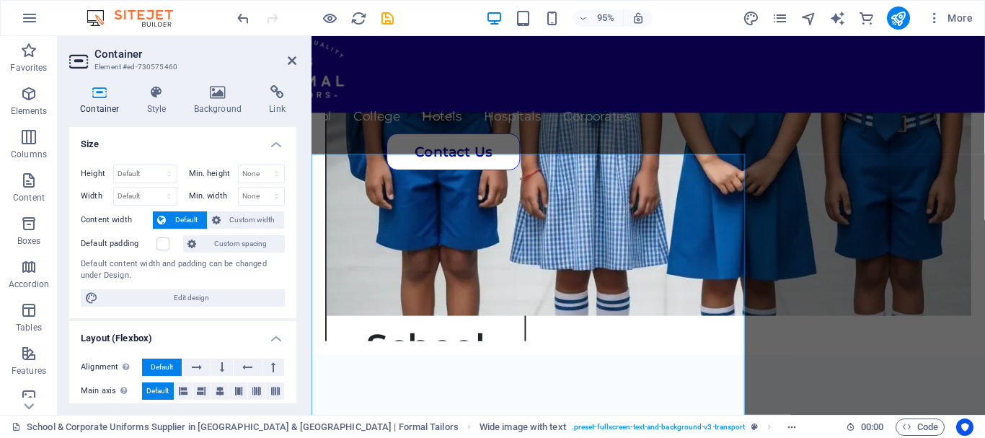
scroll to position [1682, 0]
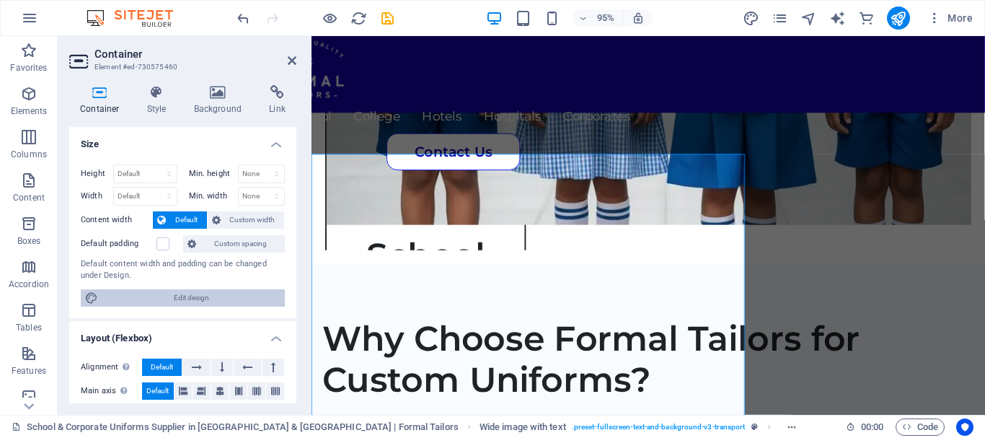
click at [232, 295] on span "Edit design" at bounding box center [191, 297] width 178 height 17
select select "rem"
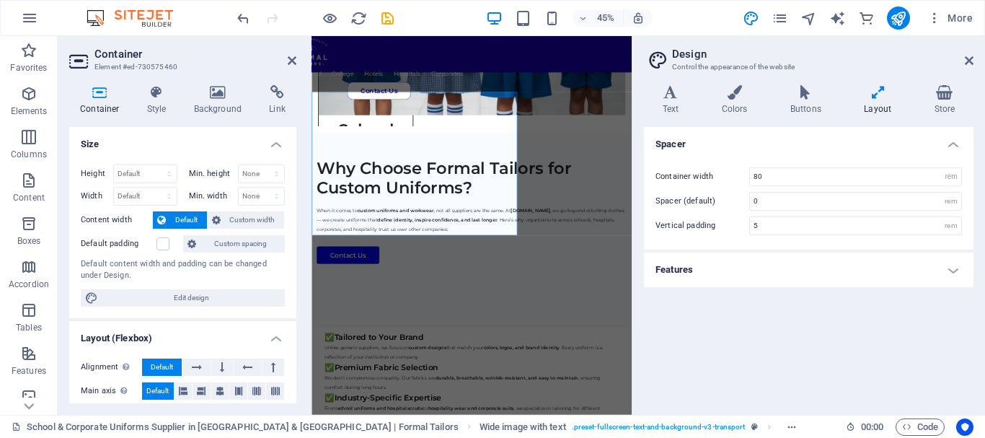
scroll to position [1683, 0]
click at [971, 57] on icon at bounding box center [969, 61] width 9 height 12
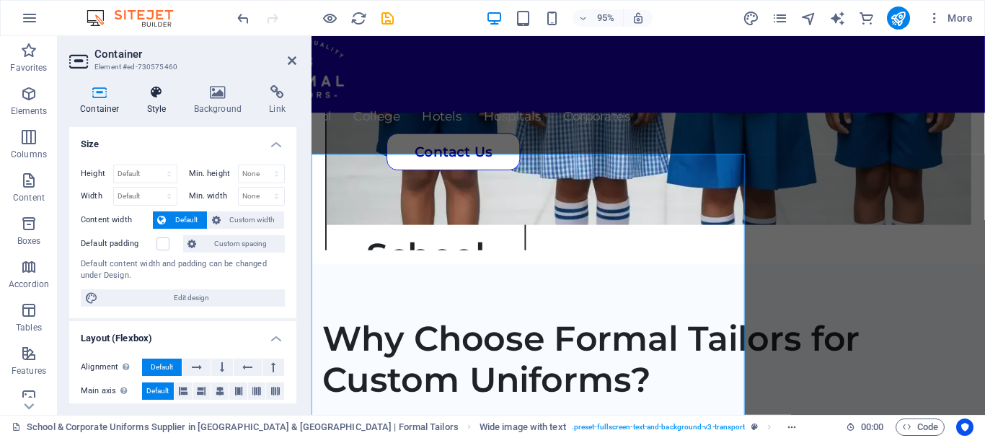
click at [141, 112] on h4 "Style" at bounding box center [159, 100] width 47 height 30
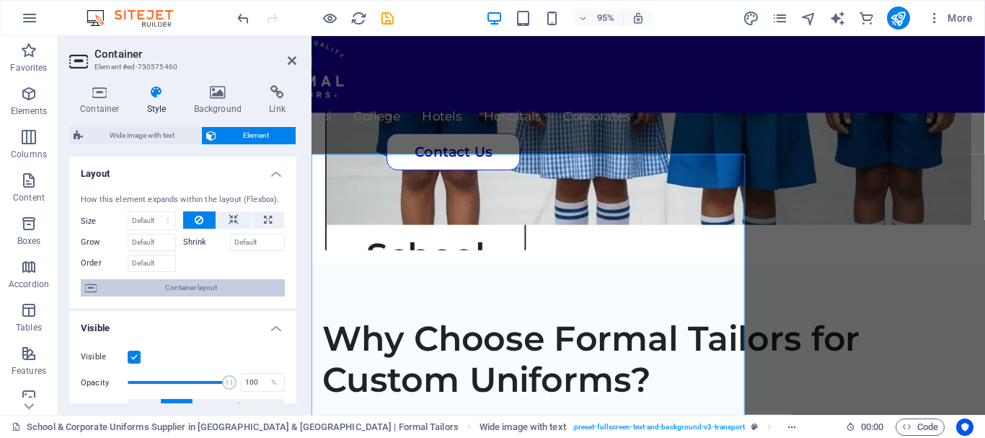
click at [182, 290] on span "Container layout" at bounding box center [191, 287] width 180 height 17
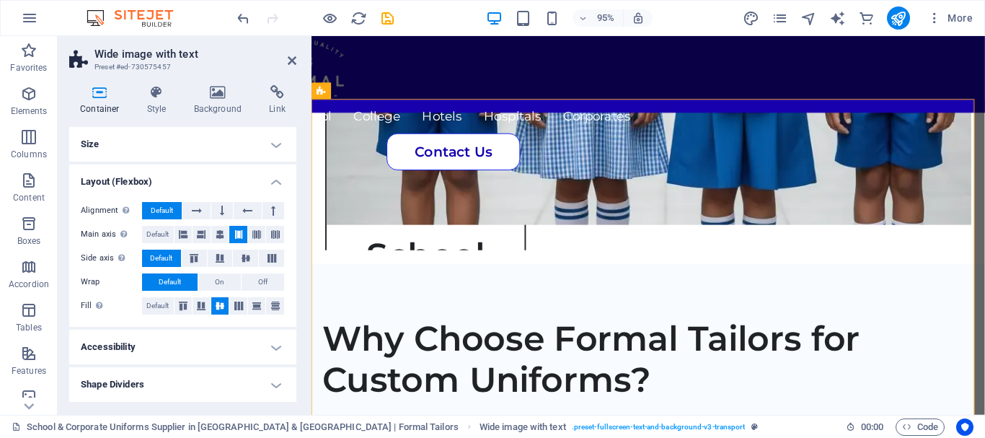
click at [262, 140] on h4 "Size" at bounding box center [182, 144] width 227 height 35
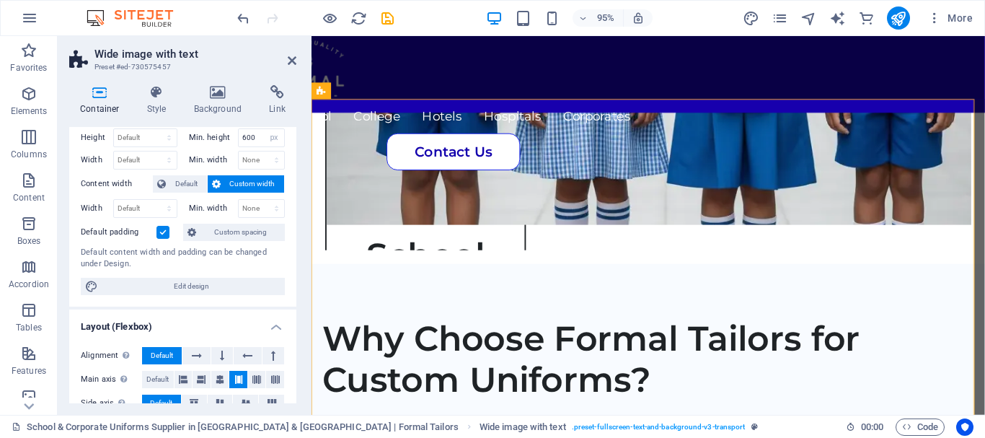
scroll to position [35, 0]
click at [159, 100] on h4 "Style" at bounding box center [159, 100] width 47 height 30
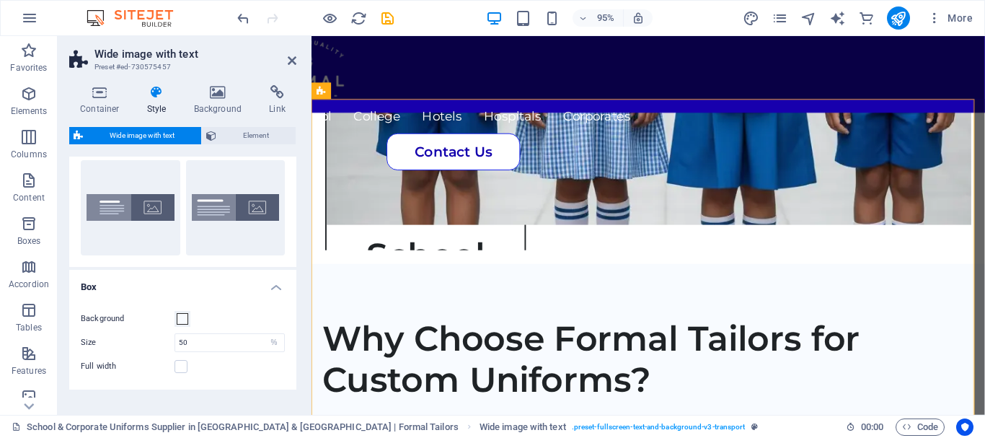
scroll to position [0, 0]
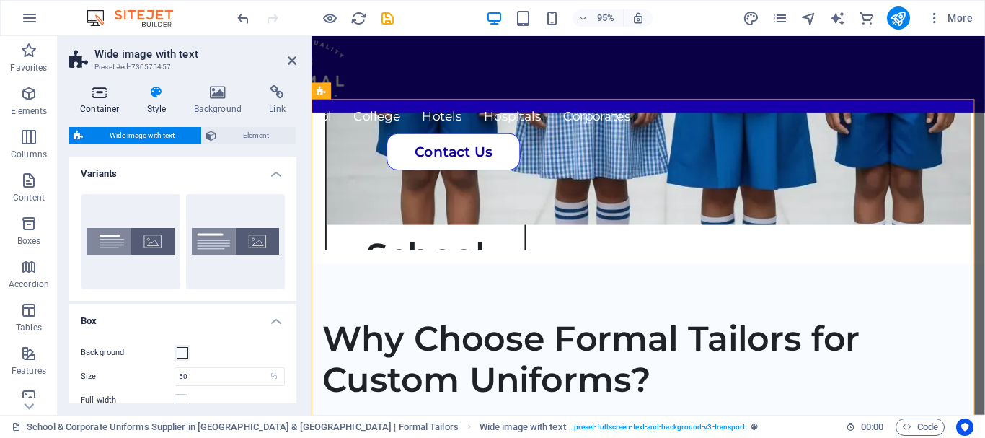
click at [131, 94] on h4 "Container" at bounding box center [102, 100] width 67 height 30
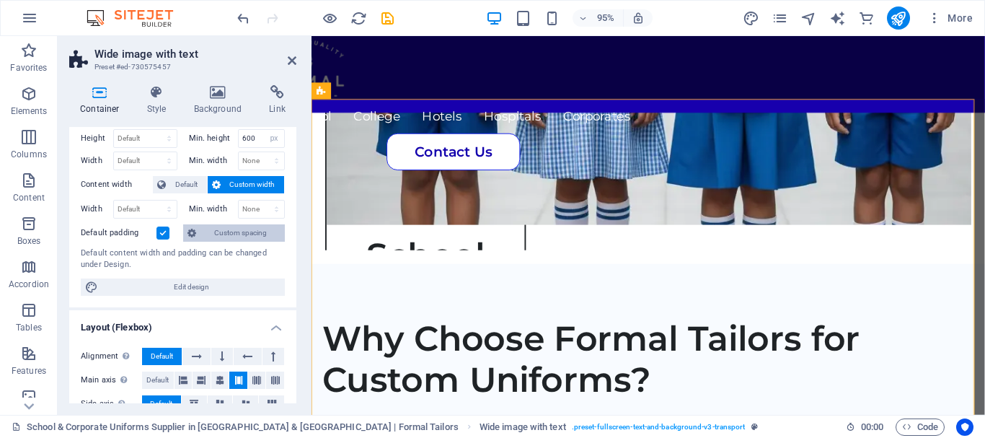
click at [262, 228] on span "Custom spacing" at bounding box center [240, 232] width 80 height 17
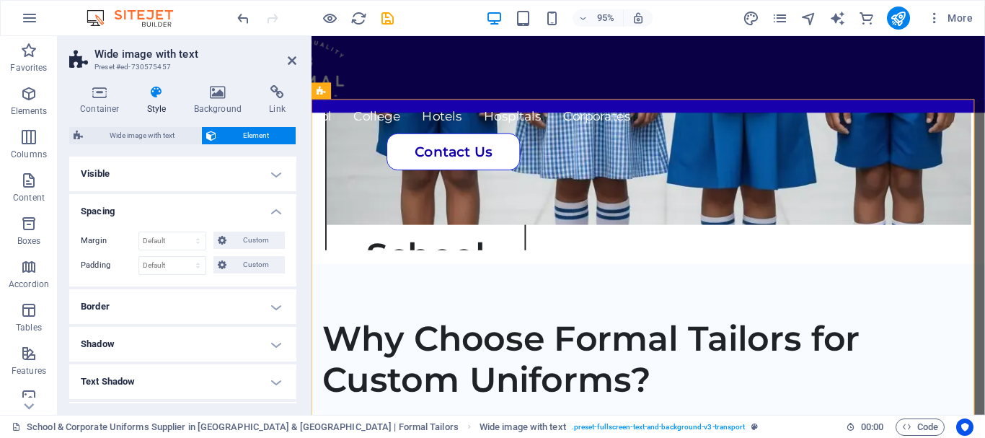
click at [302, 63] on aside "Wide image with text Preset #ed-730575457 Container Style Background Link Size …" at bounding box center [185, 225] width 254 height 379
click at [294, 61] on icon at bounding box center [292, 61] width 9 height 12
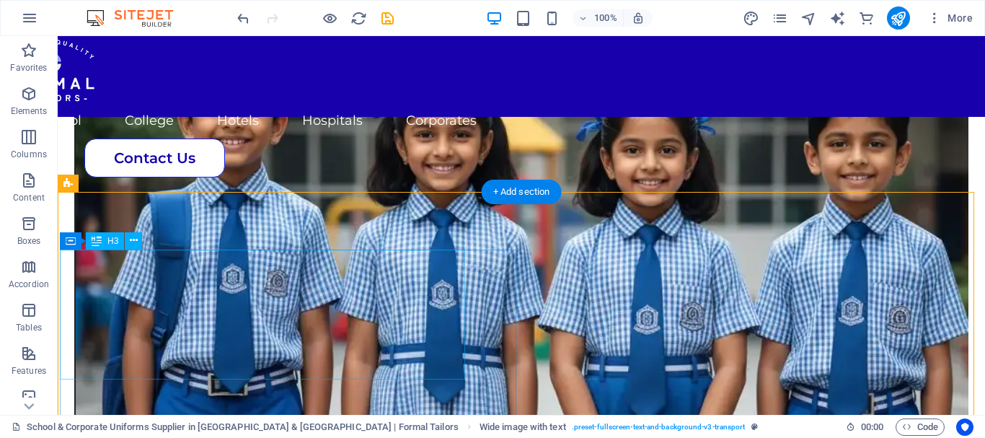
scroll to position [1586, 0]
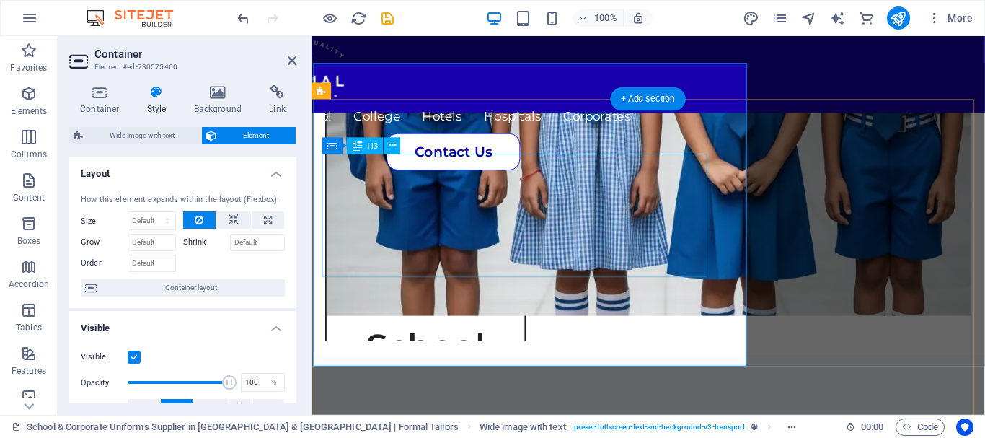
scroll to position [1682, 0]
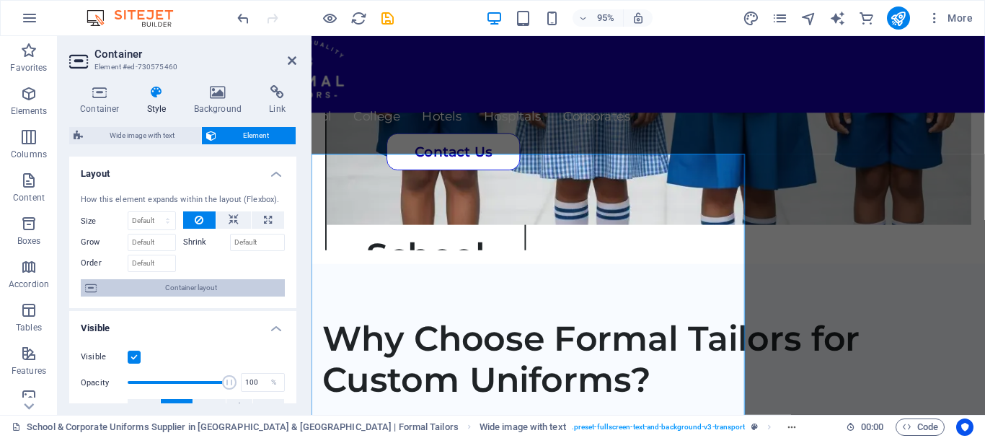
click at [229, 288] on span "Container layout" at bounding box center [191, 287] width 180 height 17
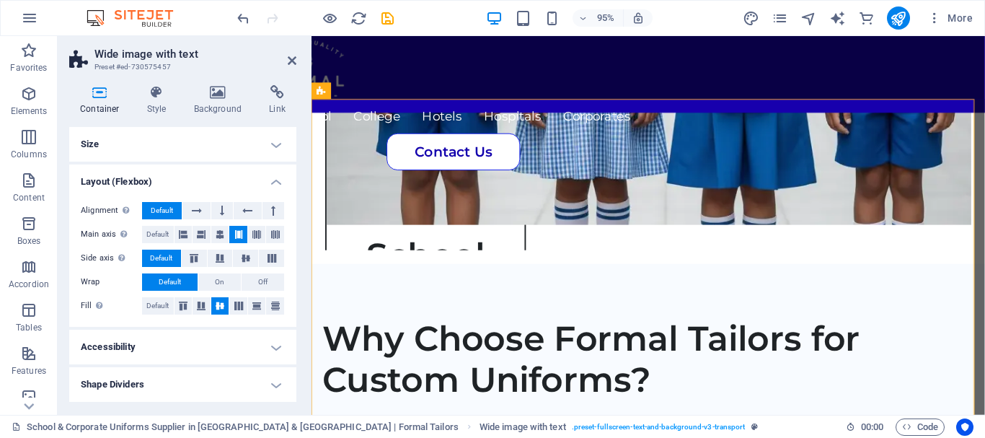
click at [239, 154] on h4 "Size" at bounding box center [182, 144] width 227 height 35
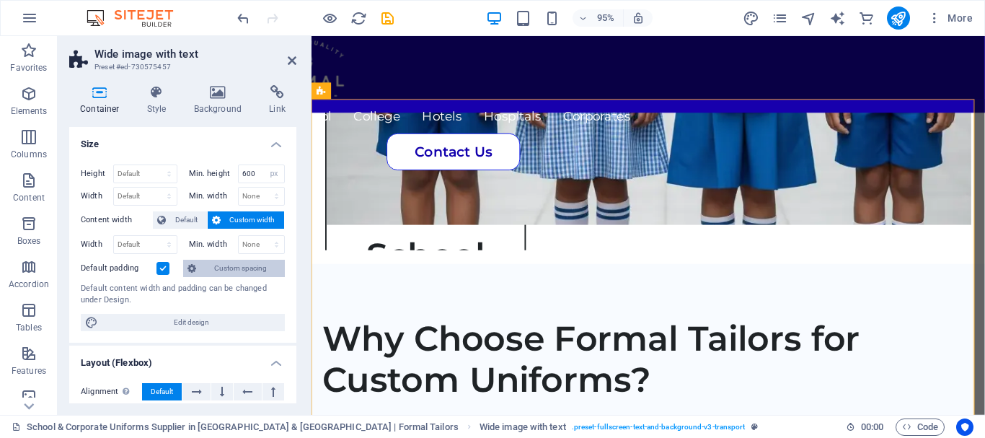
click at [230, 270] on span "Custom spacing" at bounding box center [240, 268] width 80 height 17
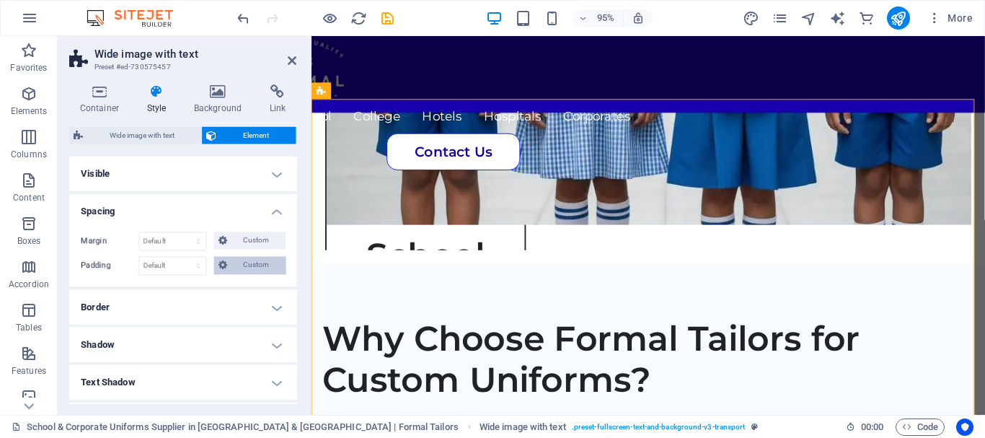
click at [229, 266] on button "Custom" at bounding box center [248, 264] width 71 height 17
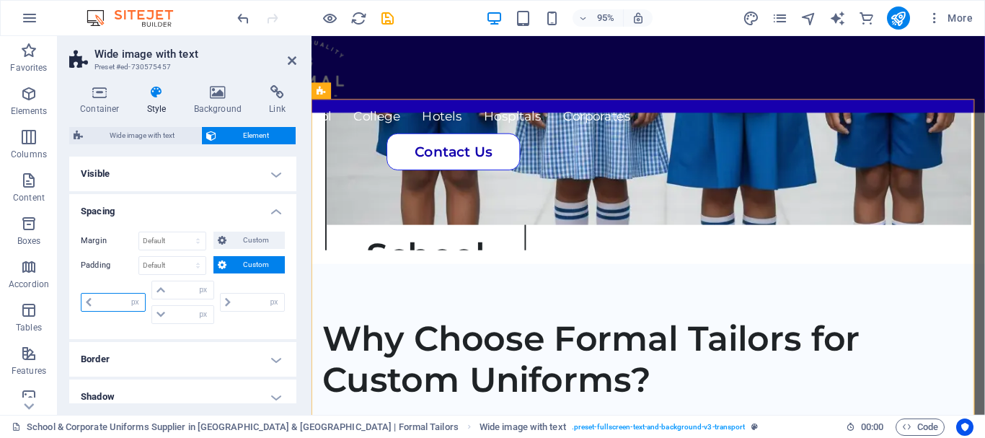
click at [121, 307] on input "number" at bounding box center [120, 301] width 49 height 17
type input "30"
type input "0"
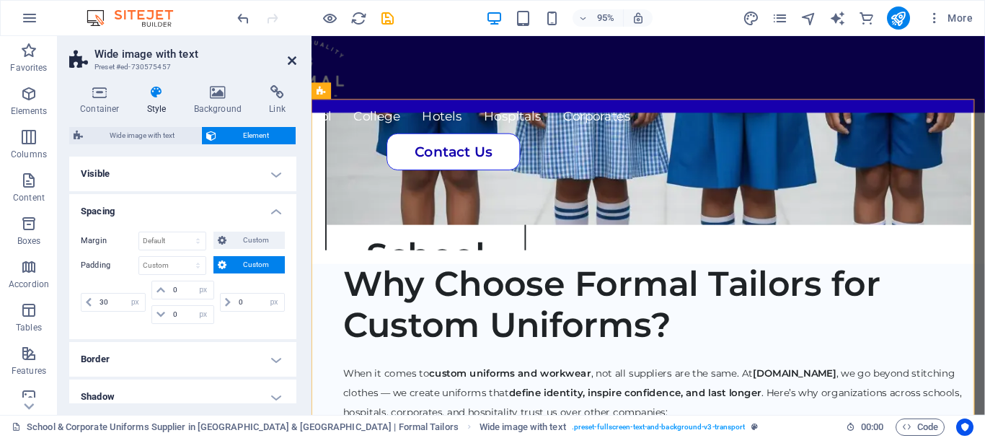
click at [296, 58] on icon at bounding box center [292, 61] width 9 height 12
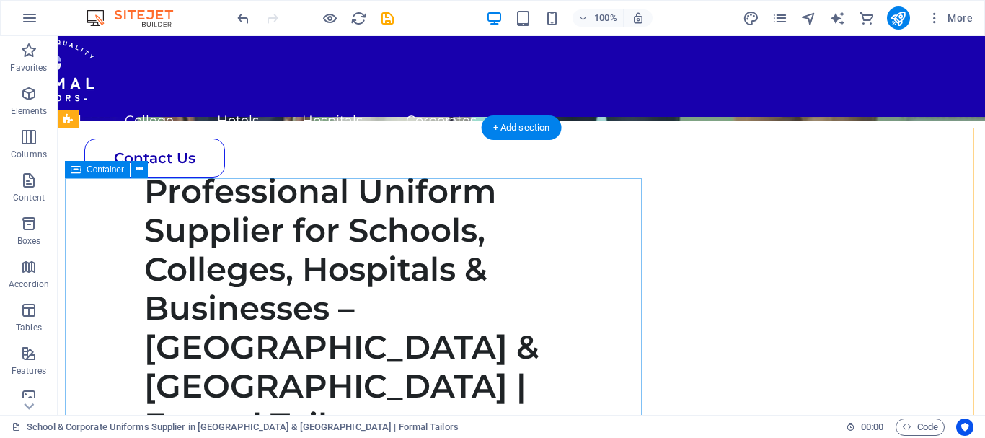
scroll to position [505, 0]
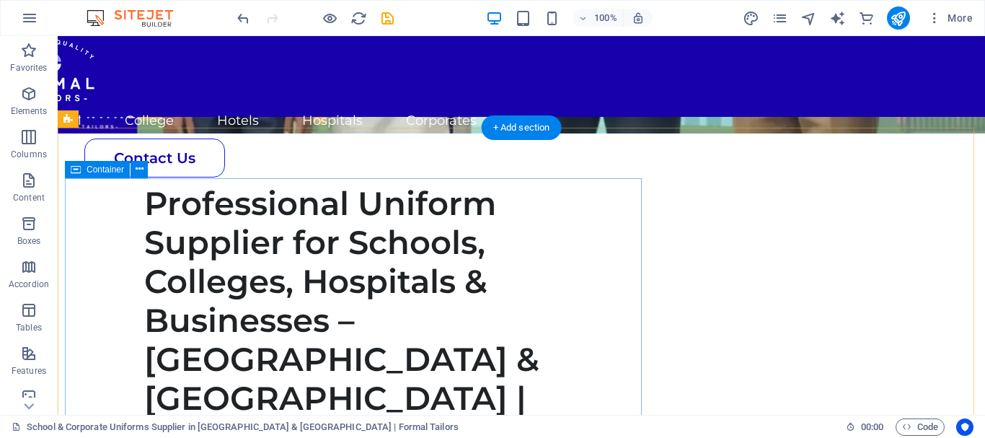
click at [133, 239] on div "Professional Uniform Supplier for Schools, Colleges, Hospitals & Businesses – […" at bounding box center [353, 391] width 577 height 415
select select "px"
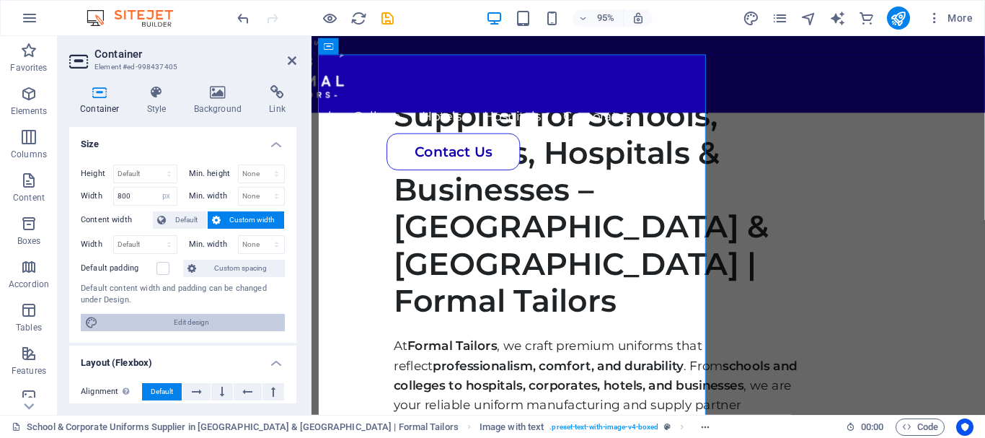
click at [226, 316] on span "Edit design" at bounding box center [191, 322] width 178 height 17
select select "rem"
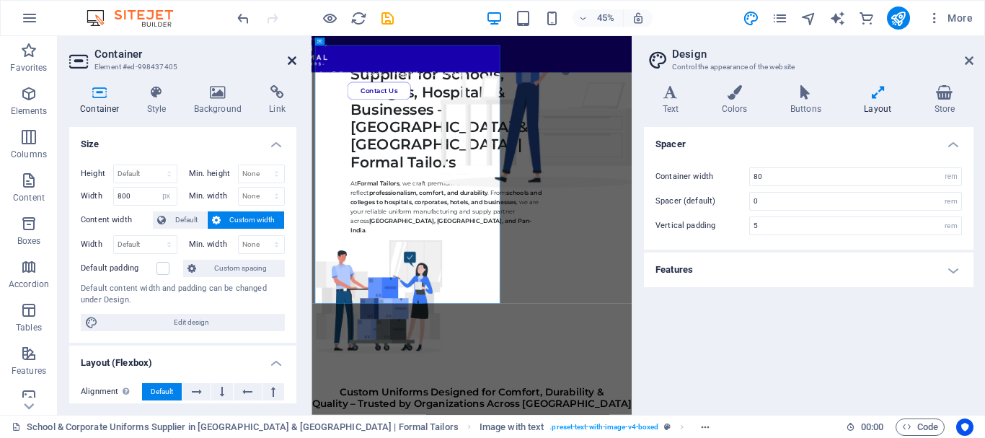
click at [293, 66] on icon at bounding box center [292, 61] width 9 height 12
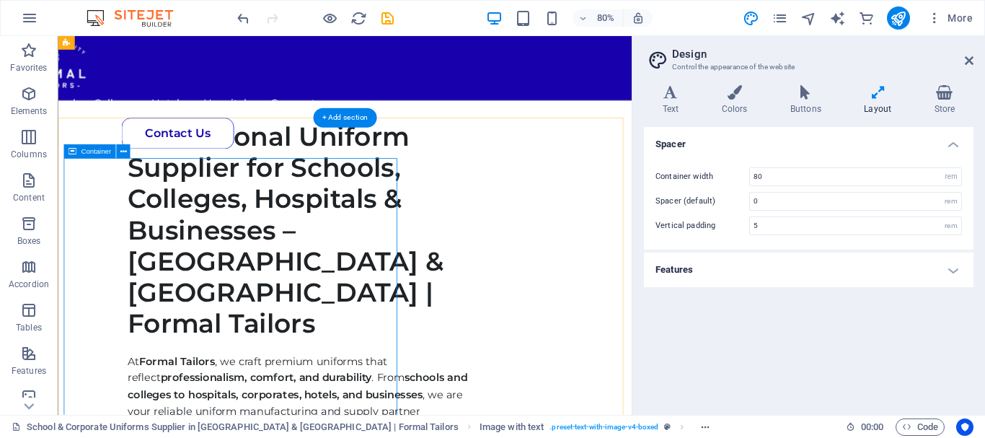
scroll to position [361, 0]
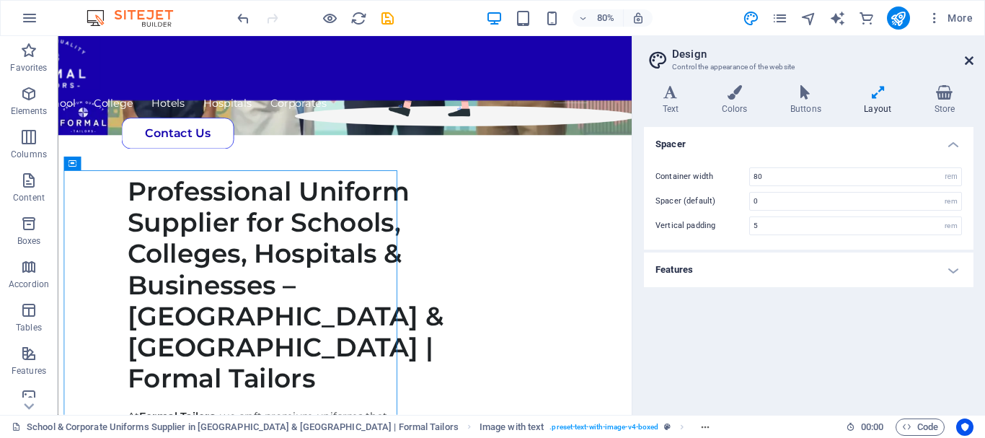
click at [971, 65] on icon at bounding box center [969, 61] width 9 height 12
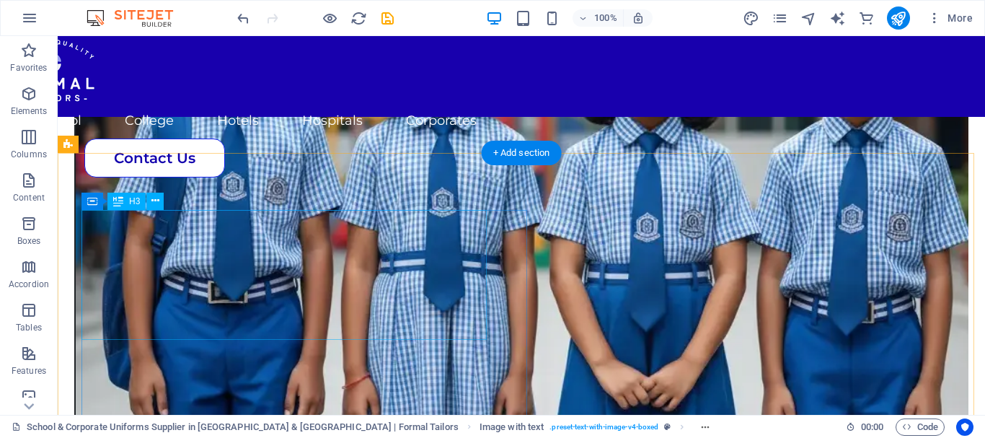
scroll to position [1659, 0]
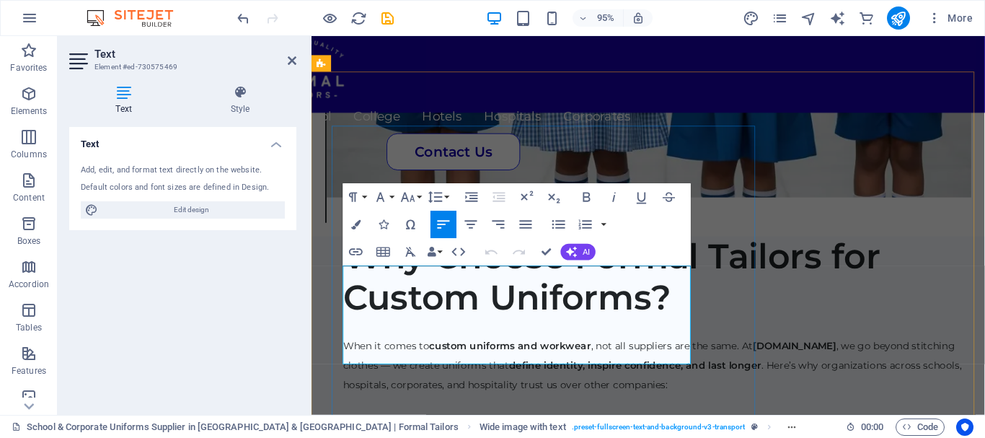
click at [587, 375] on p "When it comes to custom uniforms and workwear , not all suppliers are the same.…" at bounding box center [677, 382] width 664 height 62
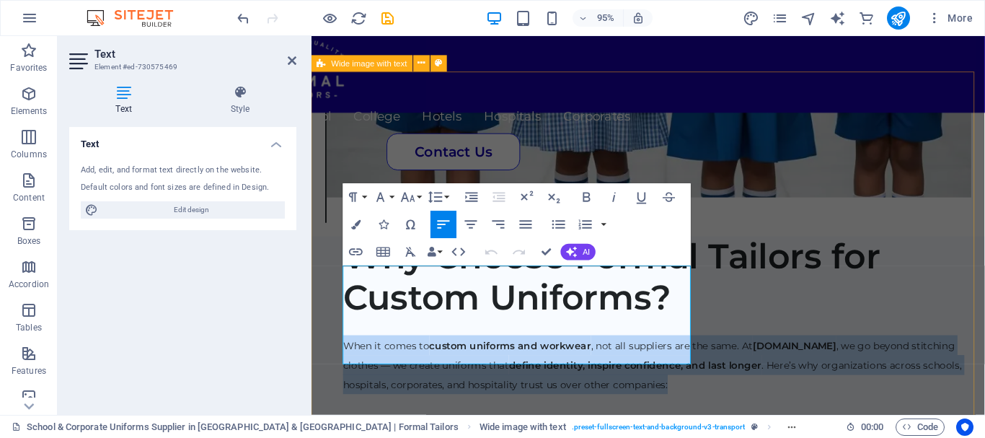
drag, startPoint x: 594, startPoint y: 375, endPoint x: 751, endPoint y: 249, distance: 201.6
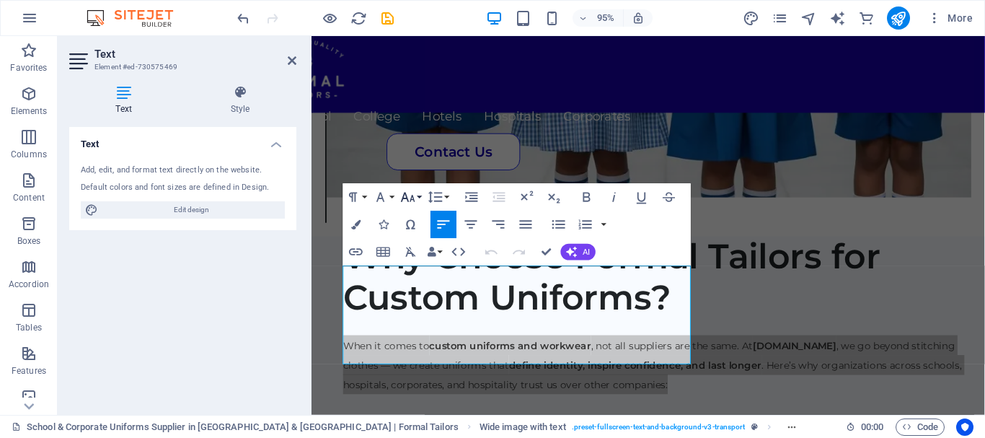
click at [419, 193] on button "Font Size" at bounding box center [411, 196] width 26 height 27
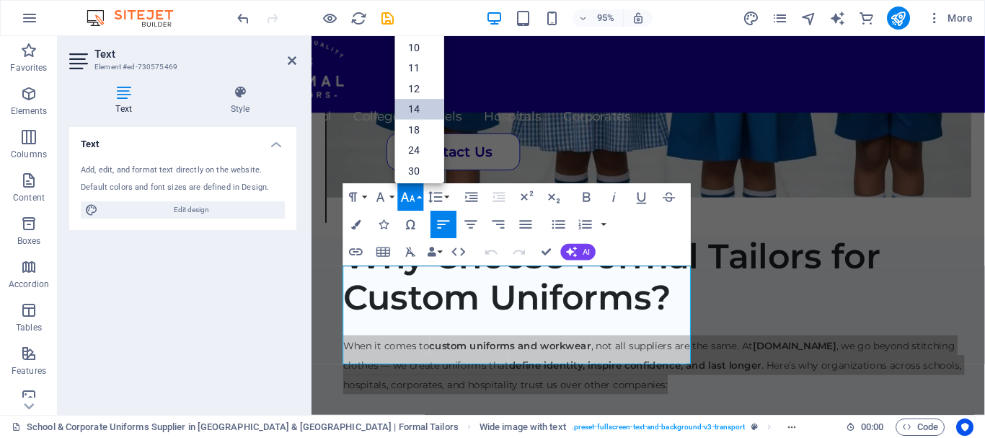
scroll to position [0, 0]
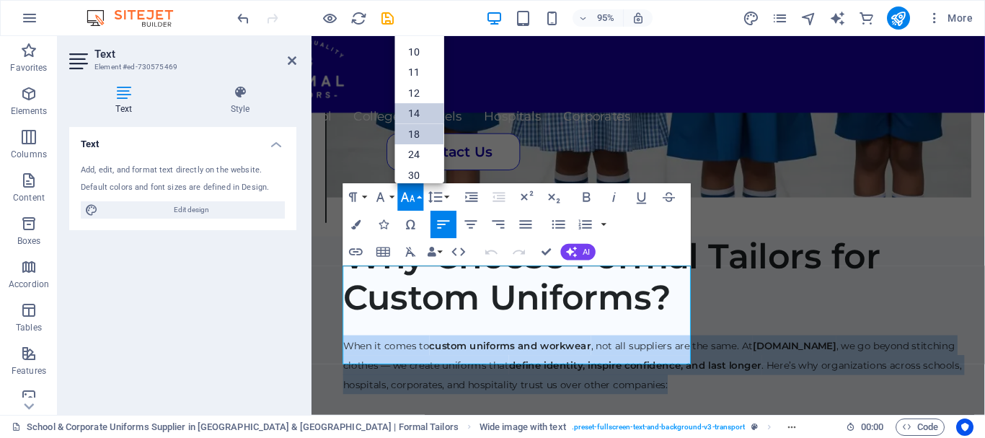
click at [414, 131] on link "18" at bounding box center [419, 133] width 49 height 21
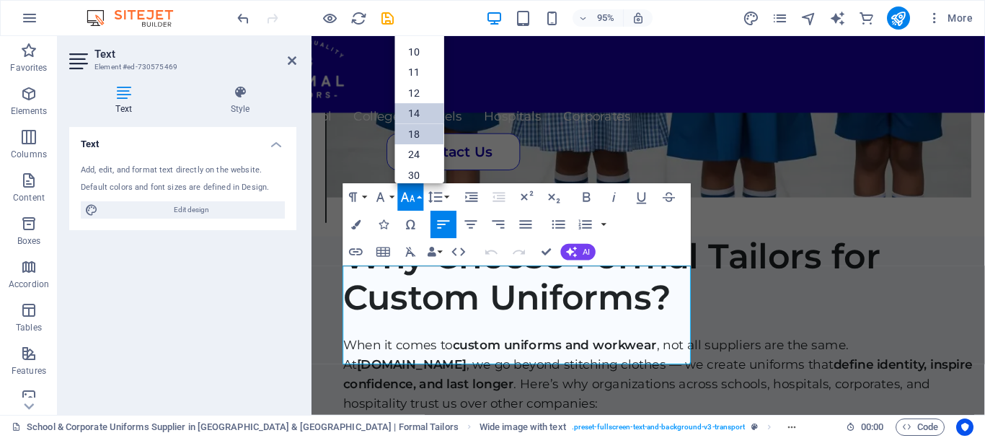
scroll to position [1690, 0]
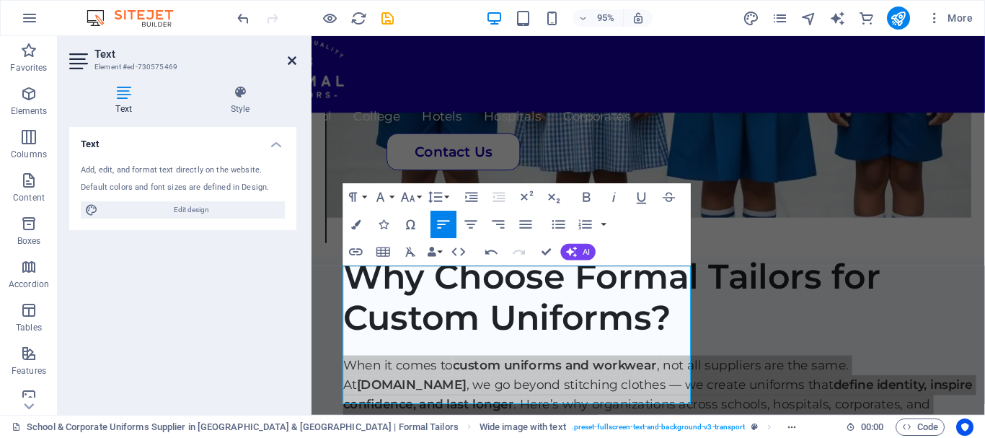
click at [294, 64] on icon at bounding box center [292, 61] width 9 height 12
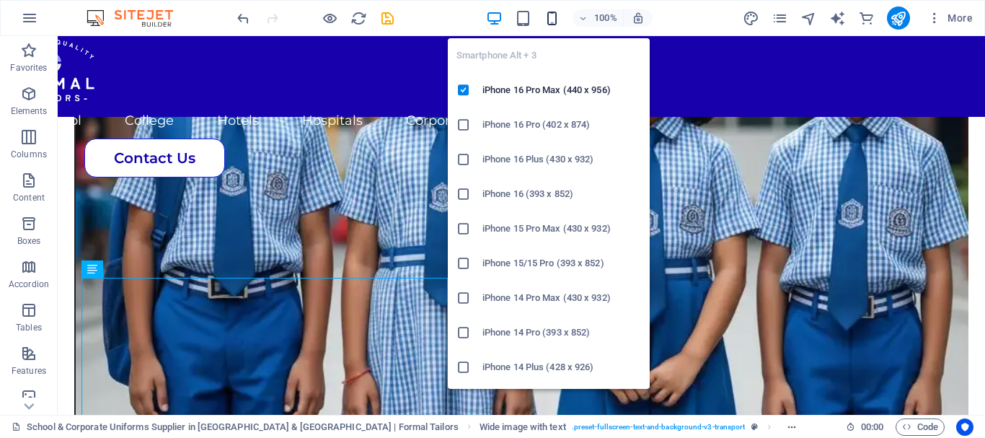
click at [545, 17] on icon "button" at bounding box center [552, 18] width 17 height 17
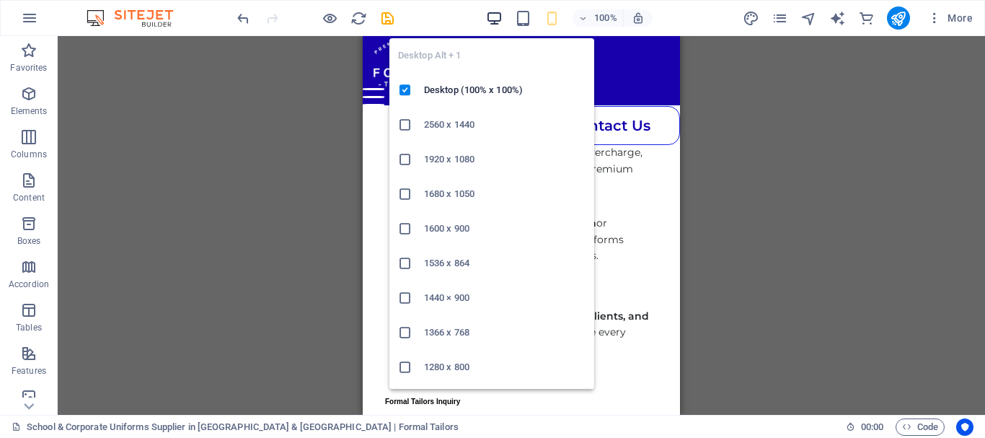
click at [490, 14] on icon "button" at bounding box center [494, 18] width 17 height 17
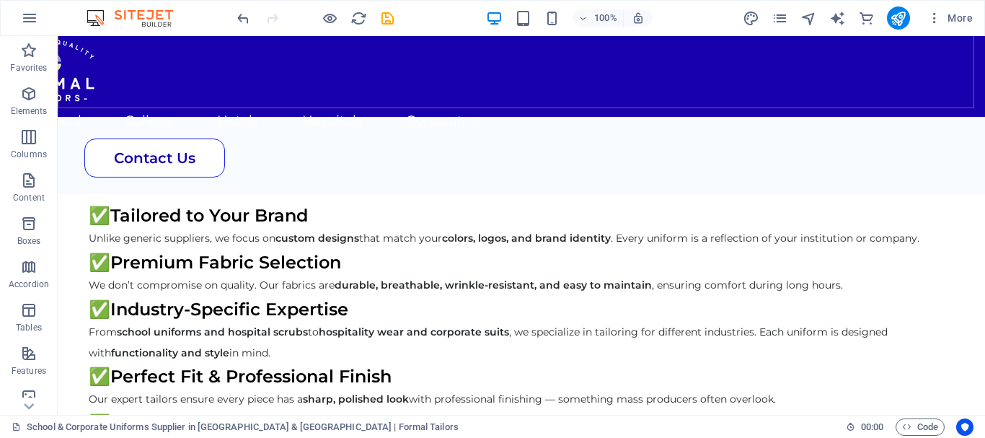
scroll to position [2299, 0]
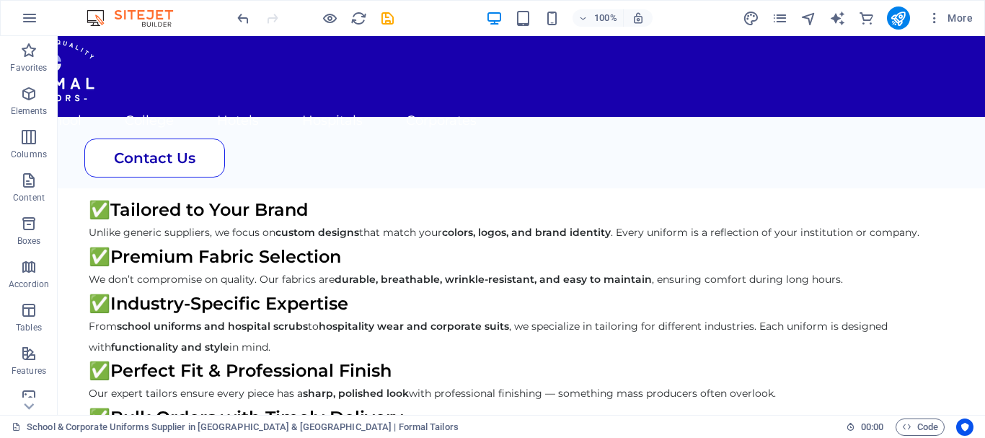
click at [397, 18] on div "100% More" at bounding box center [606, 17] width 744 height 23
click at [389, 17] on icon "save" at bounding box center [387, 18] width 17 height 17
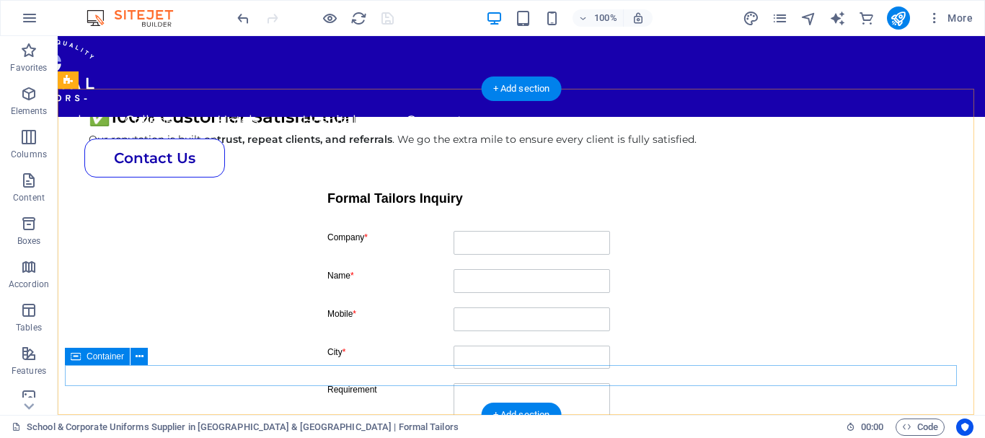
scroll to position [2801, 0]
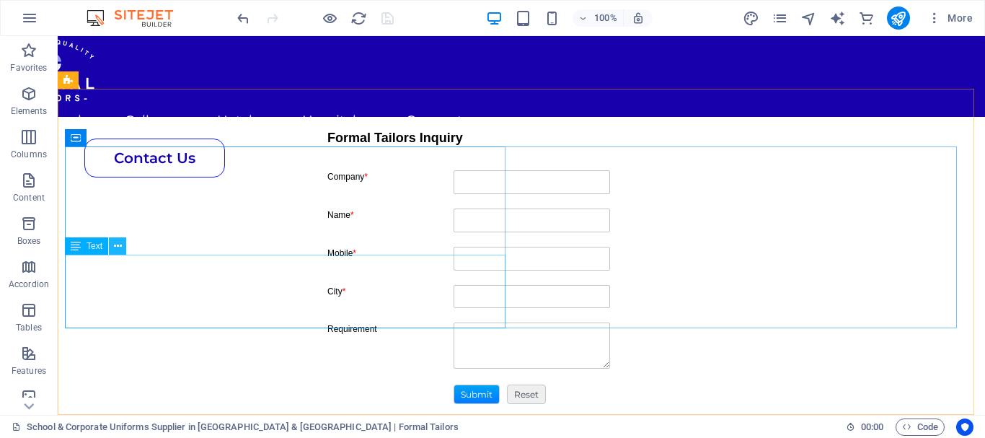
click at [112, 243] on button at bounding box center [117, 245] width 17 height 17
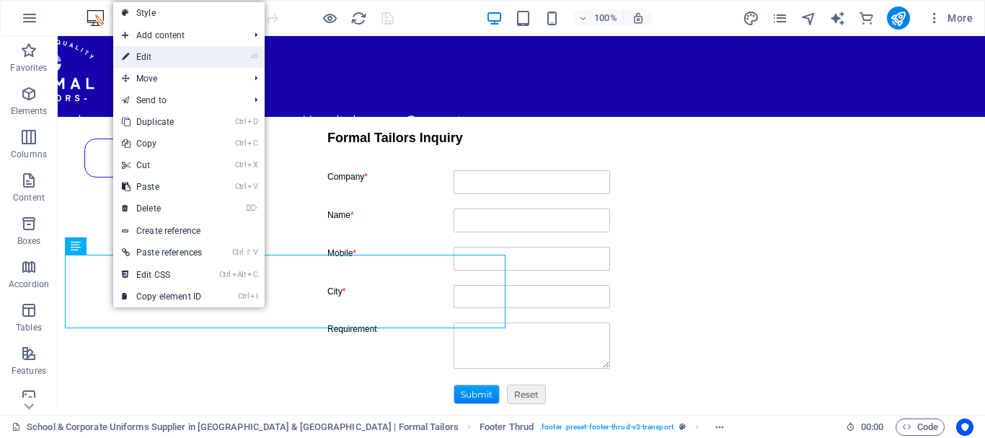
click at [146, 56] on link "⏎ Edit" at bounding box center [161, 57] width 97 height 22
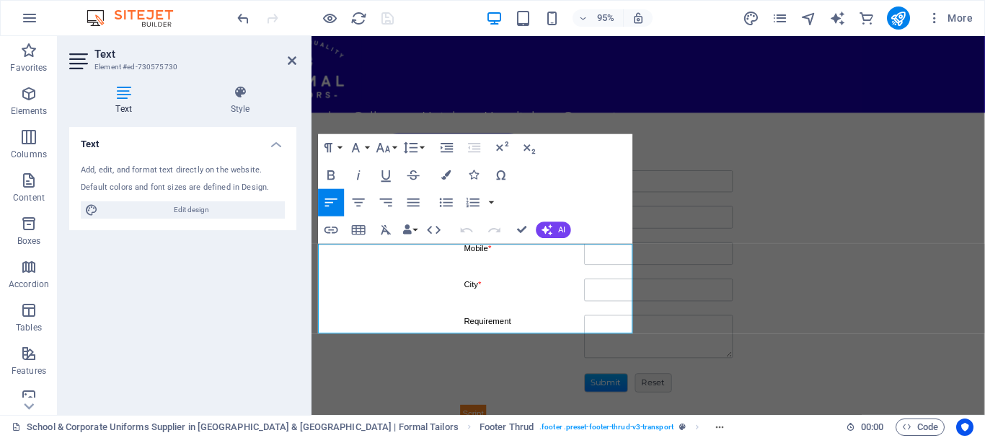
scroll to position [3000, 0]
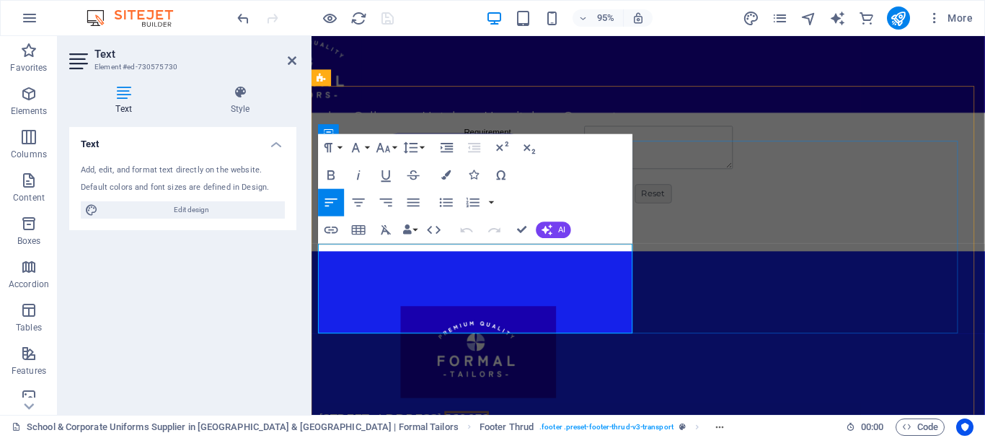
drag, startPoint x: 407, startPoint y: 319, endPoint x: 336, endPoint y: 313, distance: 70.9
click at [254, 97] on icon at bounding box center [240, 92] width 112 height 14
